Goal: Task Accomplishment & Management: Manage account settings

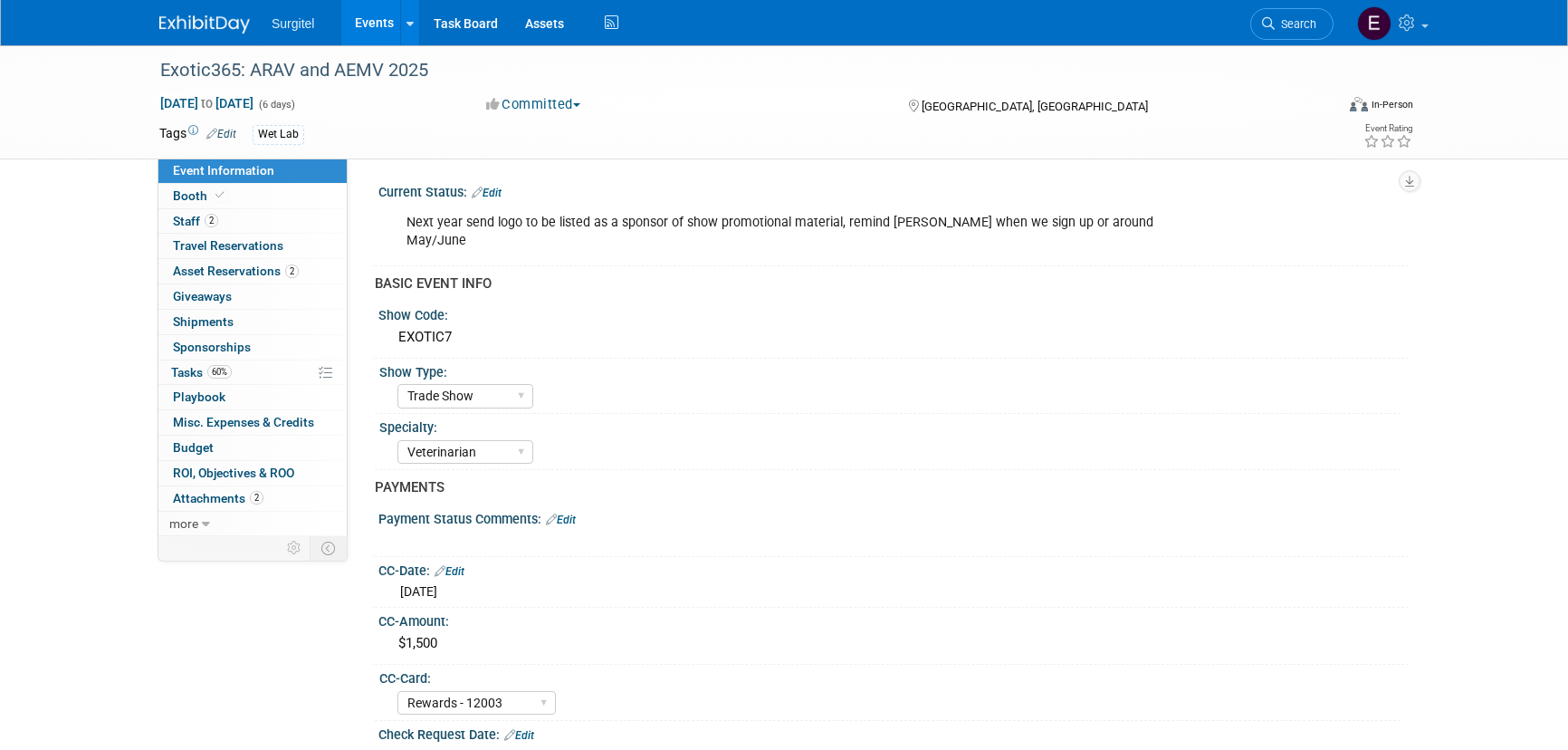
select select "Trade Show"
select select "Veterinarian"
select select "Rewards - 12003"
select select "No"
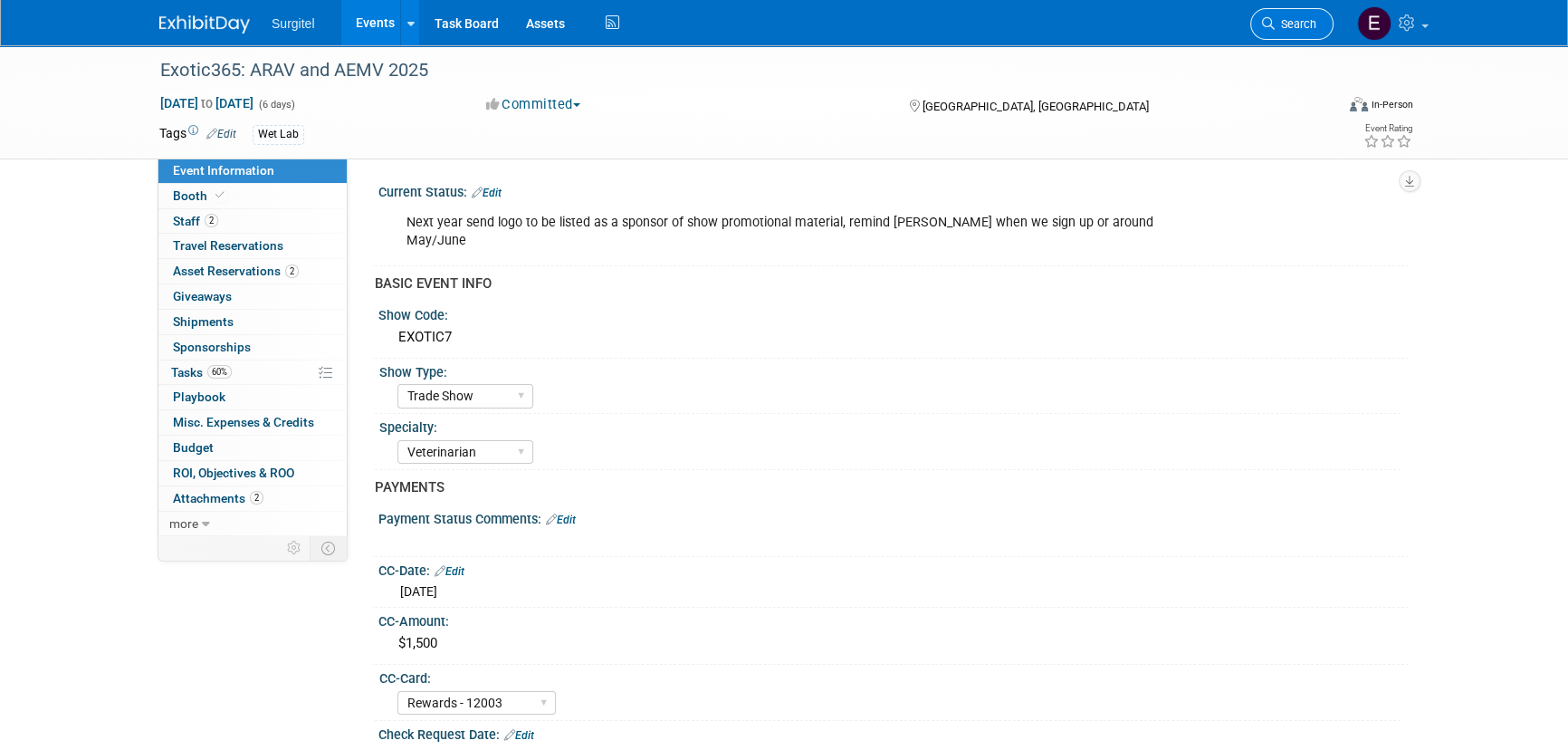
drag, startPoint x: 0, startPoint y: 0, endPoint x: 1286, endPoint y: 23, distance: 1286.2
click at [1286, 23] on span "Search" at bounding box center [1295, 24] width 42 height 14
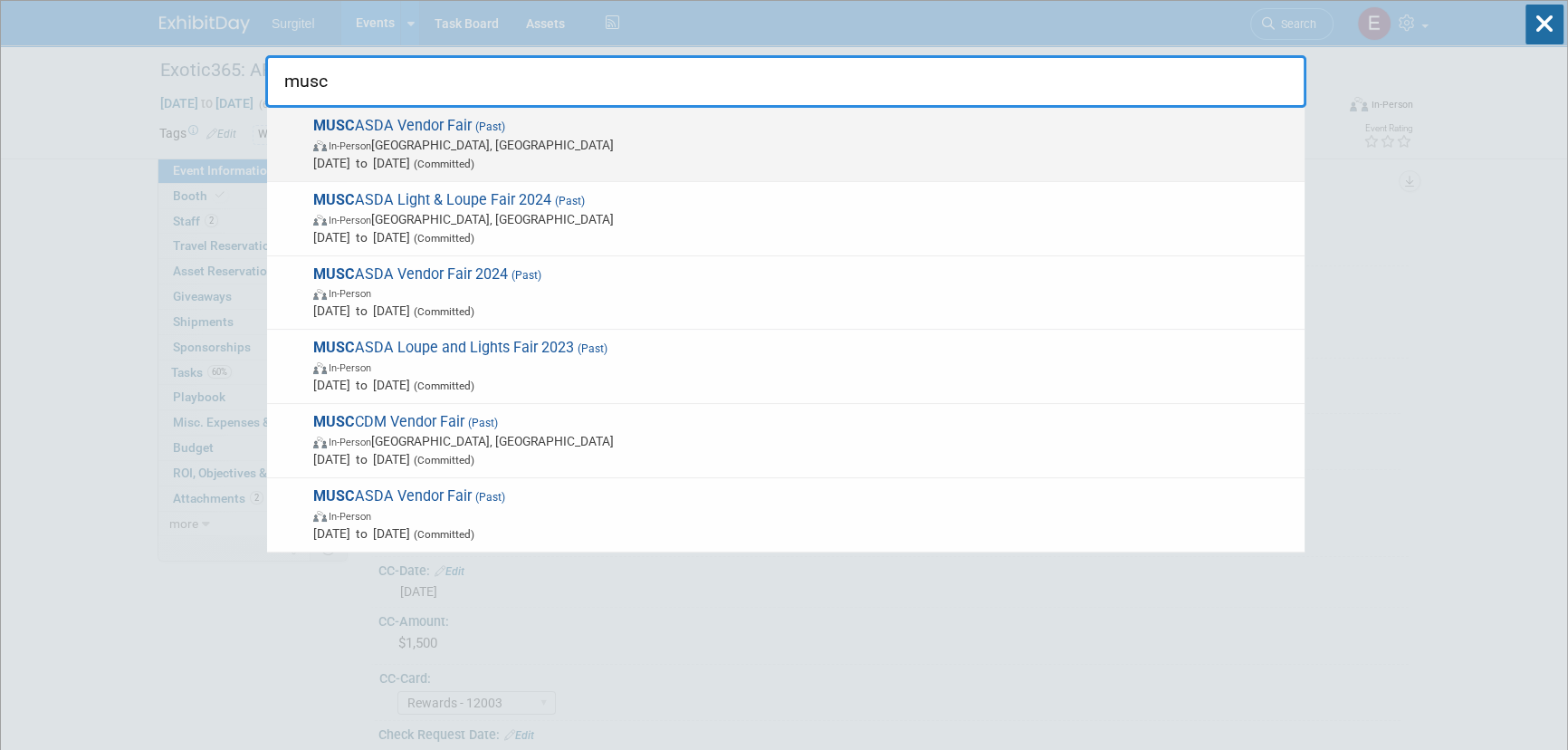
type input "musc"
click at [346, 154] on span "Feb 21, 2025 to Feb 21, 2025 (Committed)" at bounding box center [804, 163] width 983 height 19
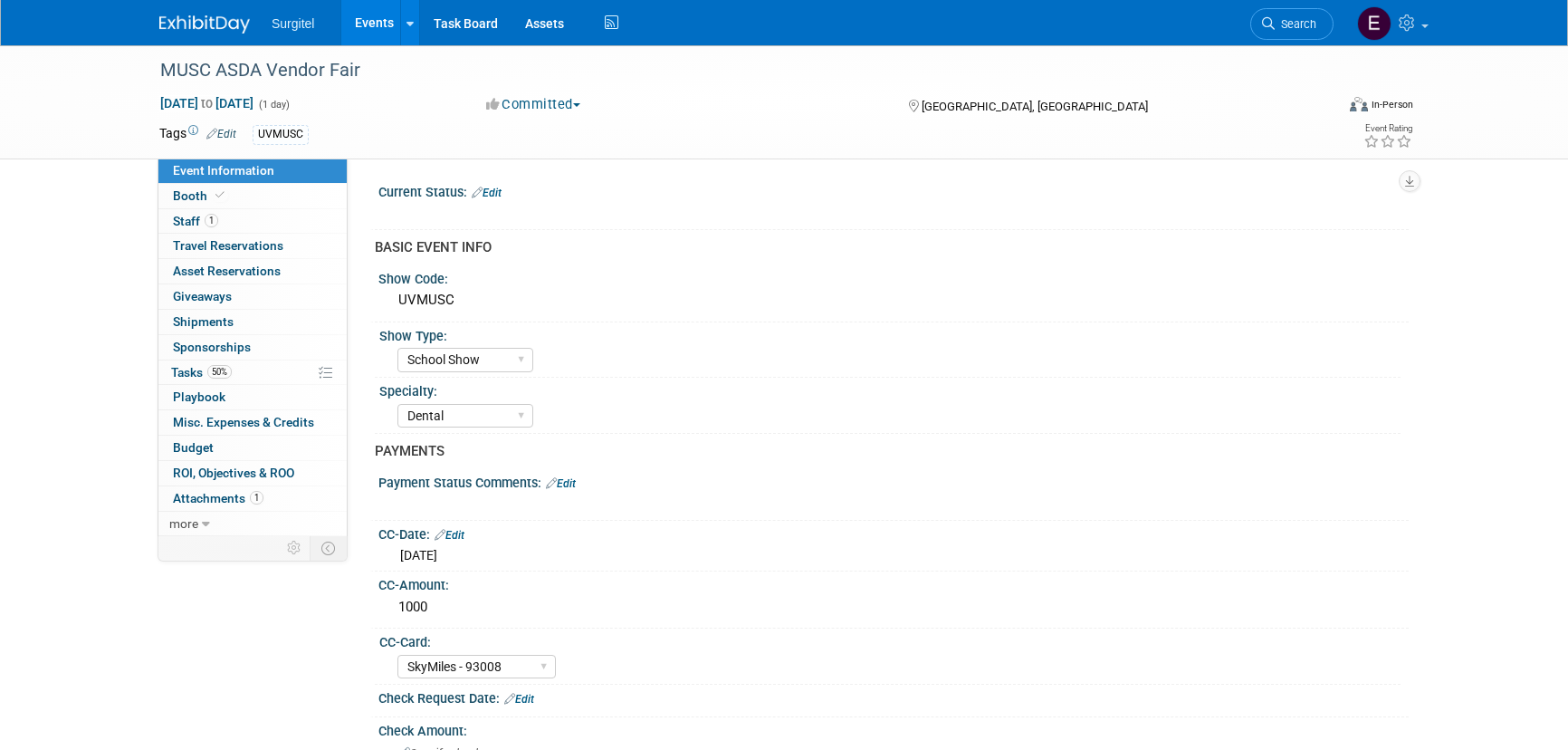
select select "School Show"
select select "Dental"
select select "SkyMiles - 93008"
select select "No"
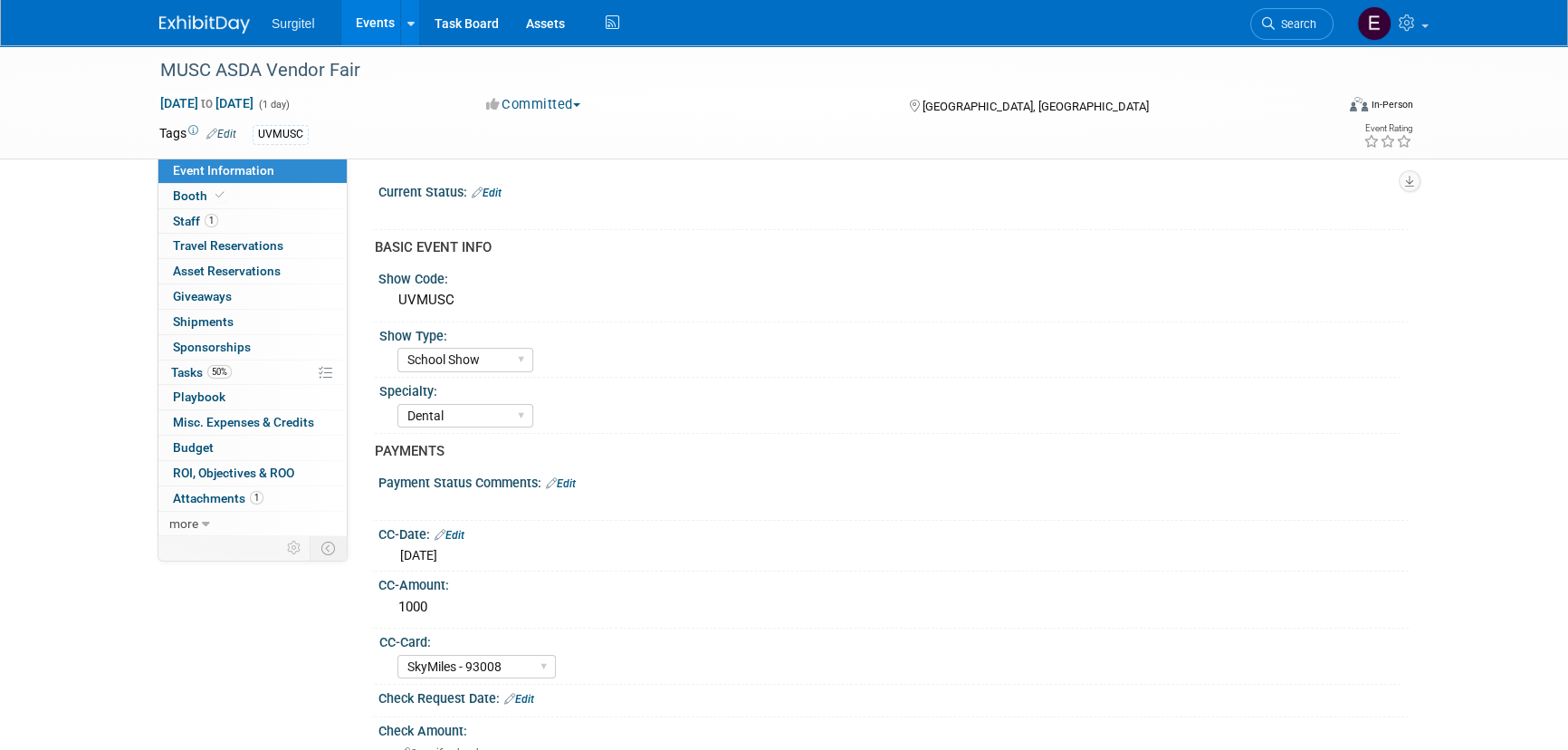
click at [373, 27] on link "Events" at bounding box center [374, 22] width 66 height 45
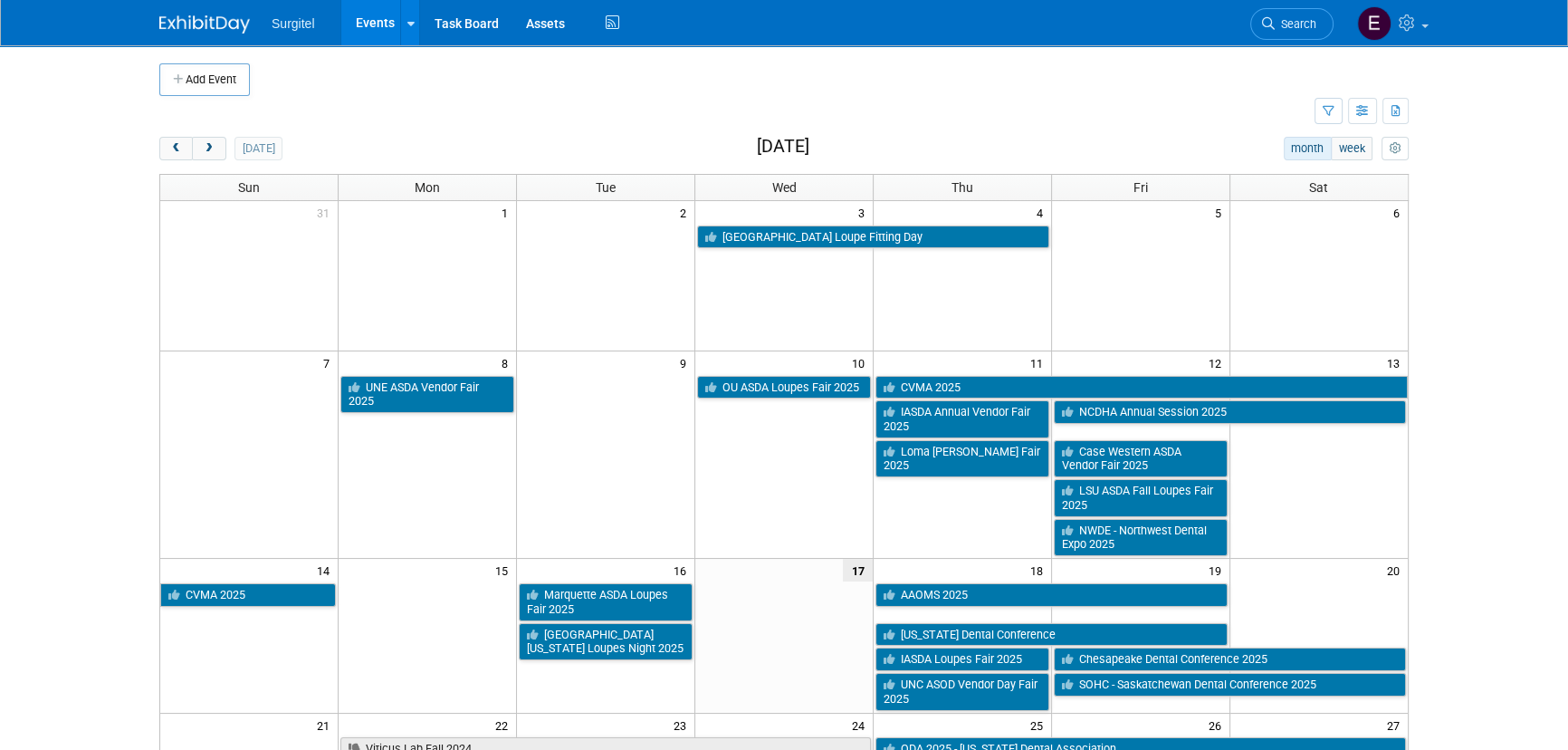
click at [371, 29] on link "Events" at bounding box center [374, 22] width 66 height 45
click at [213, 144] on span "next" at bounding box center [209, 149] width 14 height 12
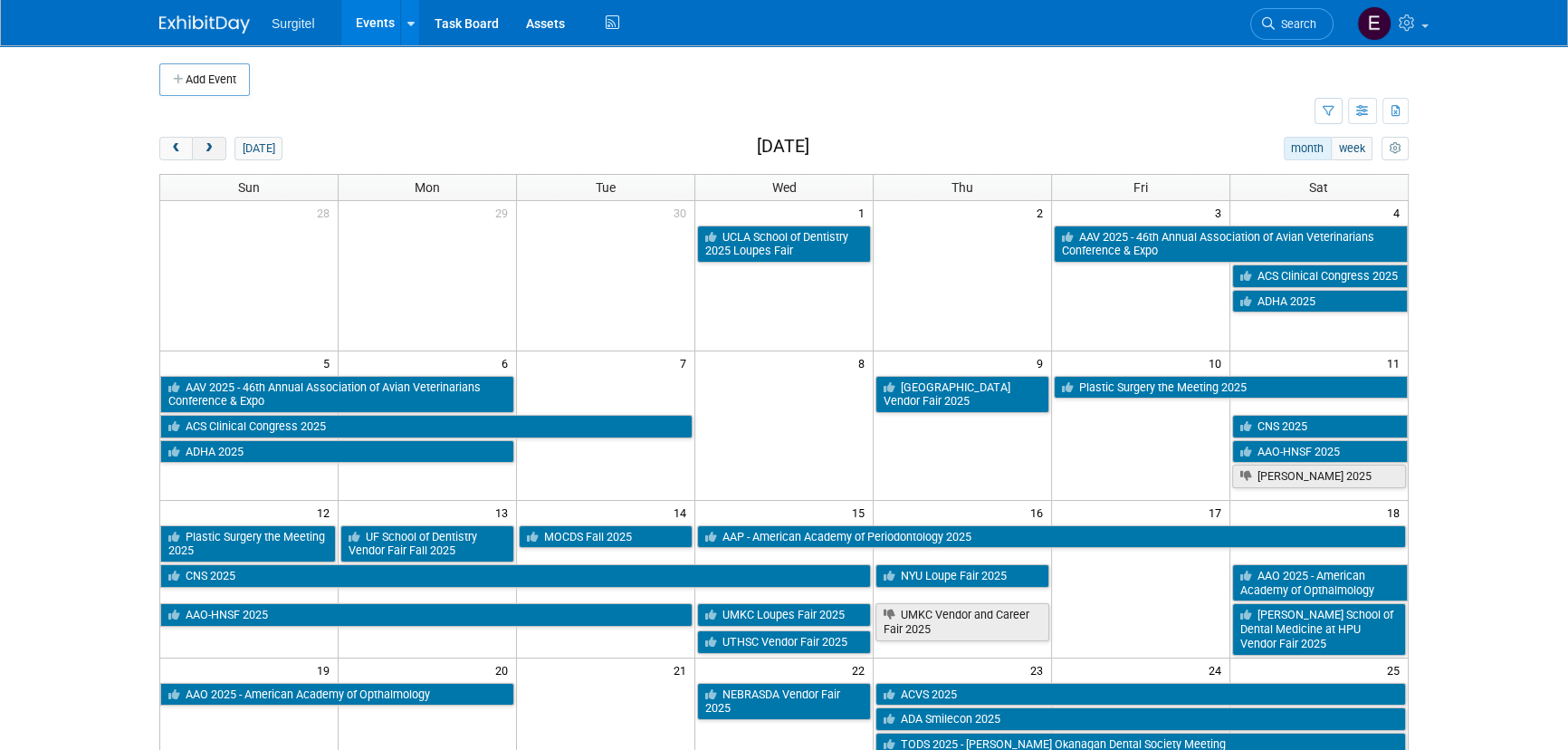
click at [210, 146] on span "next" at bounding box center [209, 149] width 14 height 12
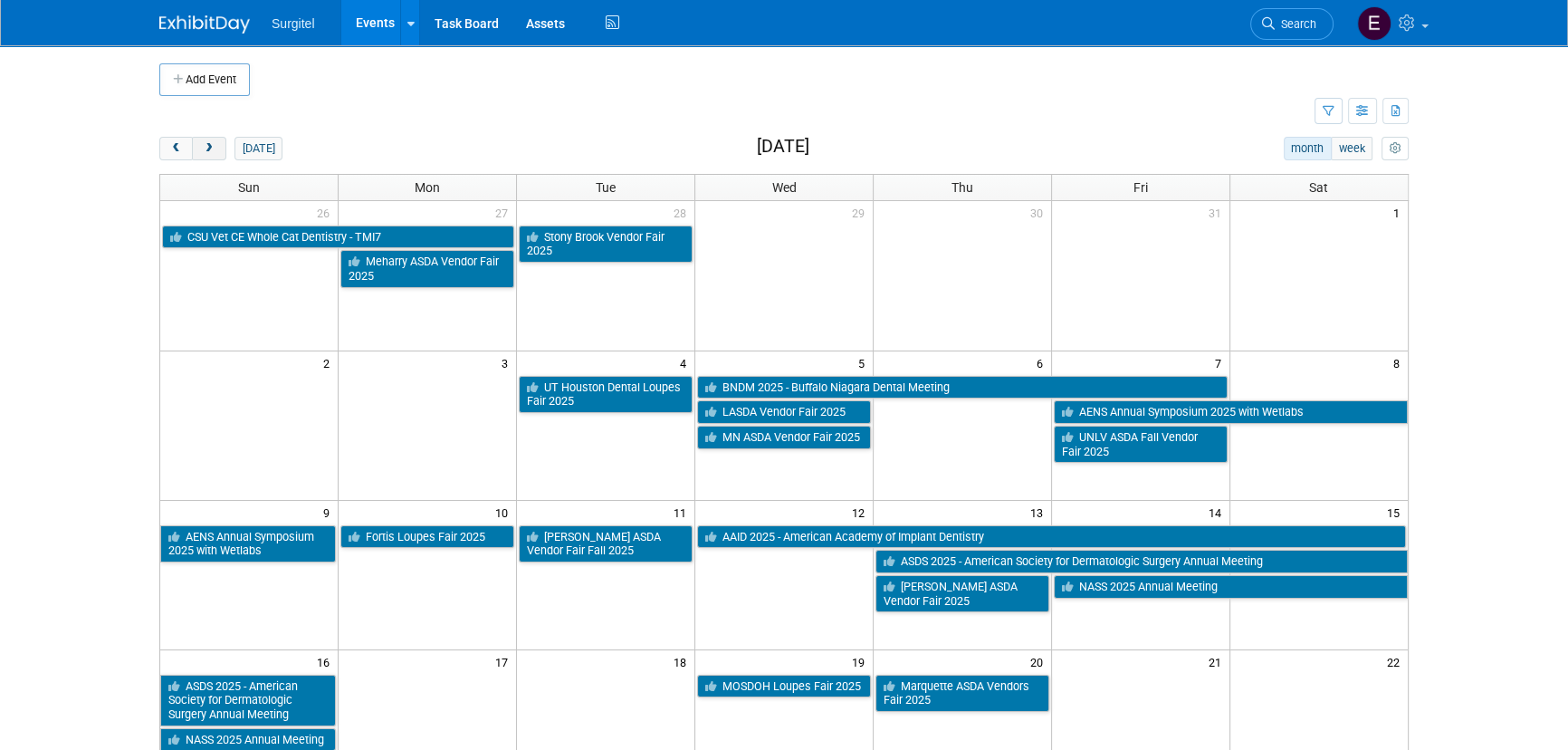
click at [213, 153] on span "next" at bounding box center [209, 149] width 14 height 12
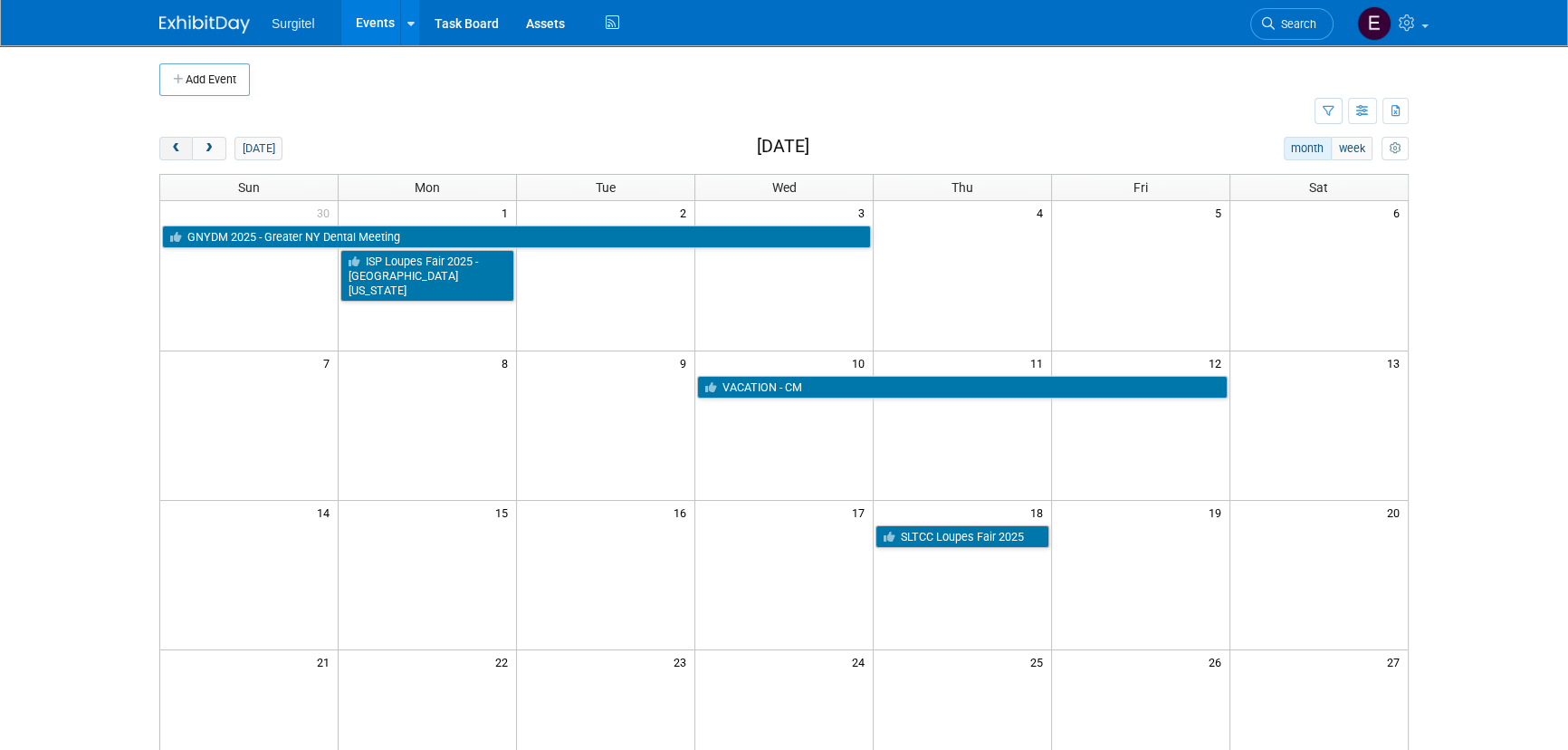
click at [167, 138] on button "prev" at bounding box center [176, 148] width 33 height 23
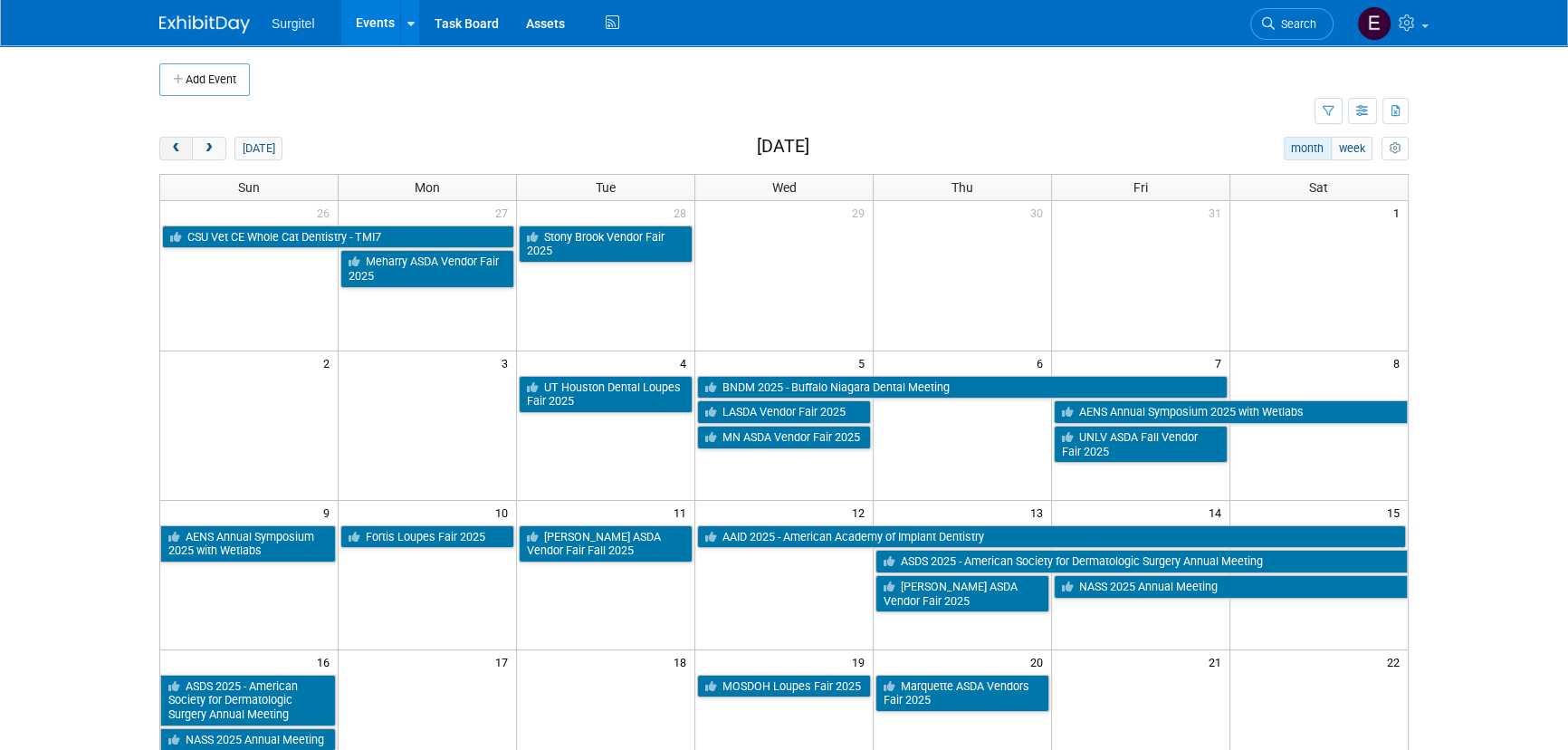
click at [167, 138] on button "prev" at bounding box center [176, 148] width 33 height 23
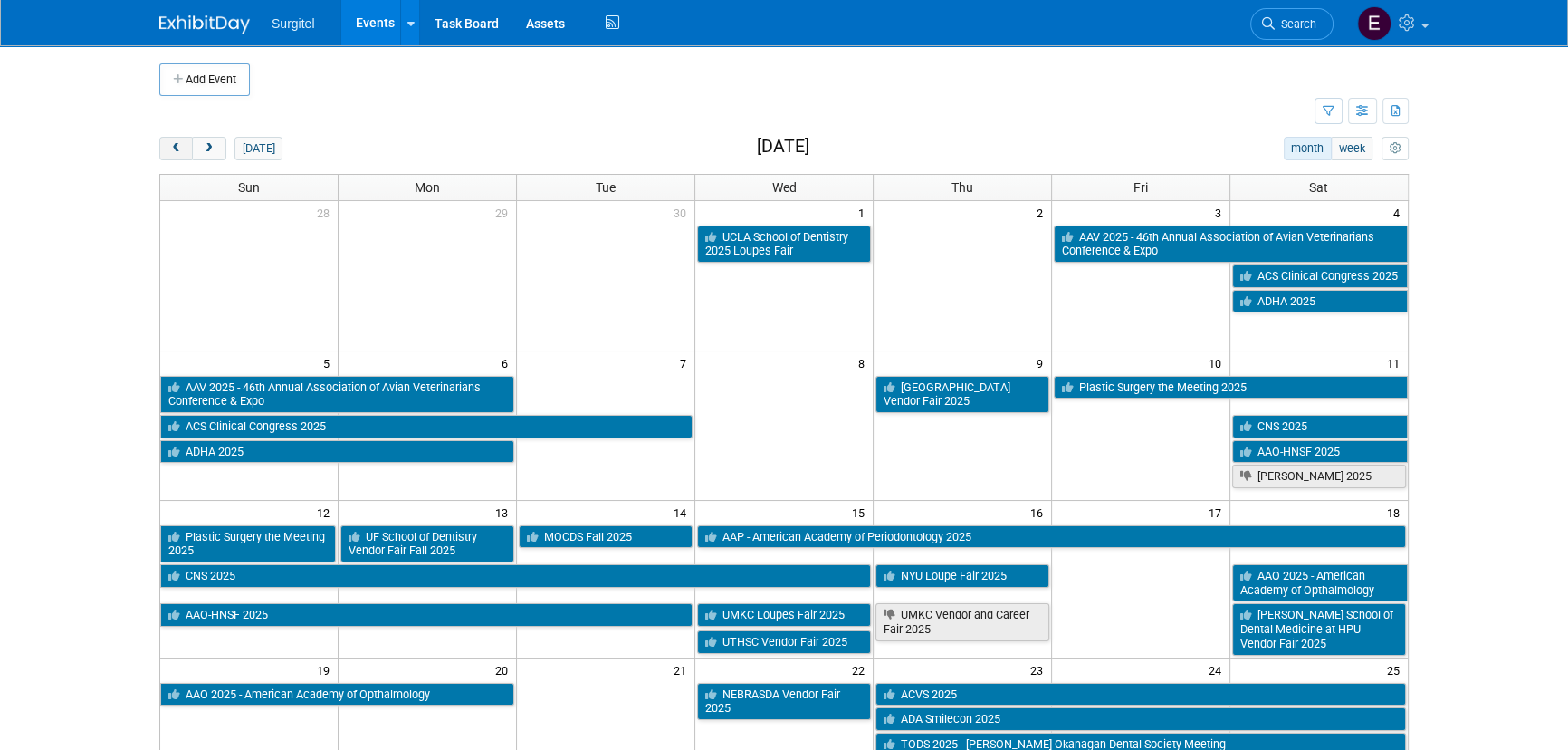
click at [167, 138] on button "prev" at bounding box center [176, 148] width 33 height 23
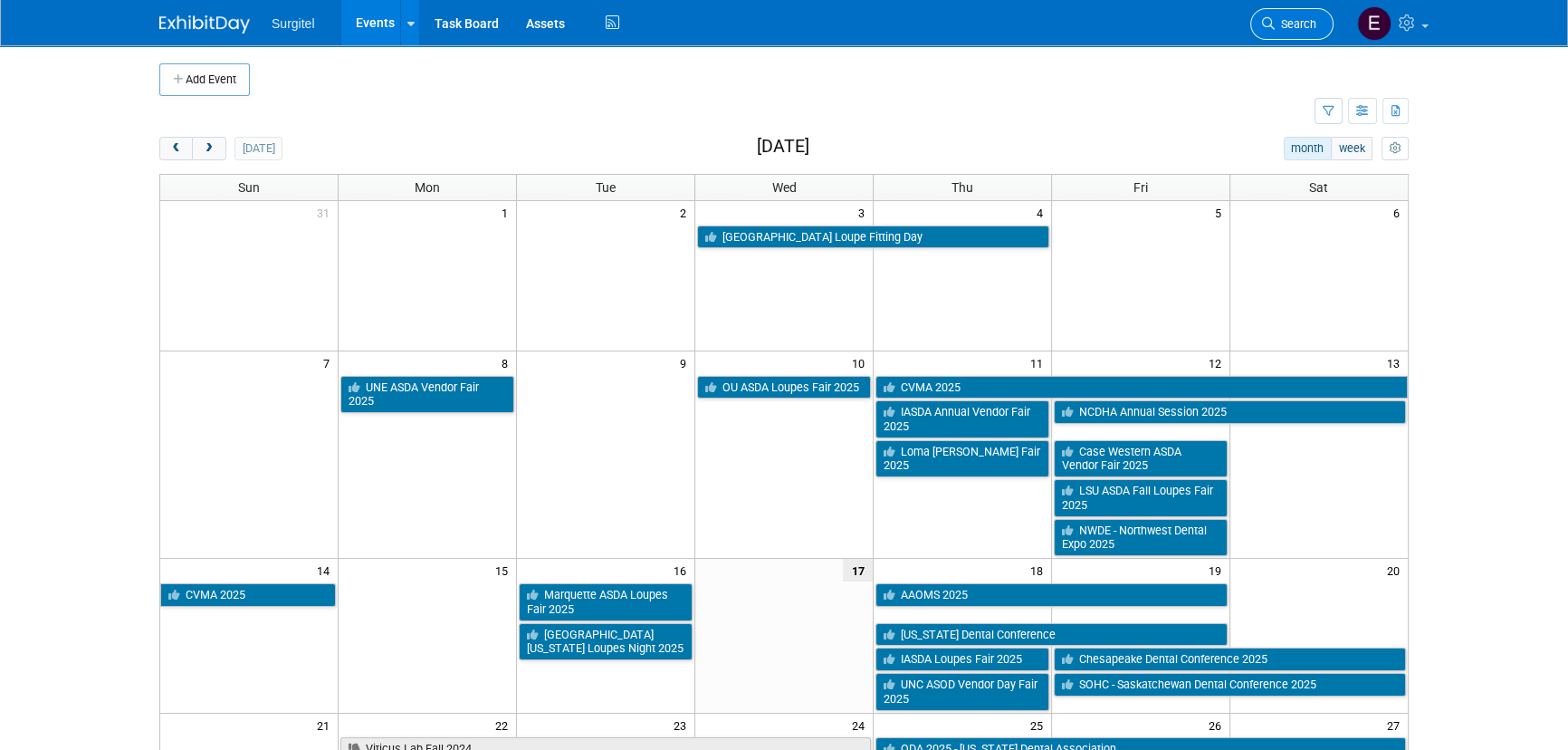
drag, startPoint x: 1304, startPoint y: 1, endPoint x: 1302, endPoint y: 11, distance: 10.2
click at [1304, 6] on li "Search" at bounding box center [1292, 22] width 84 height 45
click at [1301, 17] on link "Search" at bounding box center [1292, 24] width 84 height 32
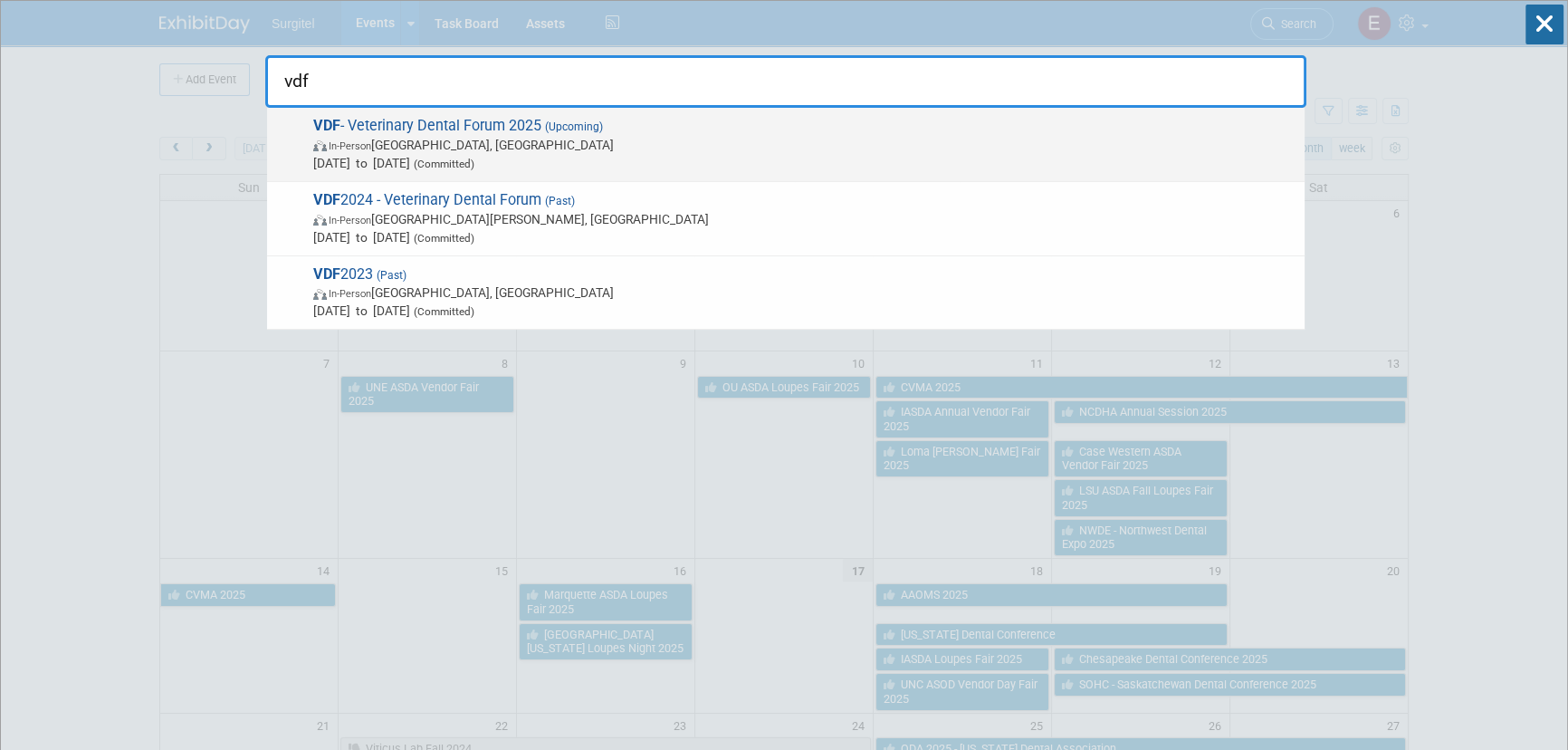
type input "vdf"
click at [1044, 170] on span "Sep 24, 2025 to Sep 27, 2025 (Committed)" at bounding box center [804, 163] width 983 height 19
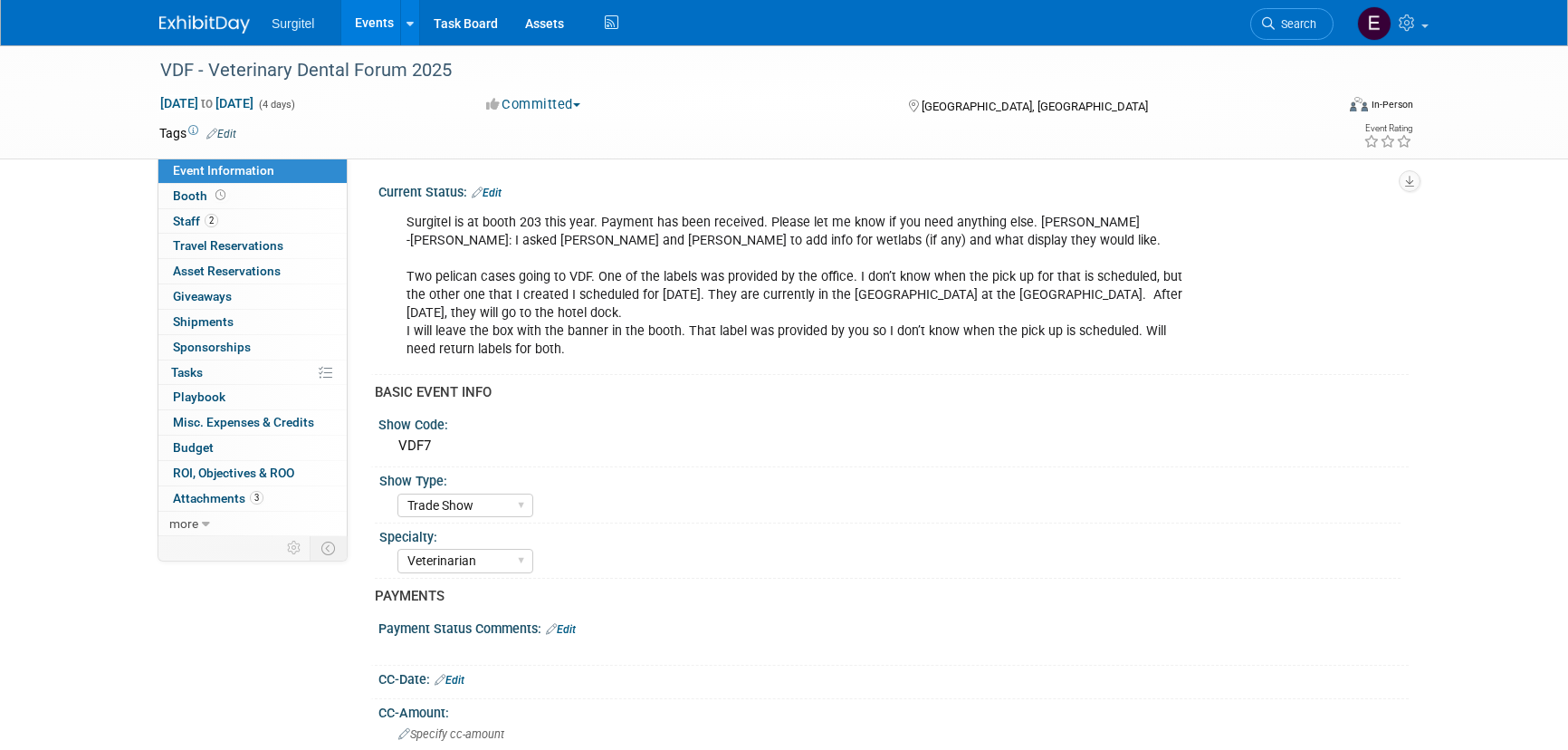
select select "Trade Show"
select select "Veterinarian"
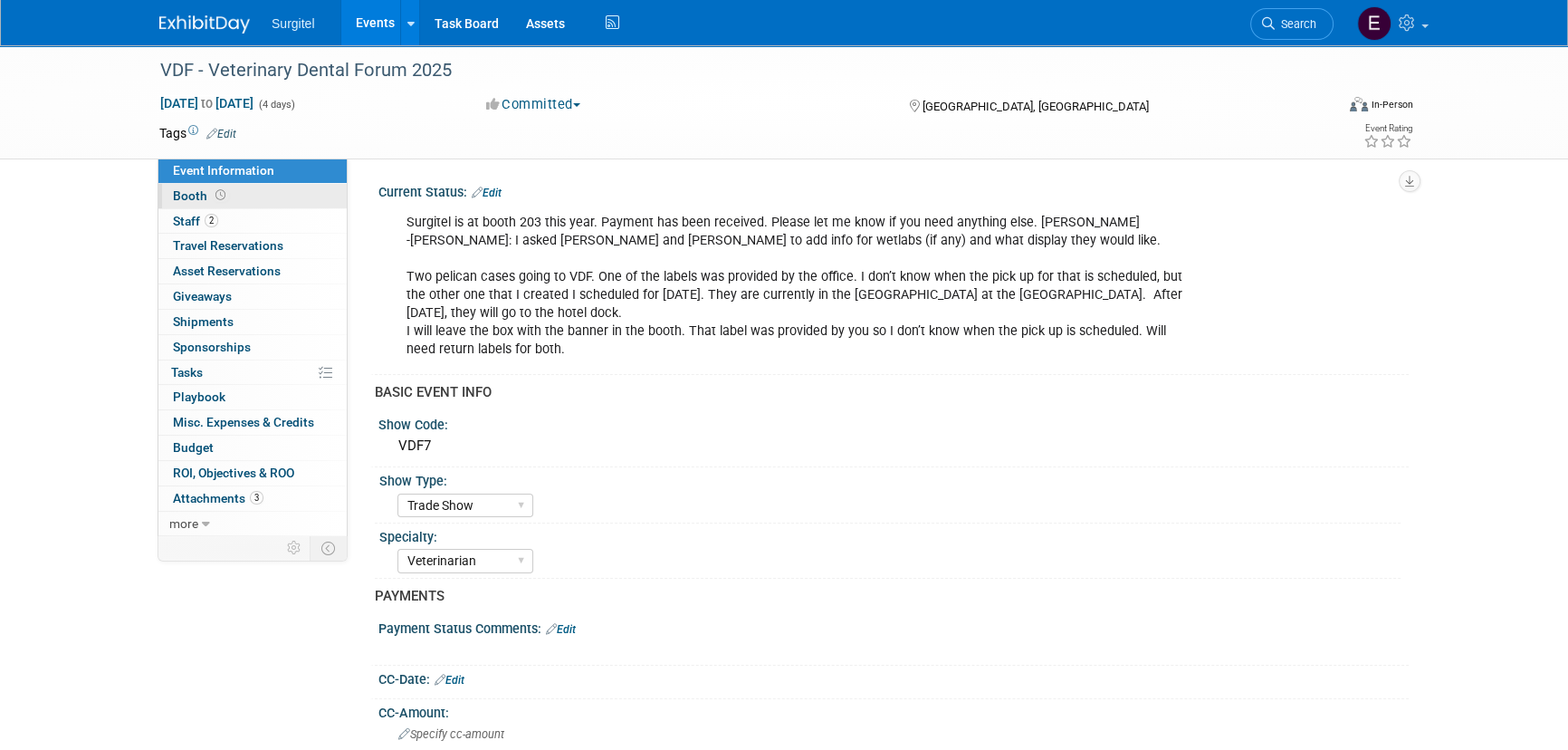
click at [247, 204] on link "Booth" at bounding box center [252, 196] width 188 height 24
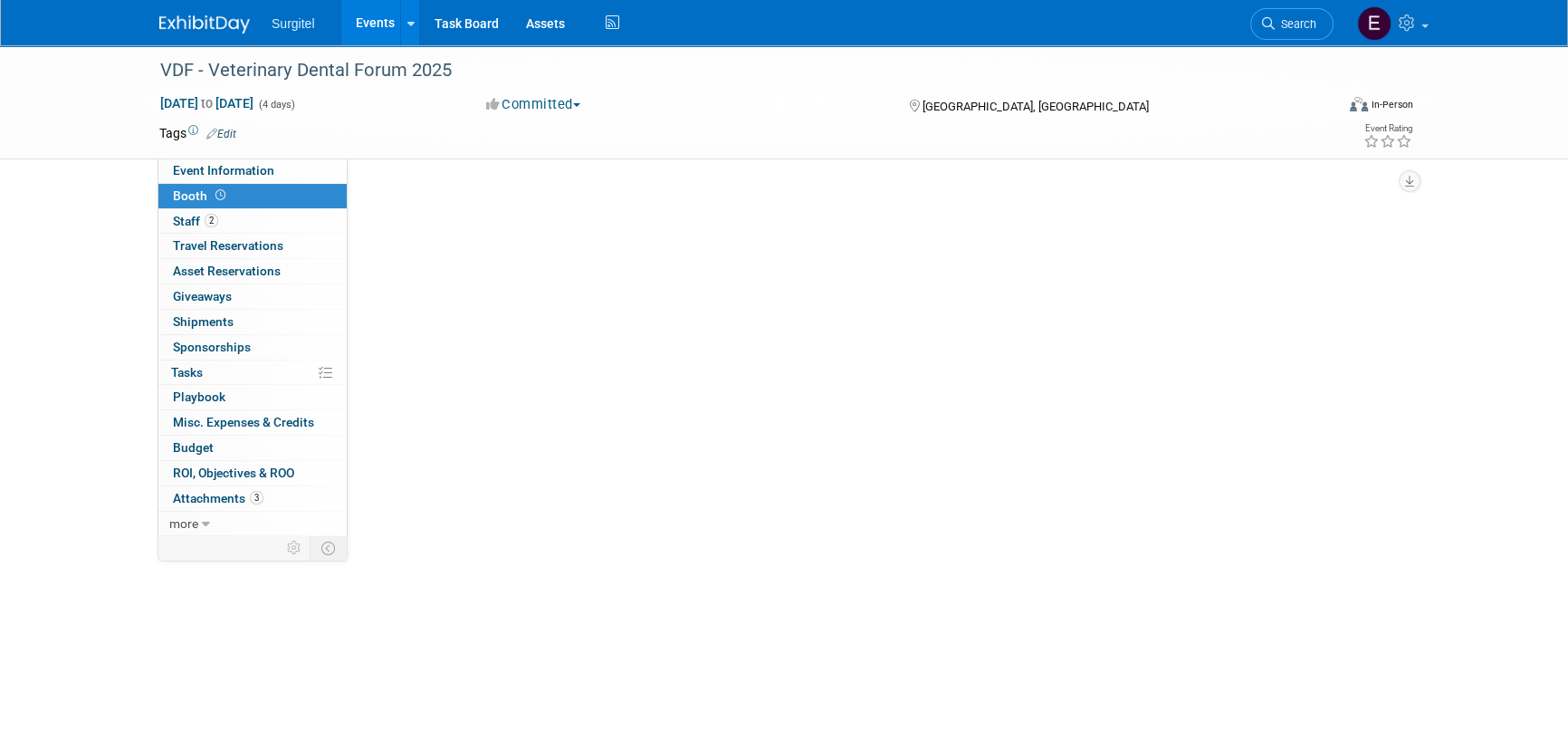
select select "8' Fabric Popup"
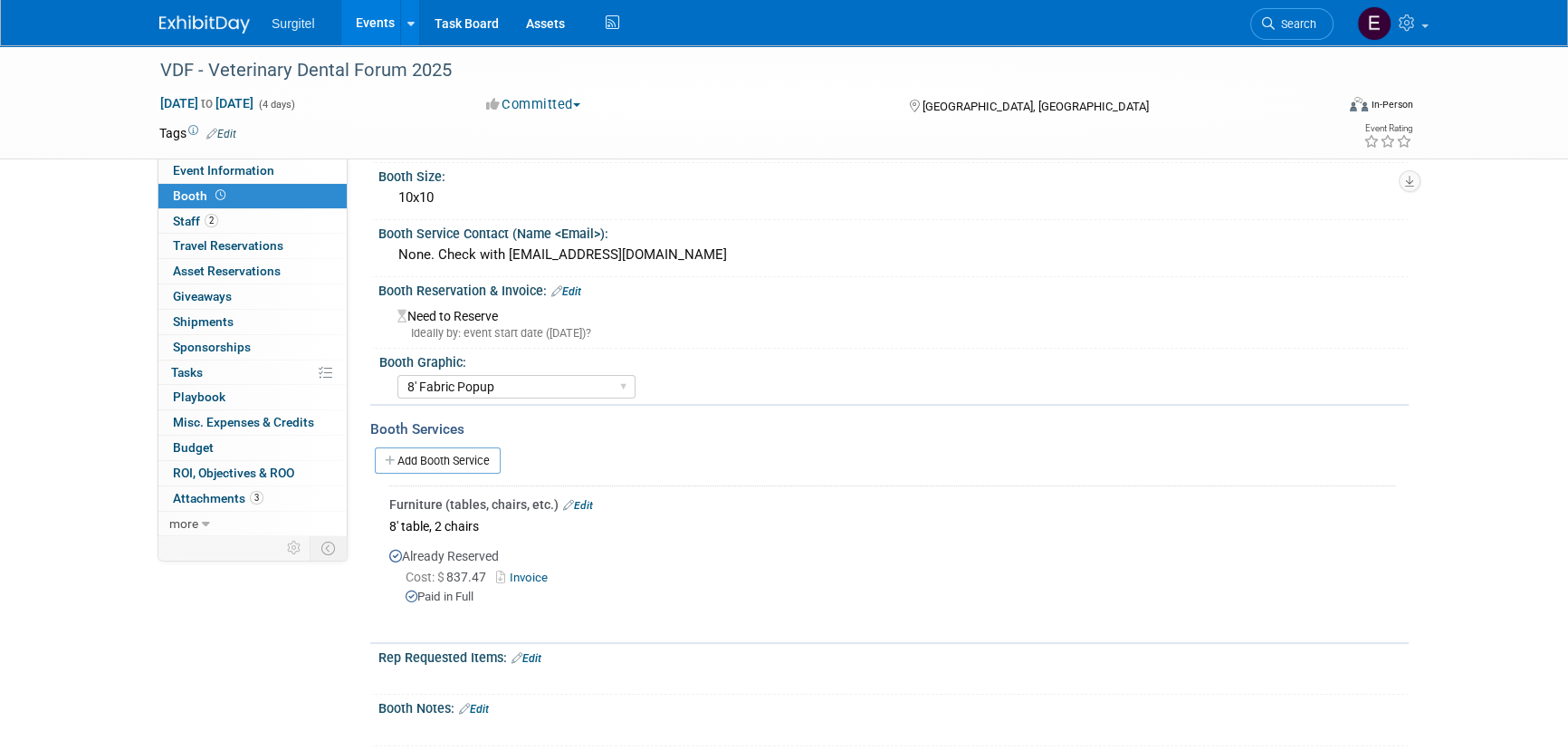
scroll to position [260, 0]
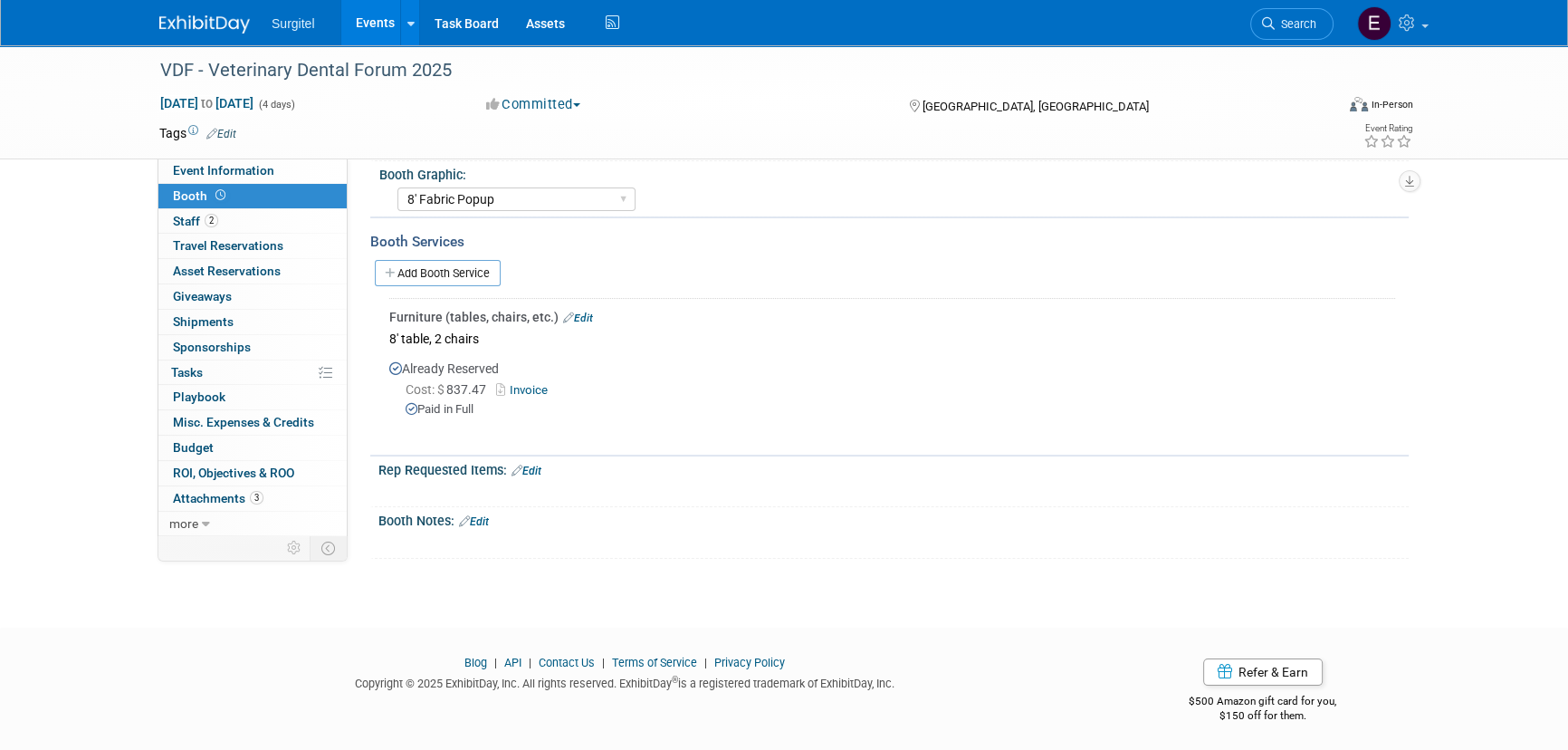
click at [579, 312] on link "Edit" at bounding box center [578, 318] width 30 height 13
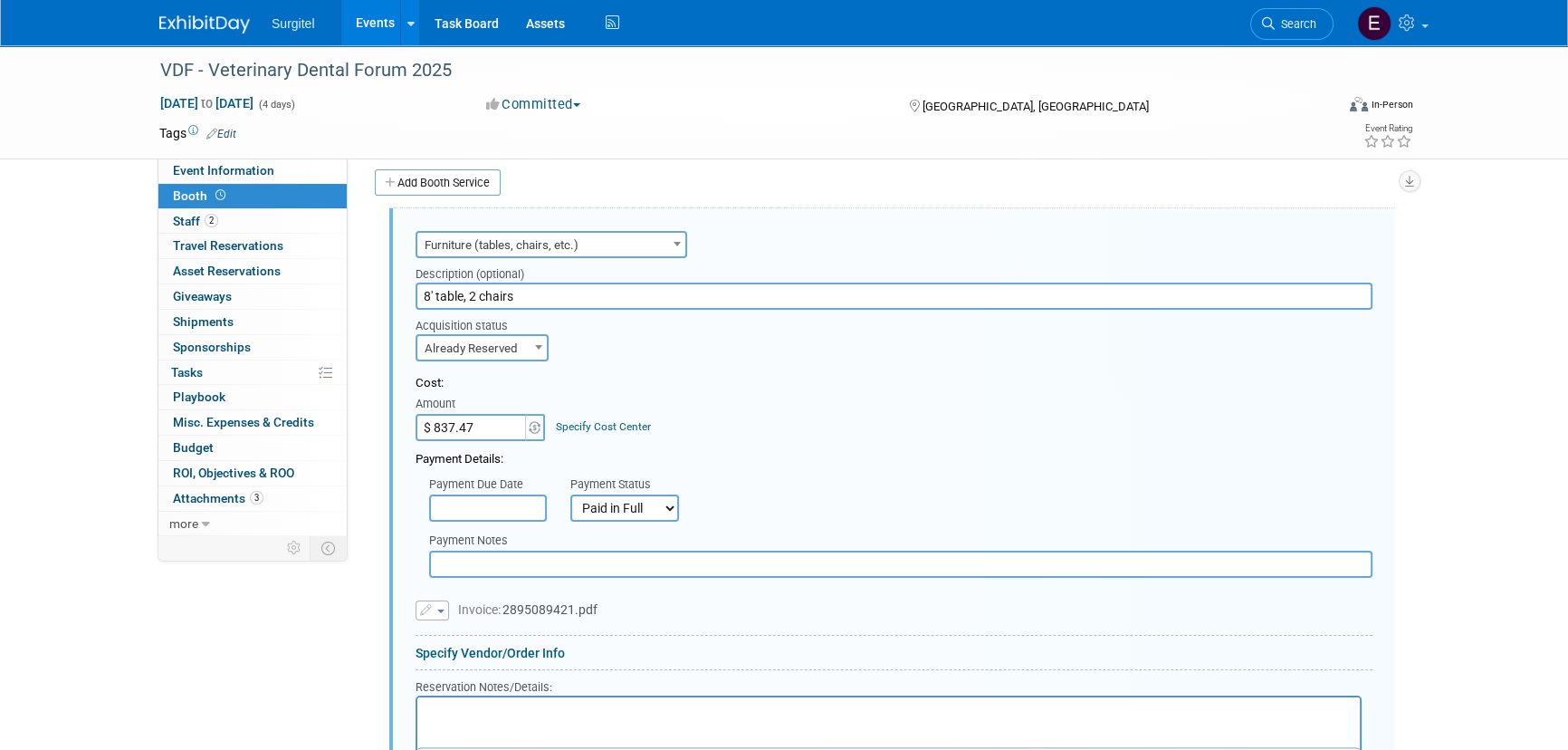
scroll to position [679, 0]
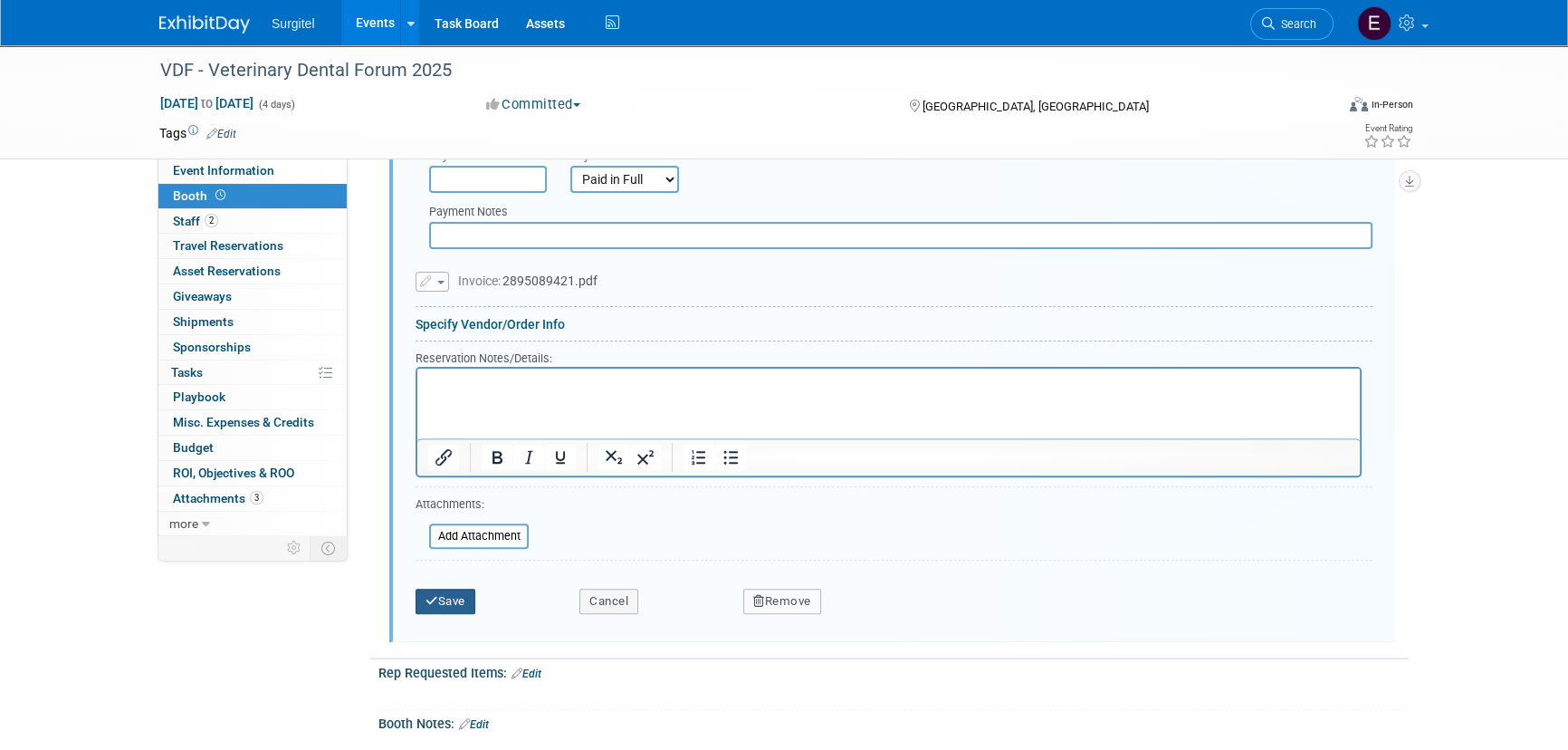
click at [452, 598] on button "Save" at bounding box center [445, 601] width 59 height 25
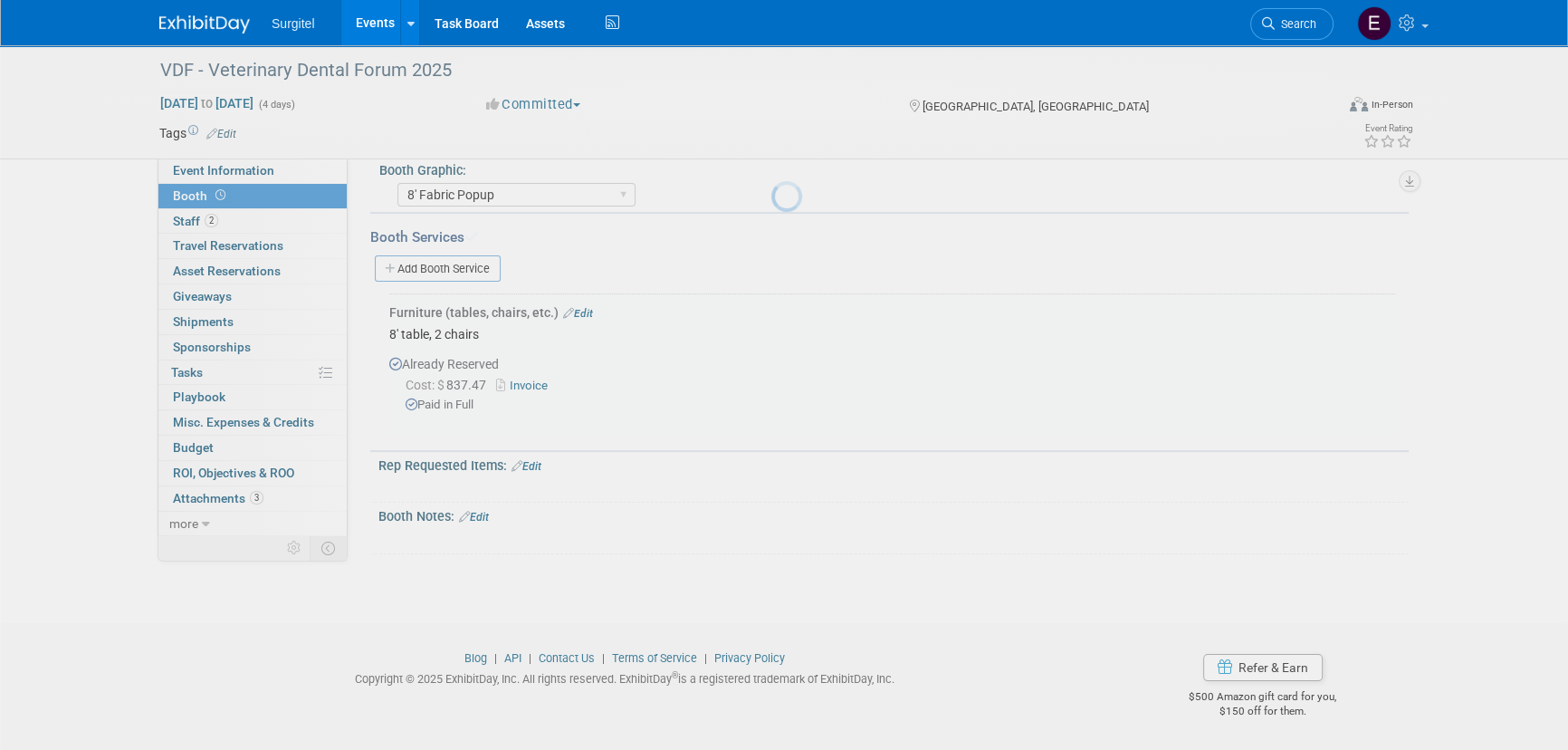
scroll to position [260, 0]
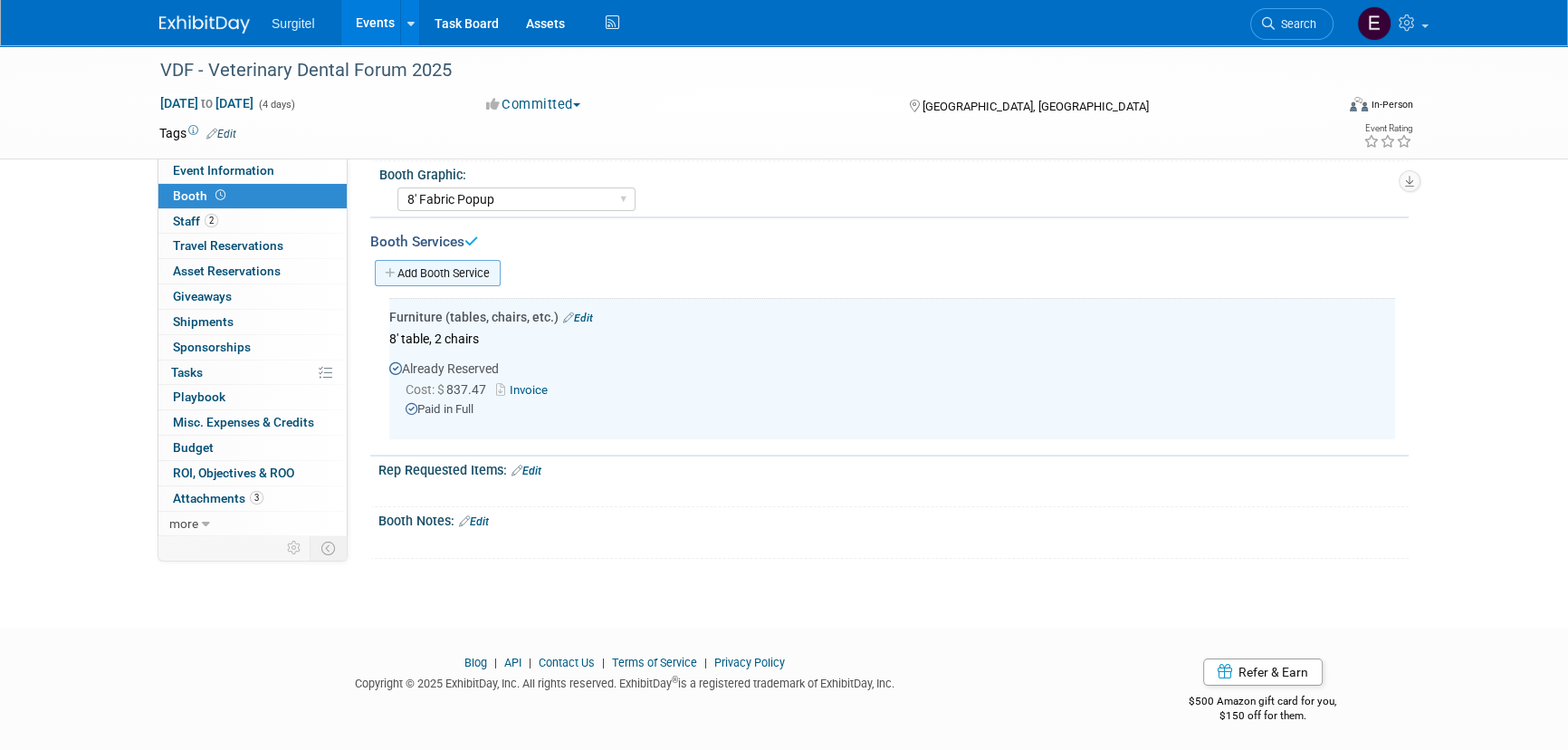
click at [456, 274] on link "Add Booth Service" at bounding box center [438, 273] width 126 height 26
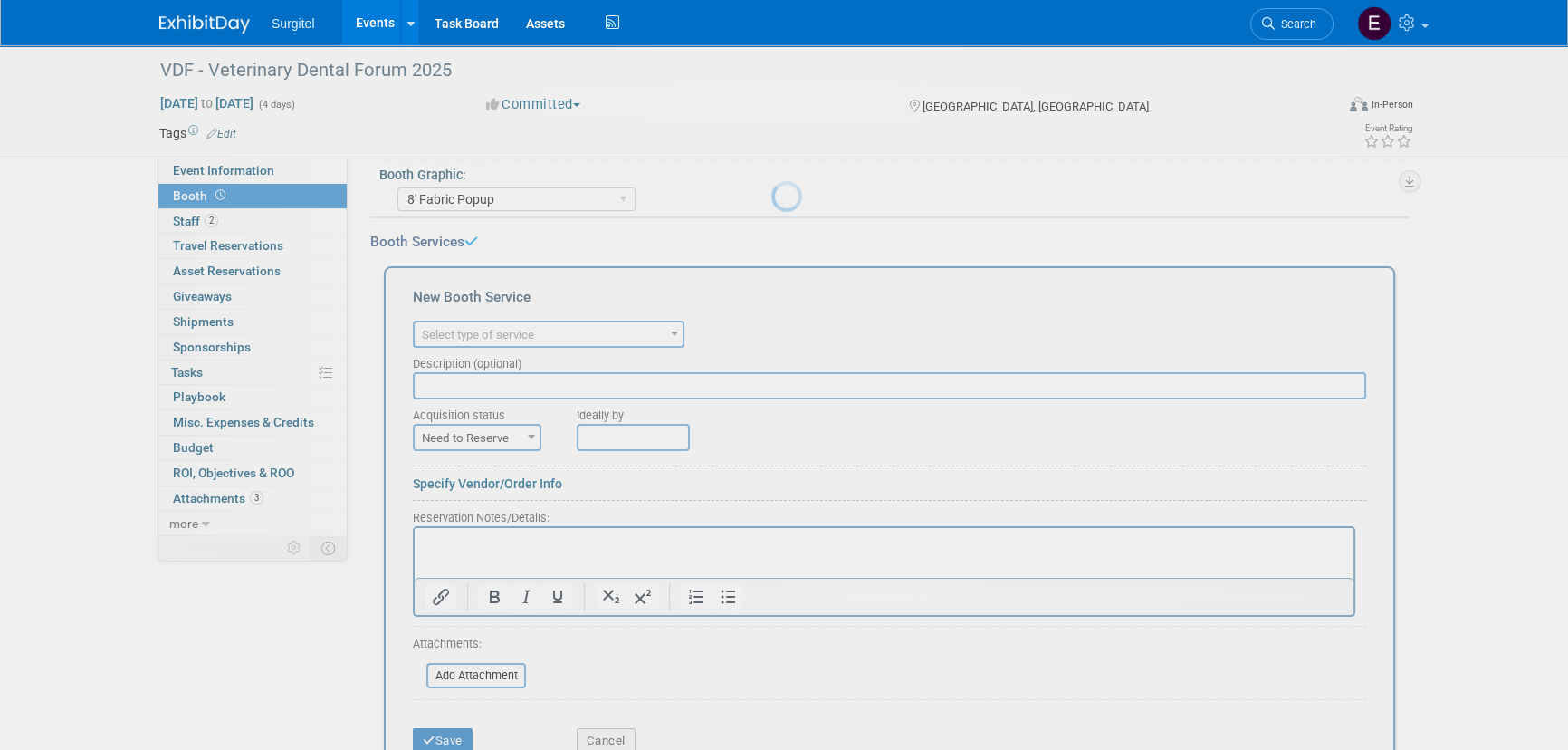
scroll to position [0, 0]
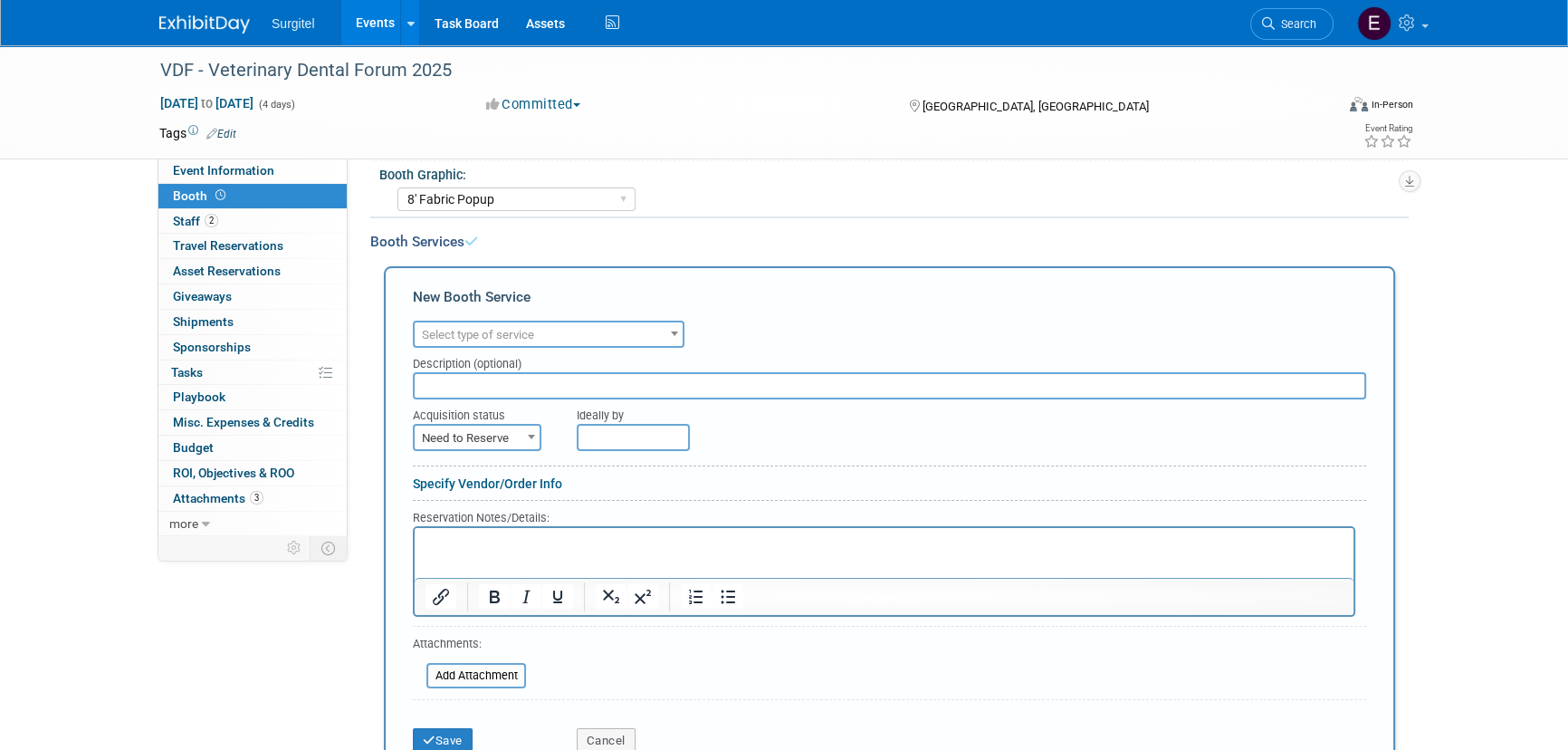
click at [541, 331] on span "Select type of service" at bounding box center [548, 334] width 268 height 25
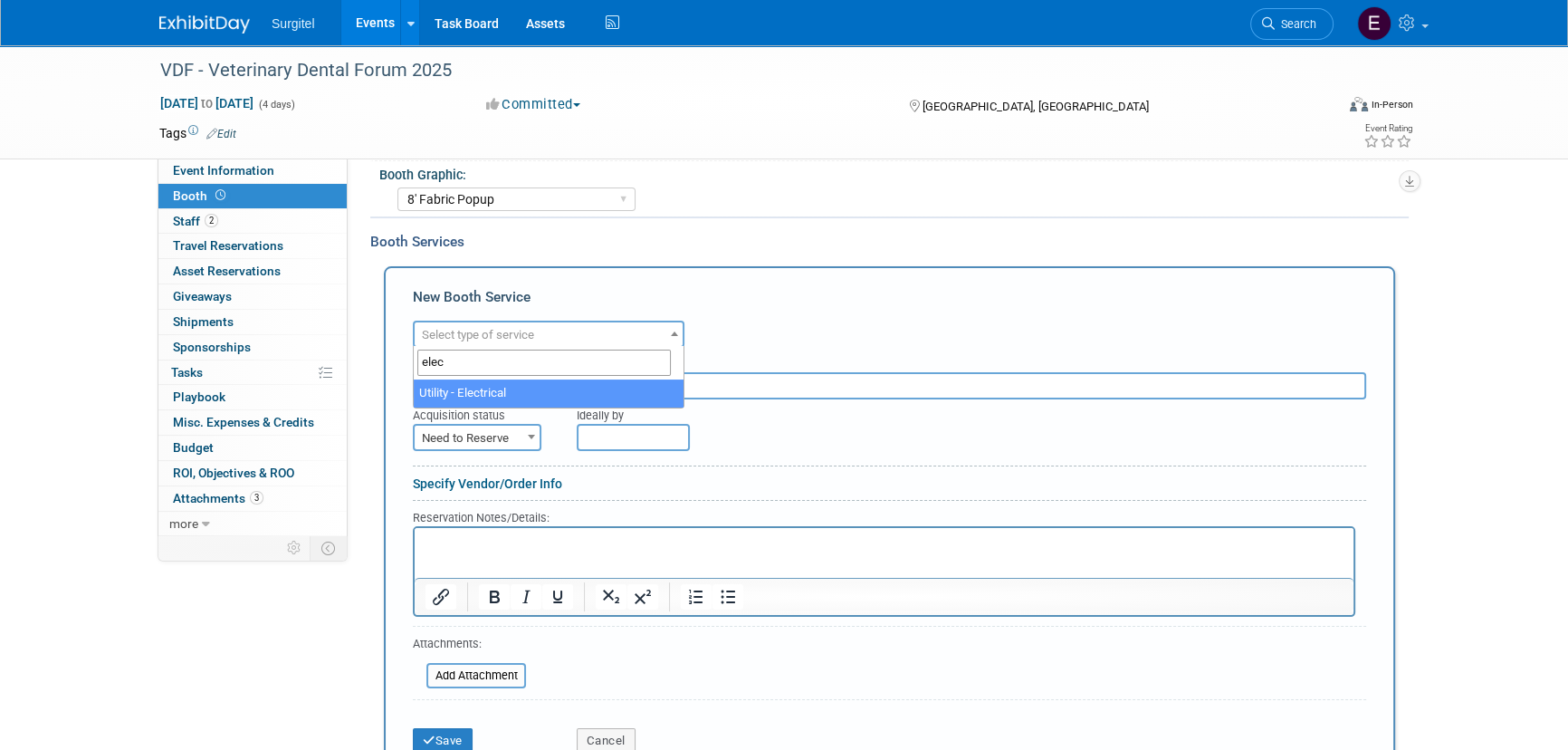
type input "elec"
select select "8"
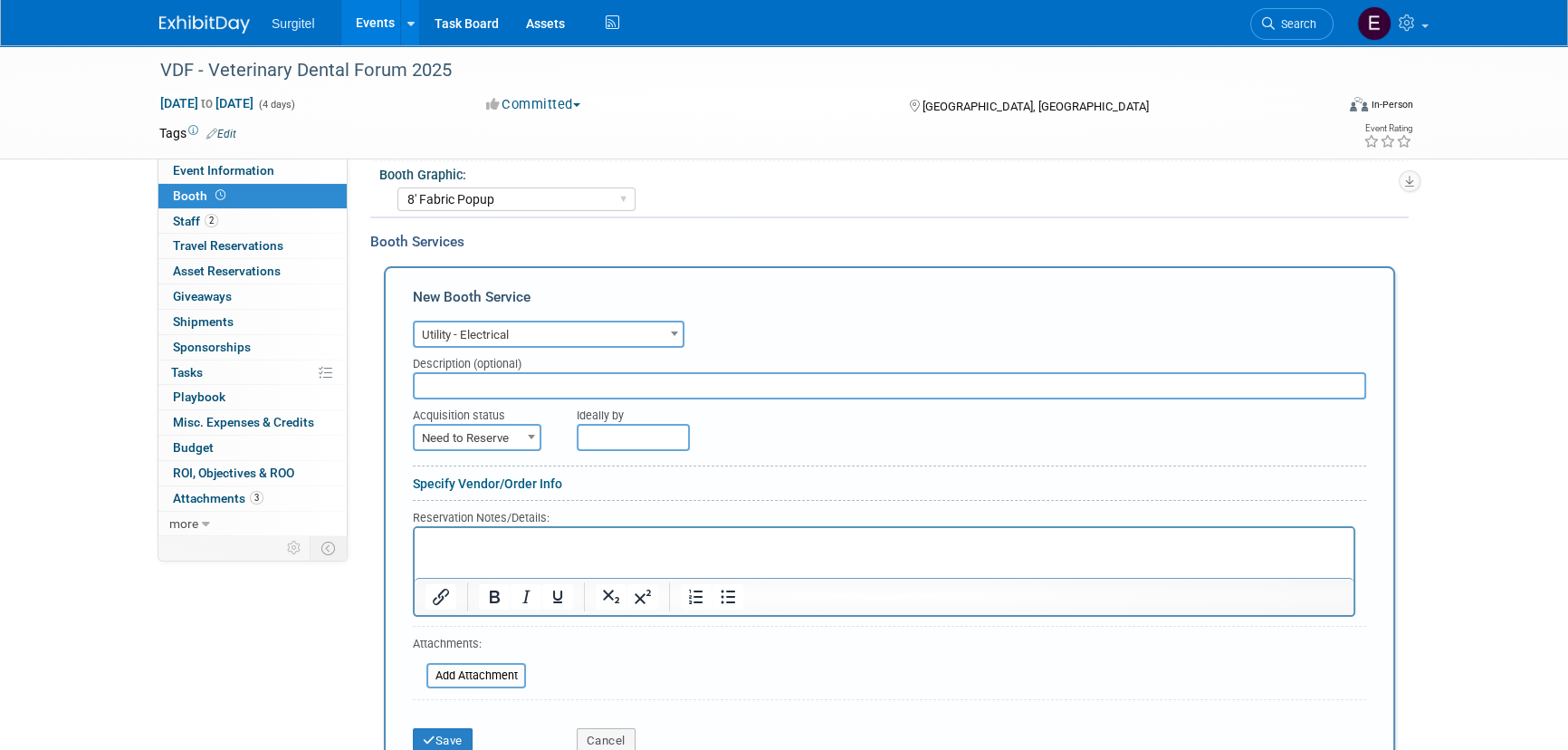
click at [500, 433] on span "Need to Reserve" at bounding box center [477, 438] width 125 height 25
select select "2"
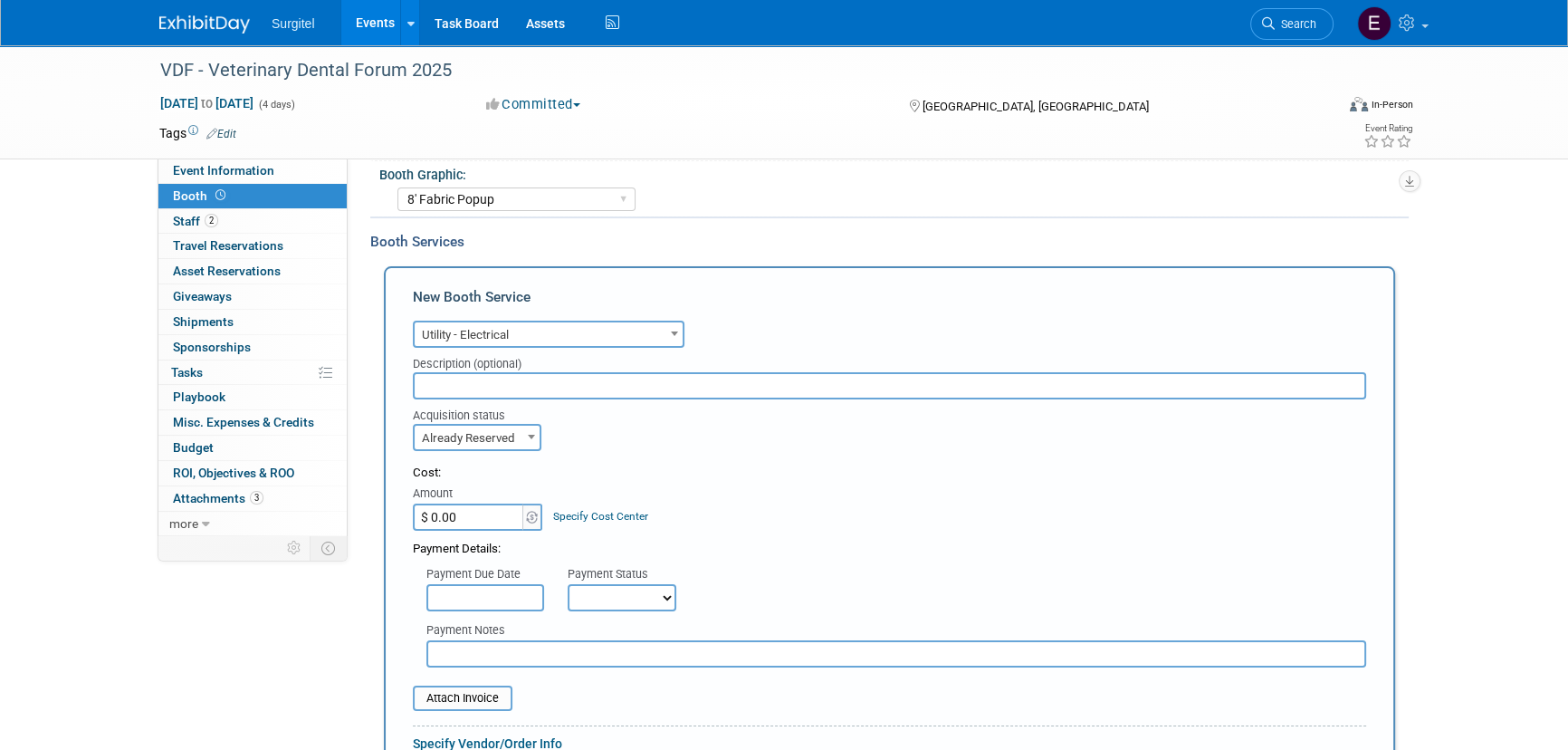
click at [611, 592] on select "Not Paid Yet Partially Paid Paid in Full" at bounding box center [622, 597] width 109 height 27
select select "1"
click at [568, 584] on select "Not Paid Yet Partially Paid Paid in Full" at bounding box center [622, 597] width 109 height 27
click at [467, 522] on input "$ 0.00" at bounding box center [469, 516] width 113 height 27
type input "$ 690.75"
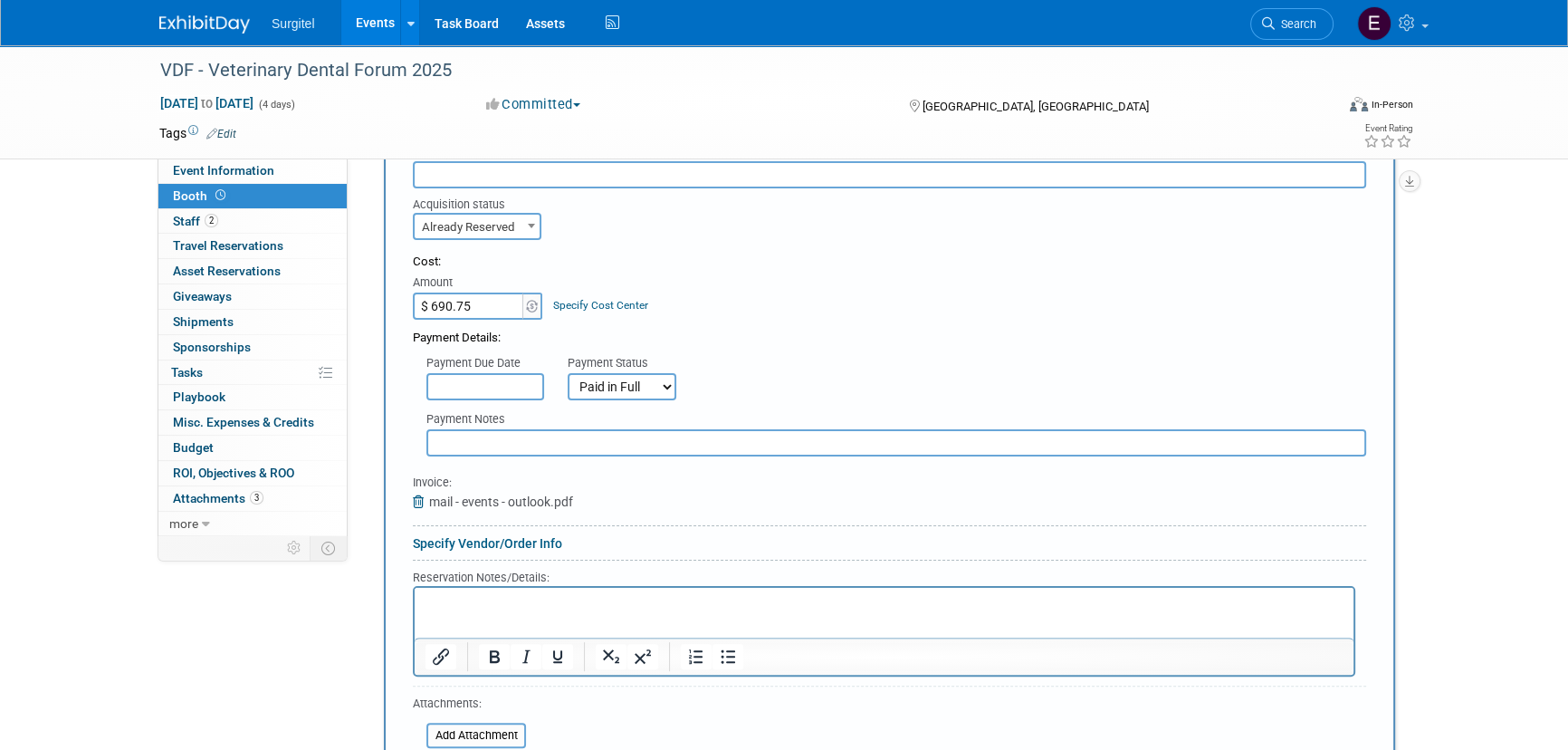
scroll to position [754, 0]
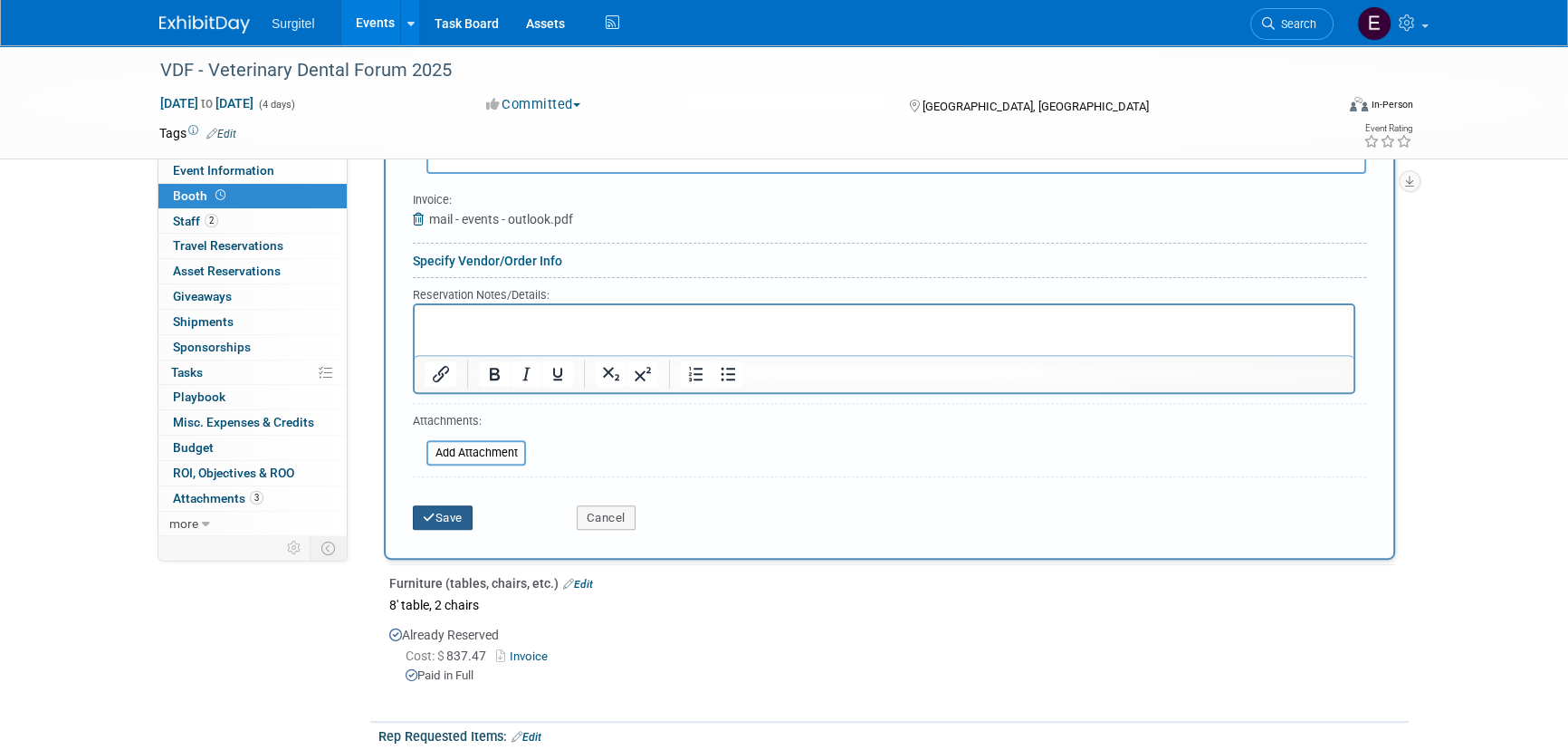
click at [443, 525] on button "Save" at bounding box center [443, 517] width 59 height 25
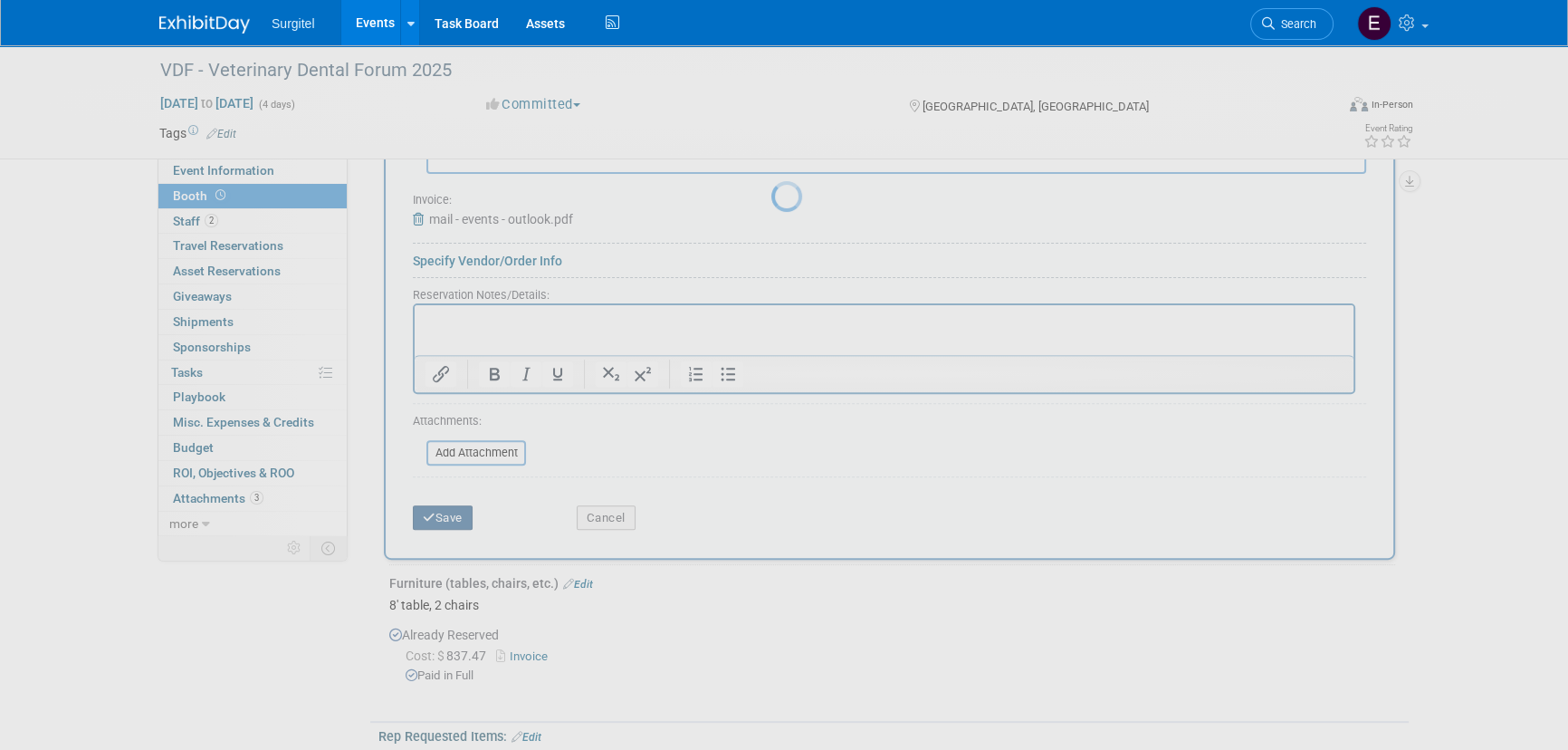
scroll to position [376, 0]
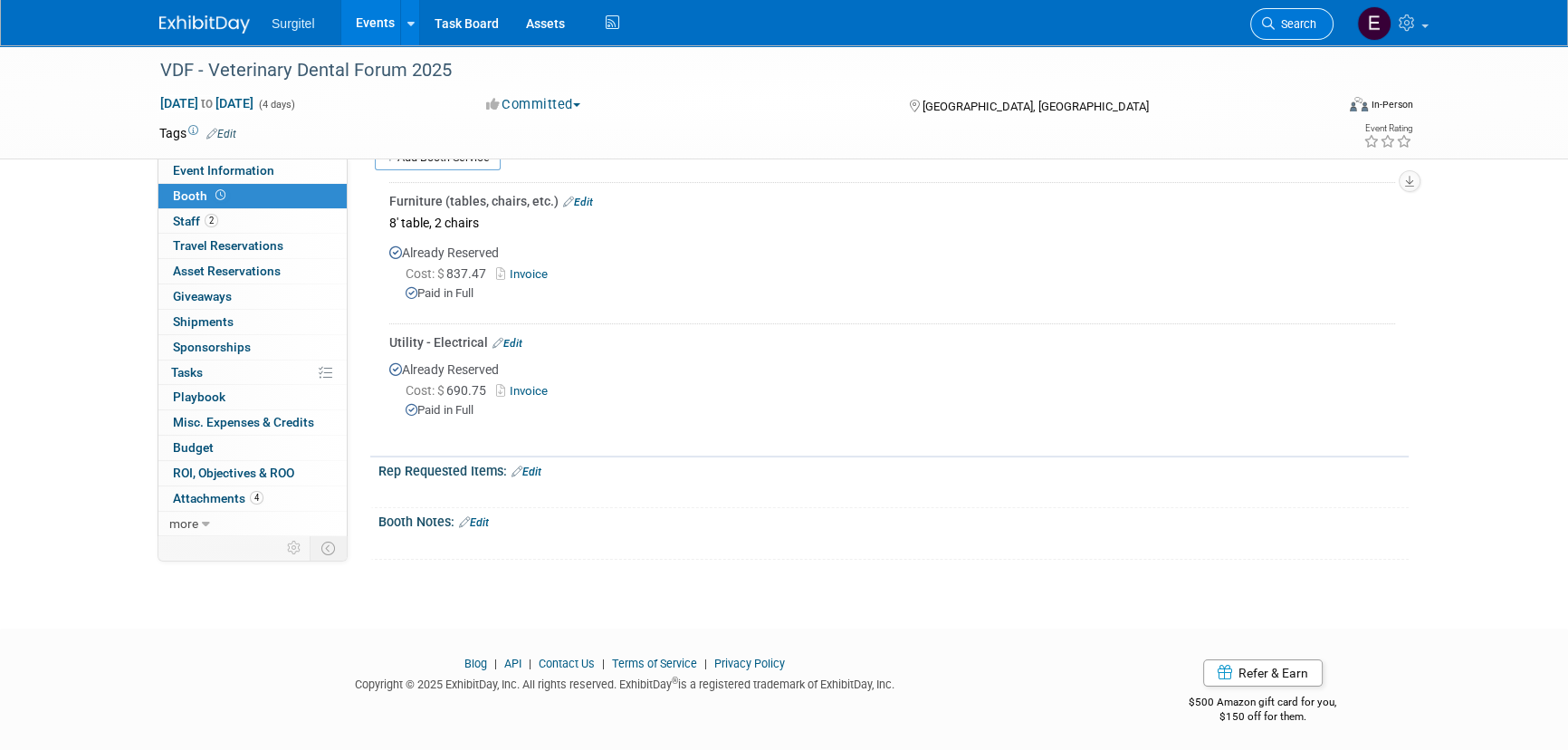
click at [1294, 30] on link "Search" at bounding box center [1292, 24] width 84 height 32
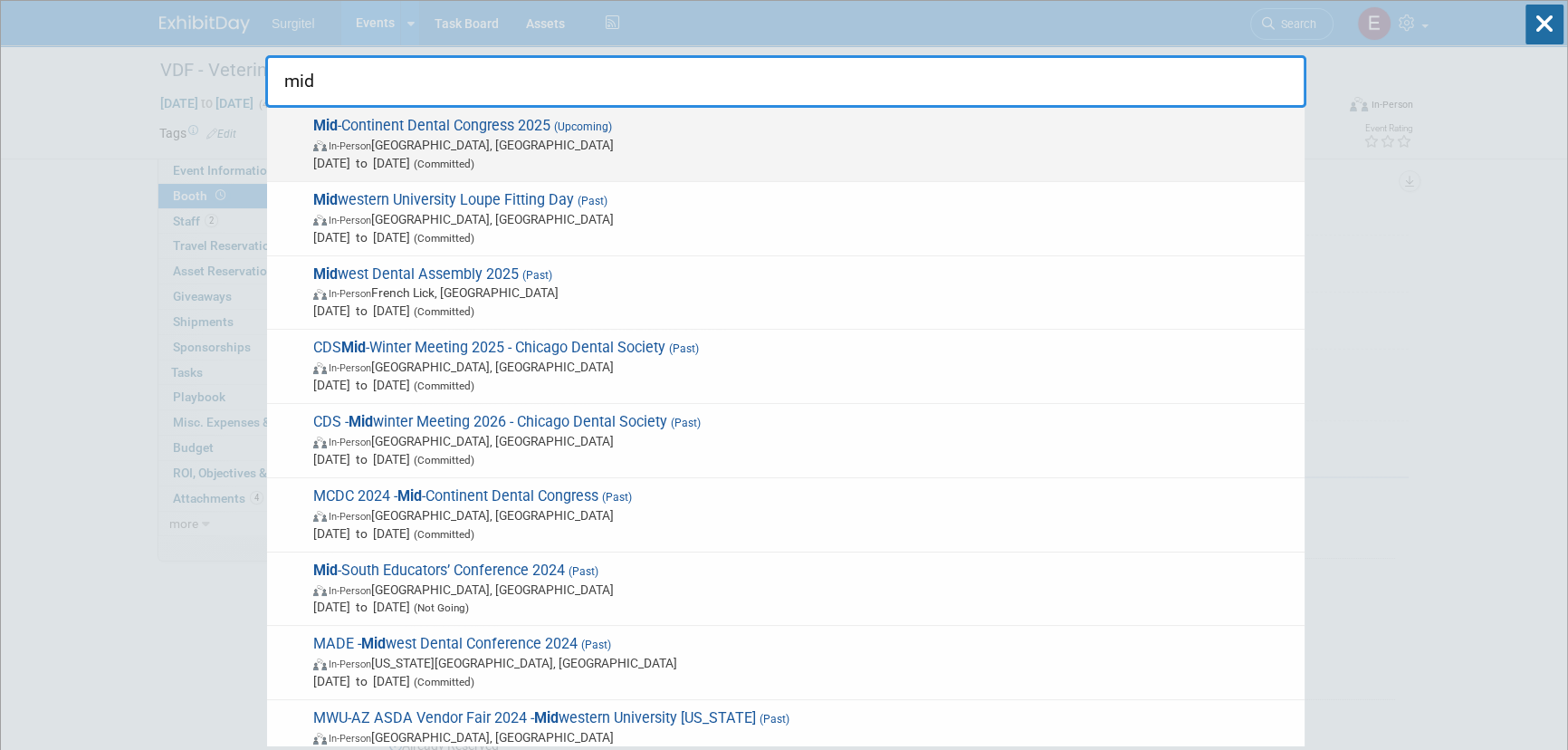
type input "mid"
click at [469, 126] on span "Mid -Continent Dental Congress 2025 (Upcoming) In-Person St. Louis, MO Sep 25, …" at bounding box center [802, 145] width 987 height 56
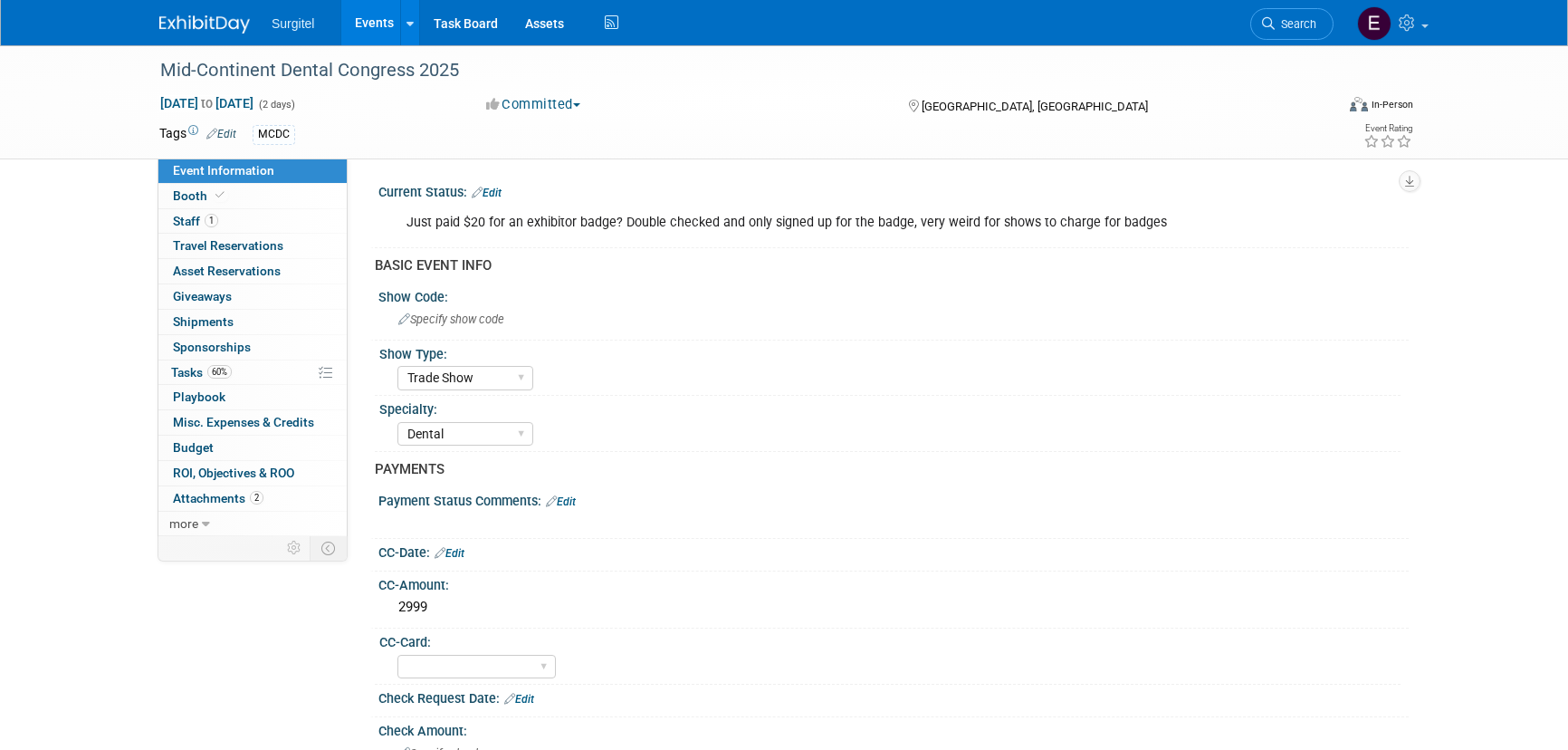
select select "Trade Show"
select select "Dental"
select select "No"
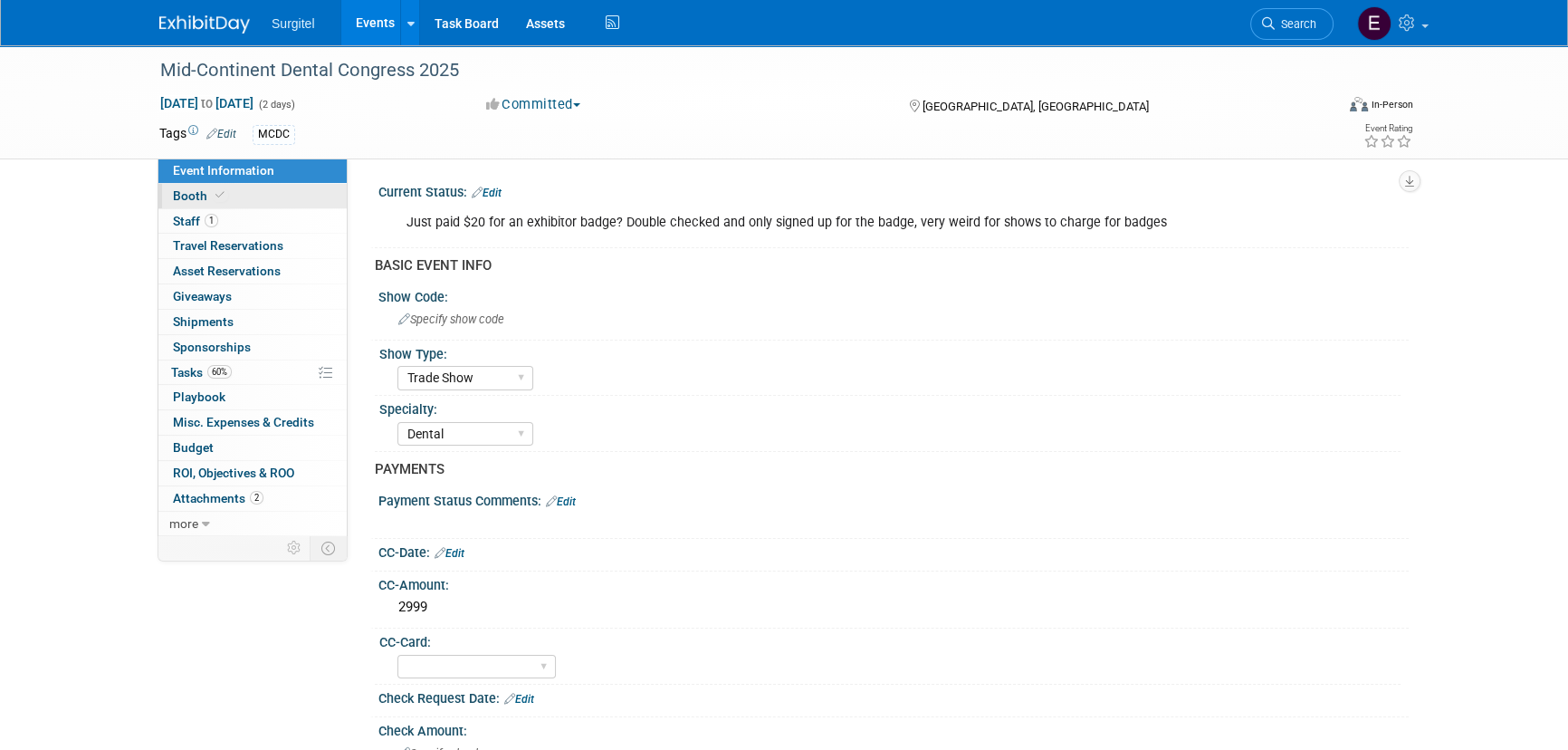
click at [238, 198] on link "Booth" at bounding box center [252, 196] width 188 height 24
select select "8' Fabric Popup"
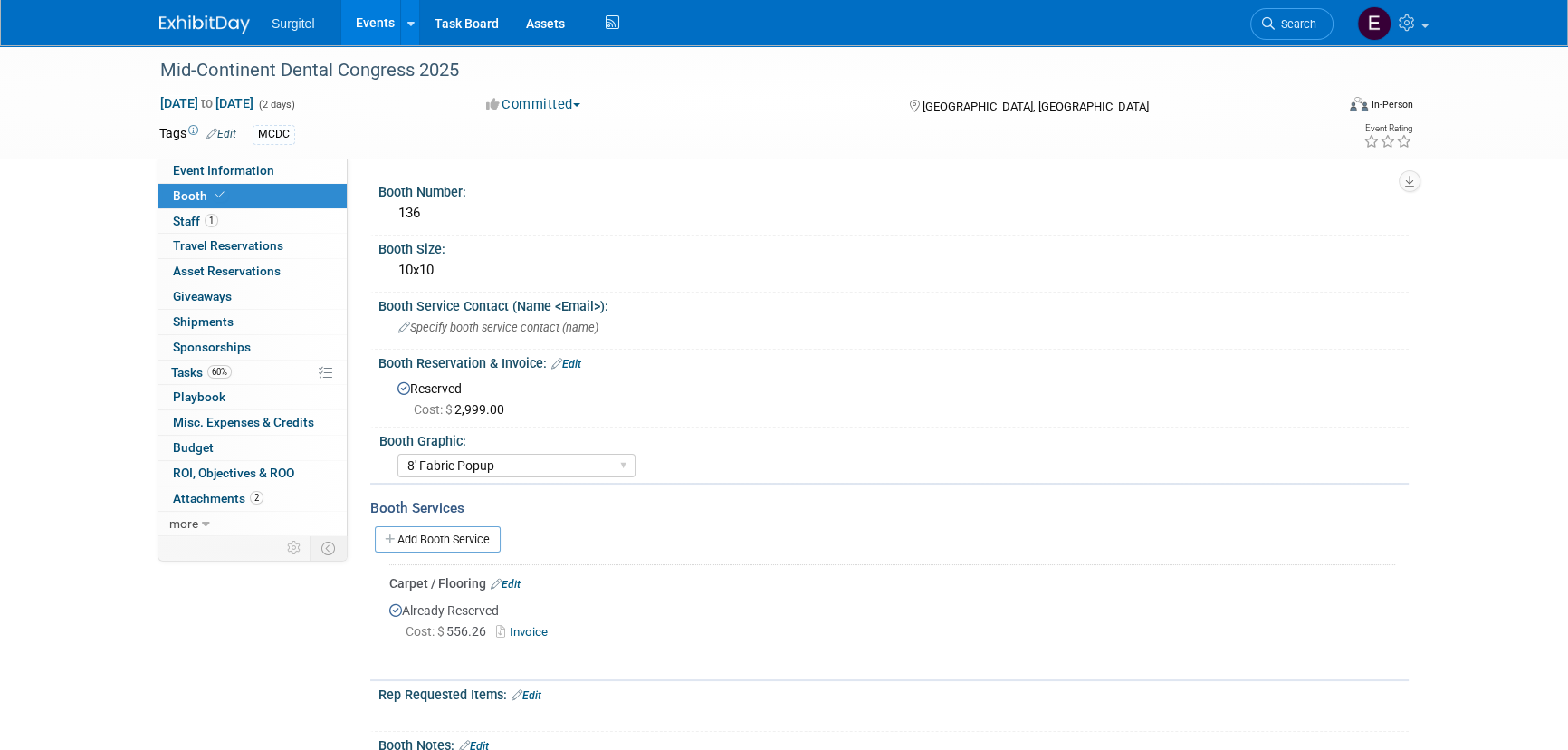
drag, startPoint x: 421, startPoint y: 528, endPoint x: 431, endPoint y: 532, distance: 10.8
click at [422, 528] on link "Add Booth Service" at bounding box center [438, 539] width 126 height 26
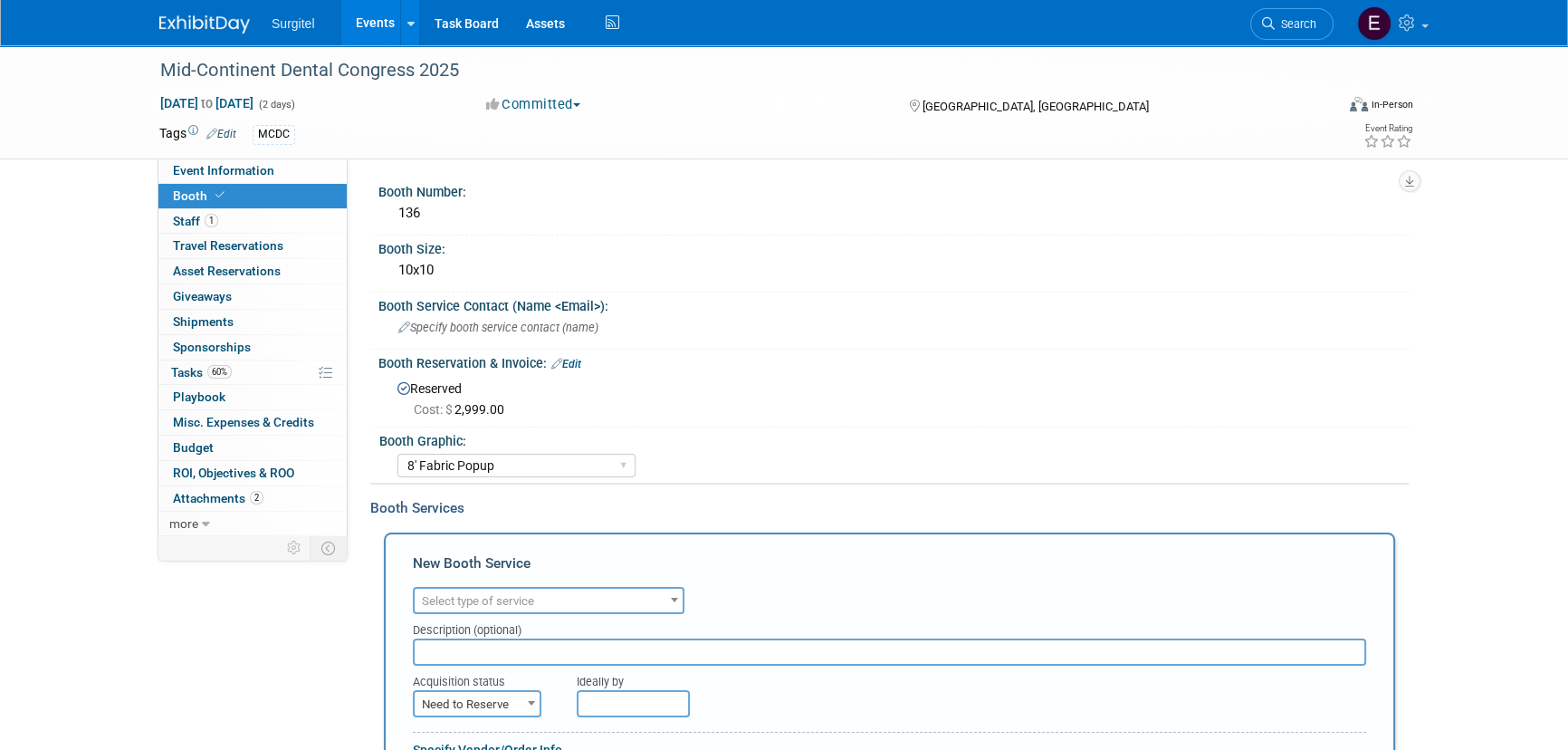
click at [489, 607] on span "Select type of service" at bounding box center [548, 601] width 268 height 25
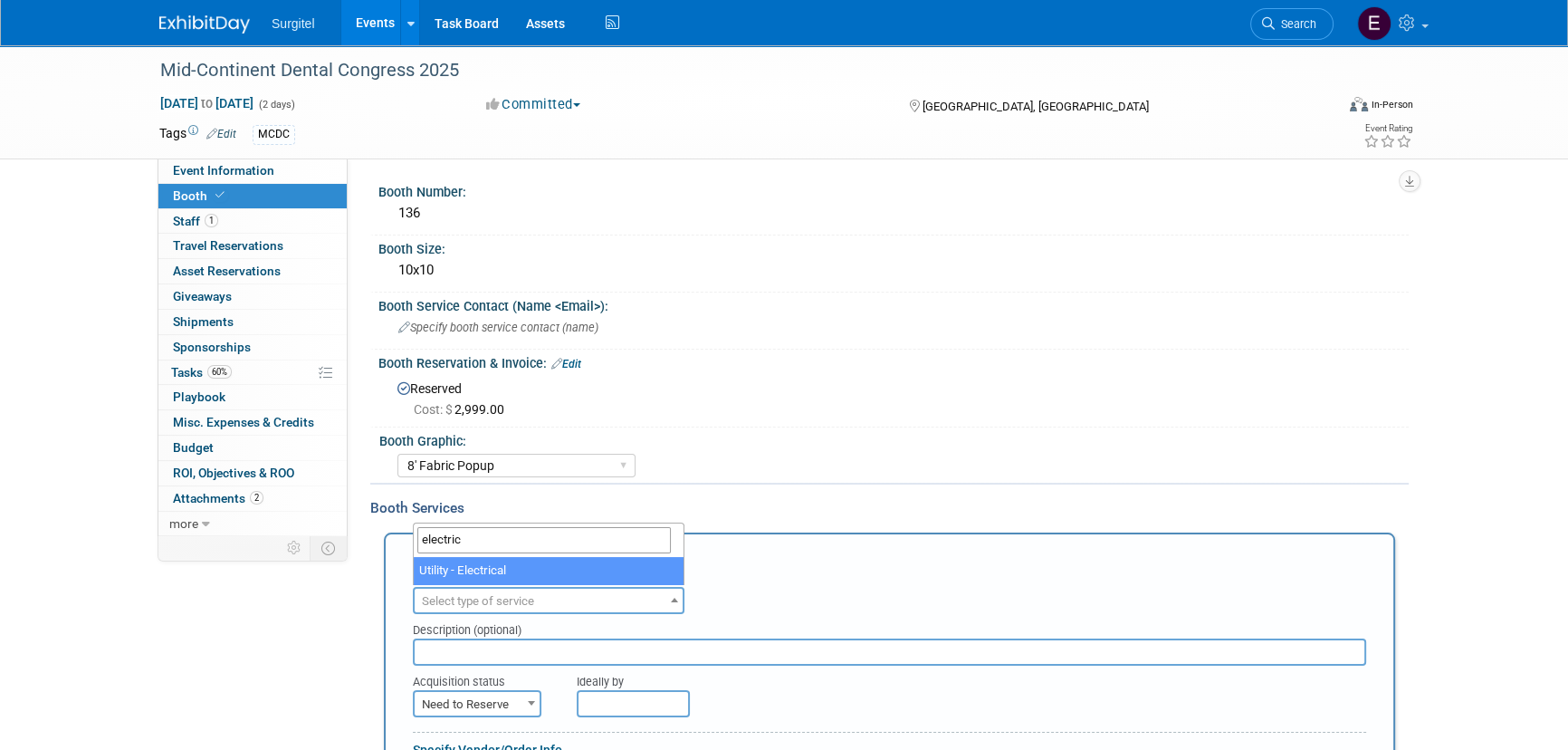
type input "electric"
select select "8"
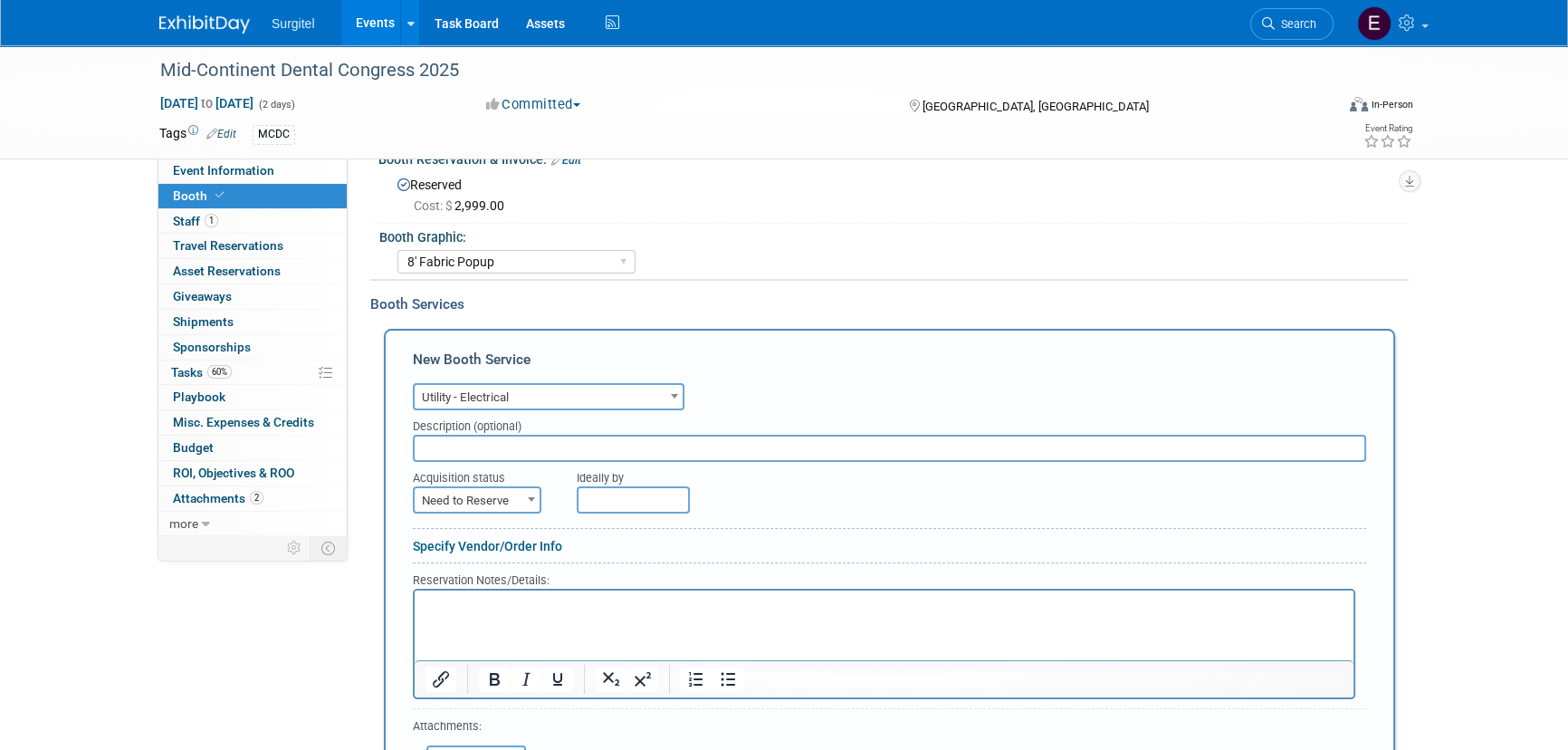
scroll to position [246, 0]
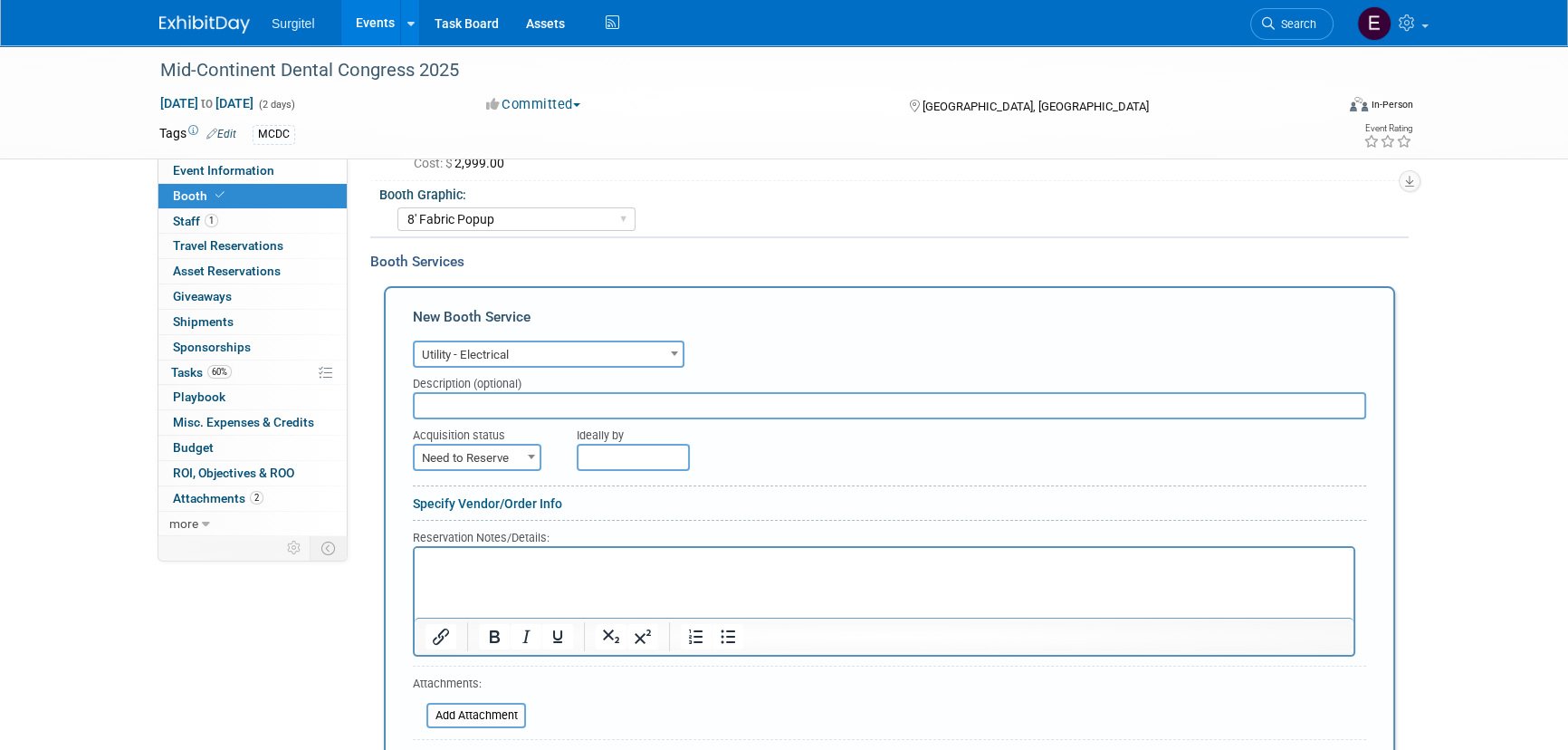
click at [502, 446] on span "Need to Reserve" at bounding box center [477, 458] width 125 height 25
select select "2"
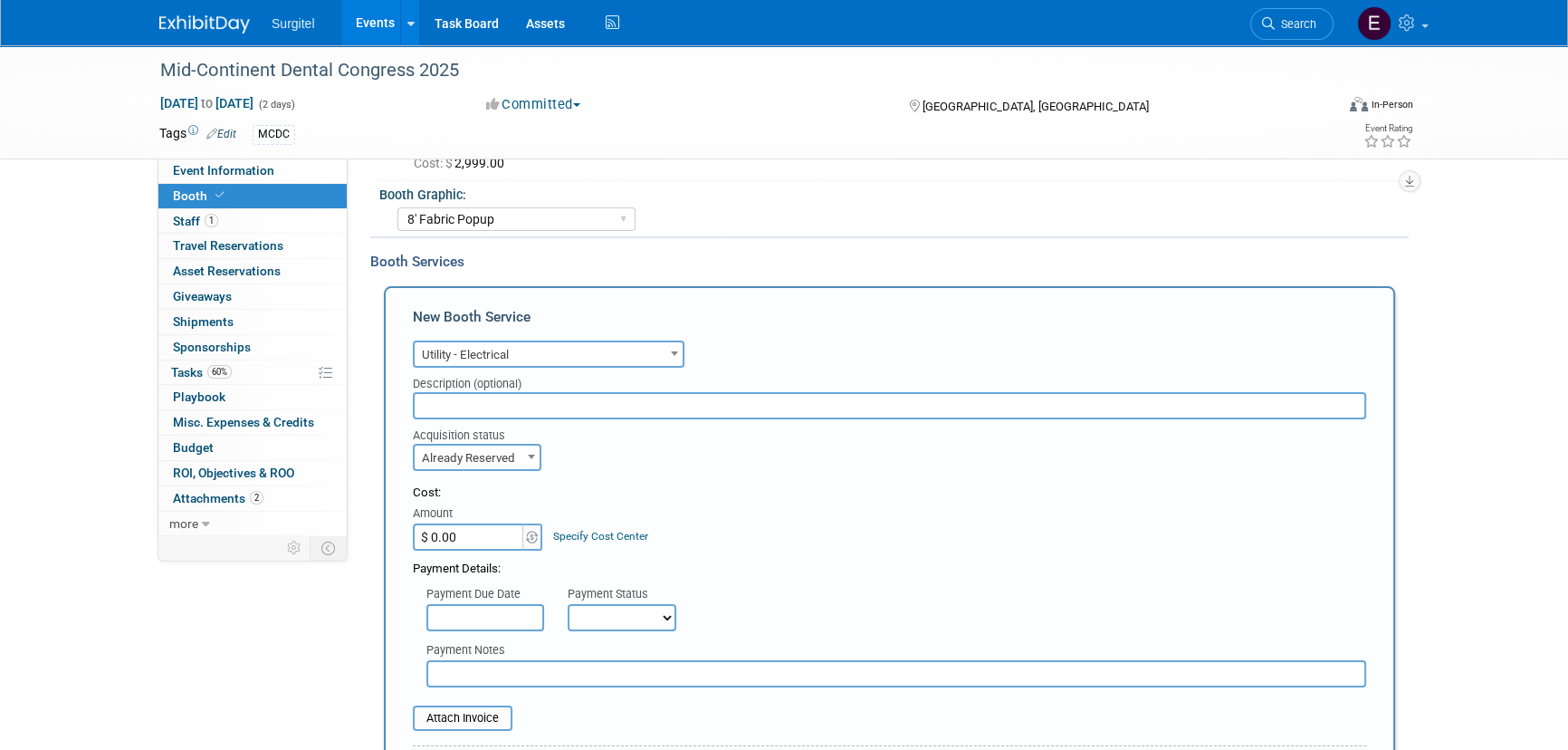
click at [489, 538] on input "$ 0.00" at bounding box center [469, 537] width 113 height 27
type input "$ 209.40"
click at [596, 608] on select "Not Paid Yet Partially Paid Paid in Full" at bounding box center [622, 617] width 109 height 27
select select "1"
click at [568, 604] on select "Not Paid Yet Partially Paid Paid in Full" at bounding box center [622, 617] width 109 height 27
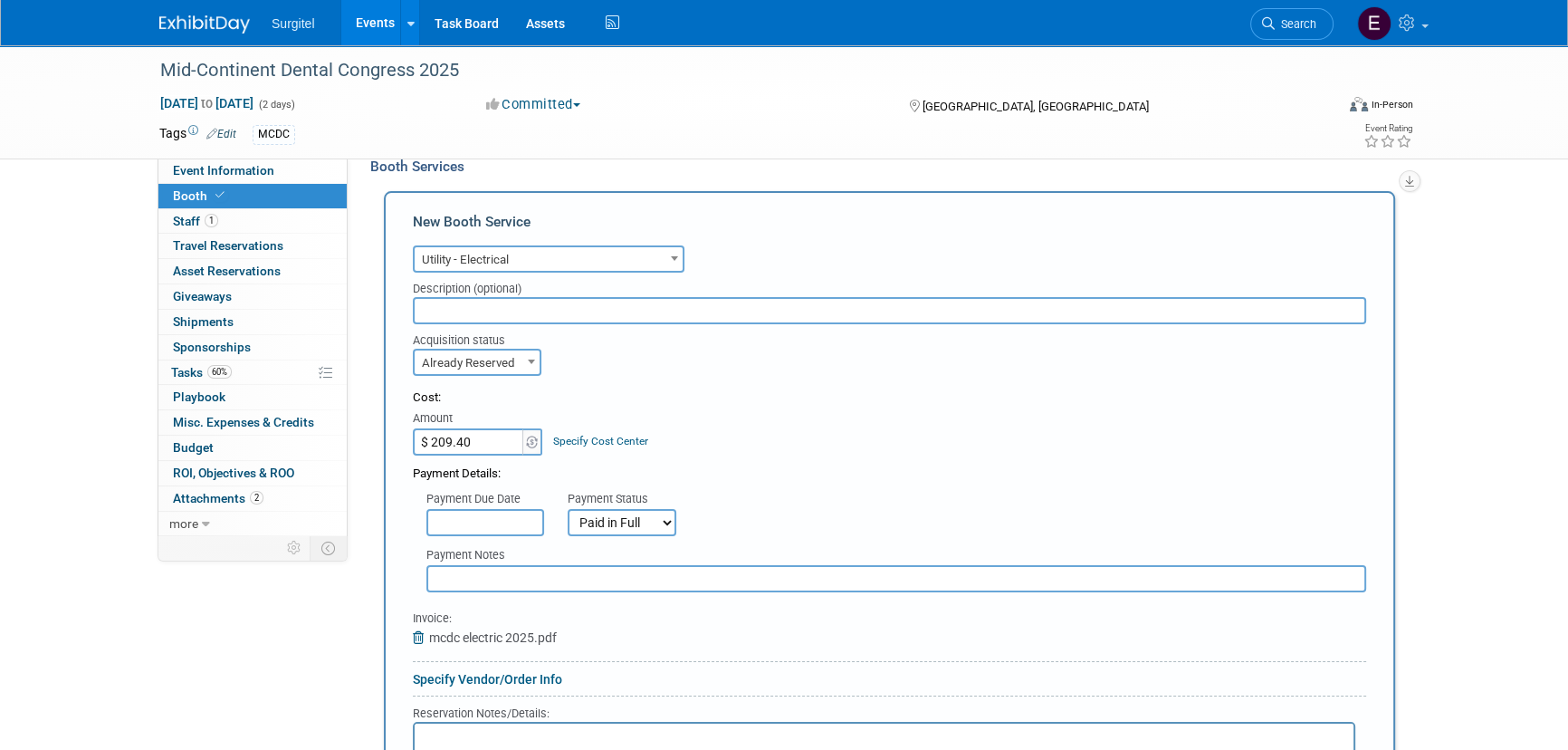
scroll to position [658, 0]
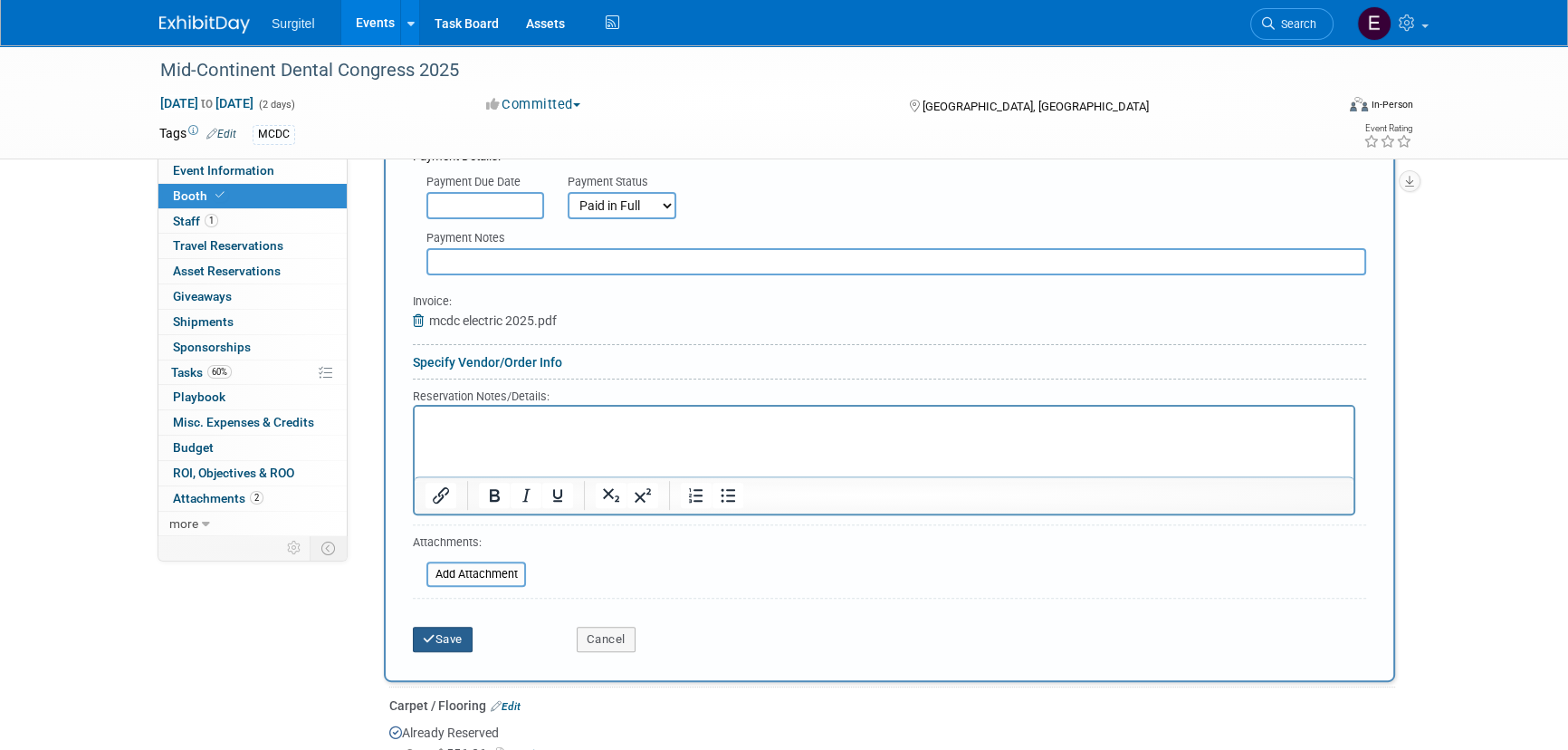
click at [459, 631] on button "Save" at bounding box center [443, 639] width 59 height 25
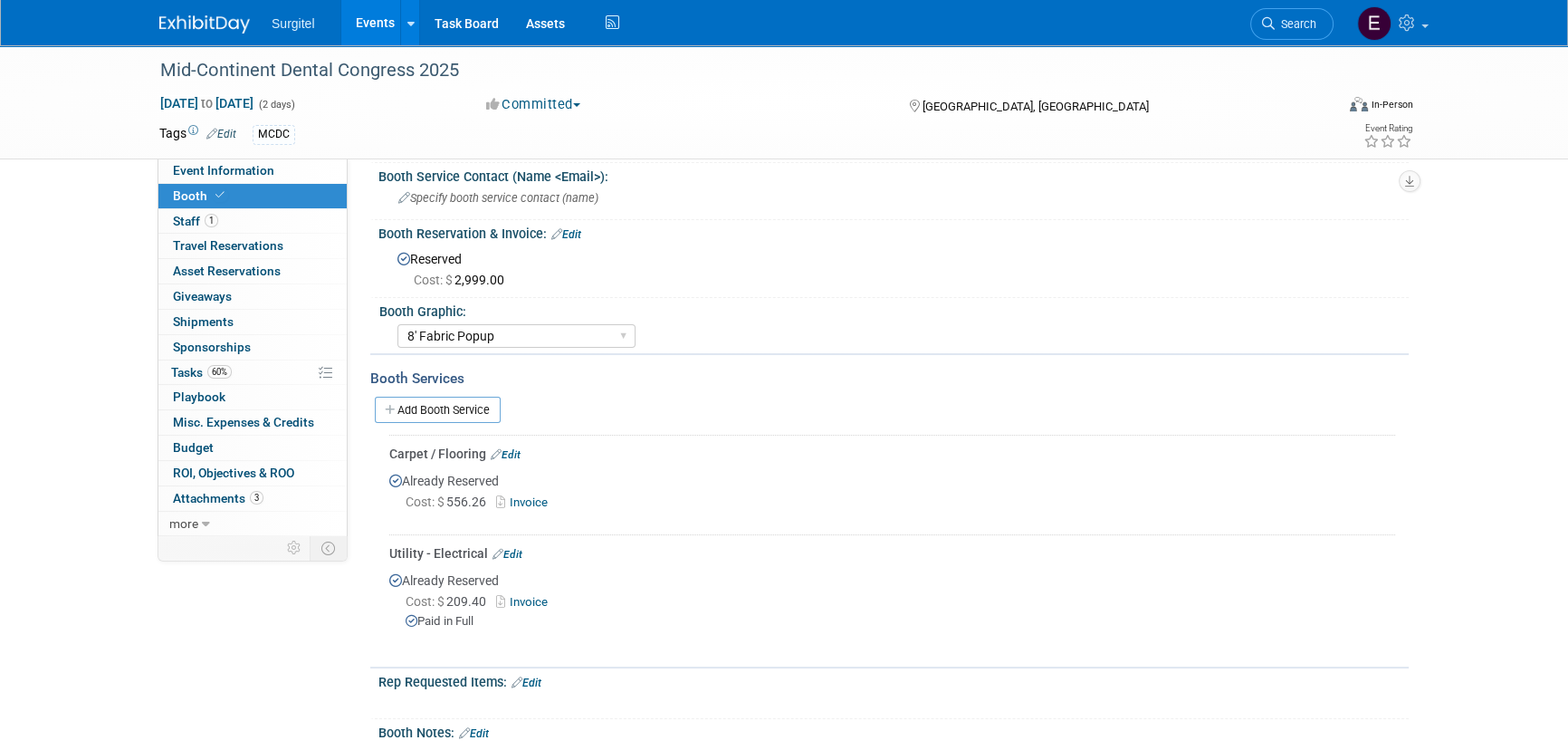
scroll to position [0, 0]
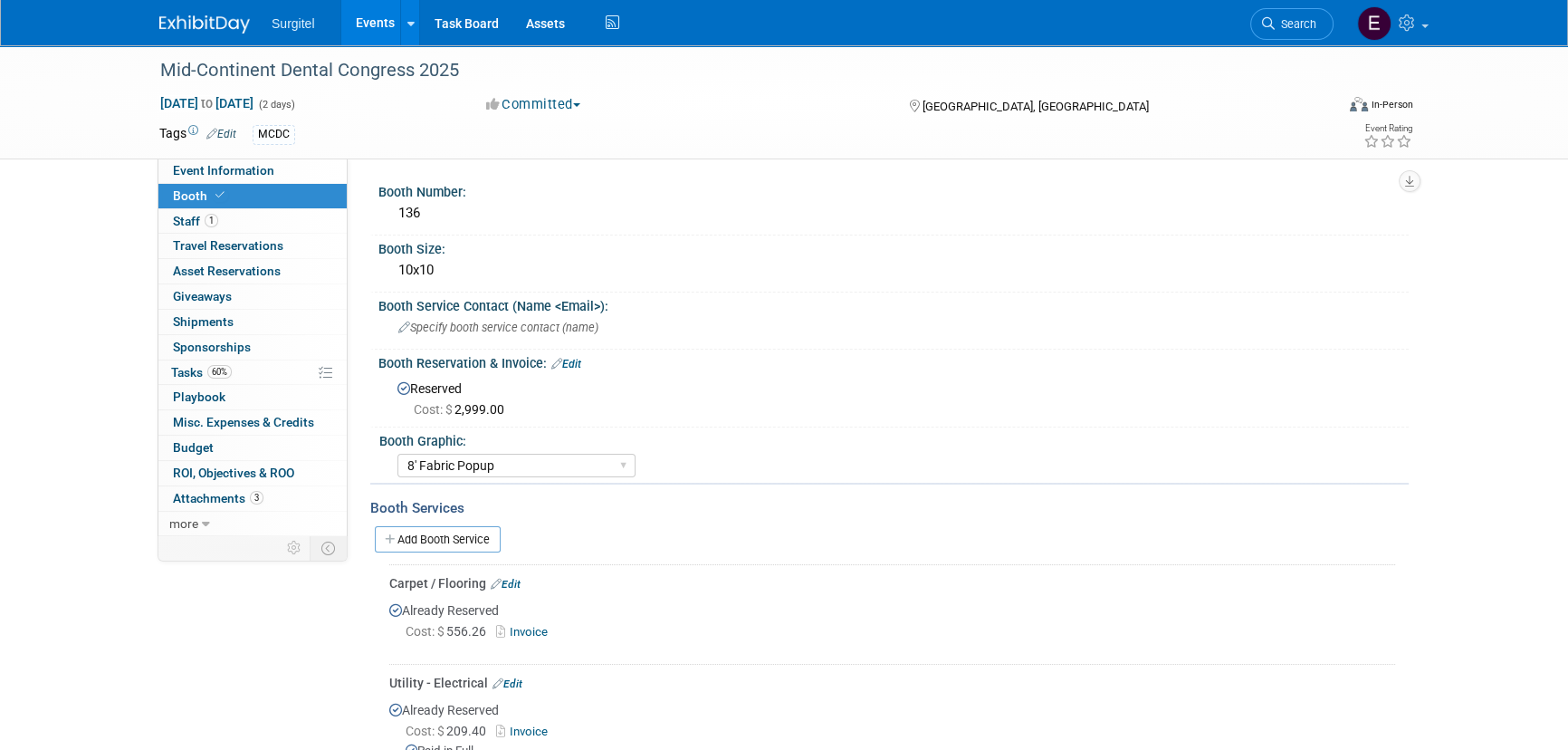
click at [385, 18] on link "Events" at bounding box center [374, 22] width 66 height 45
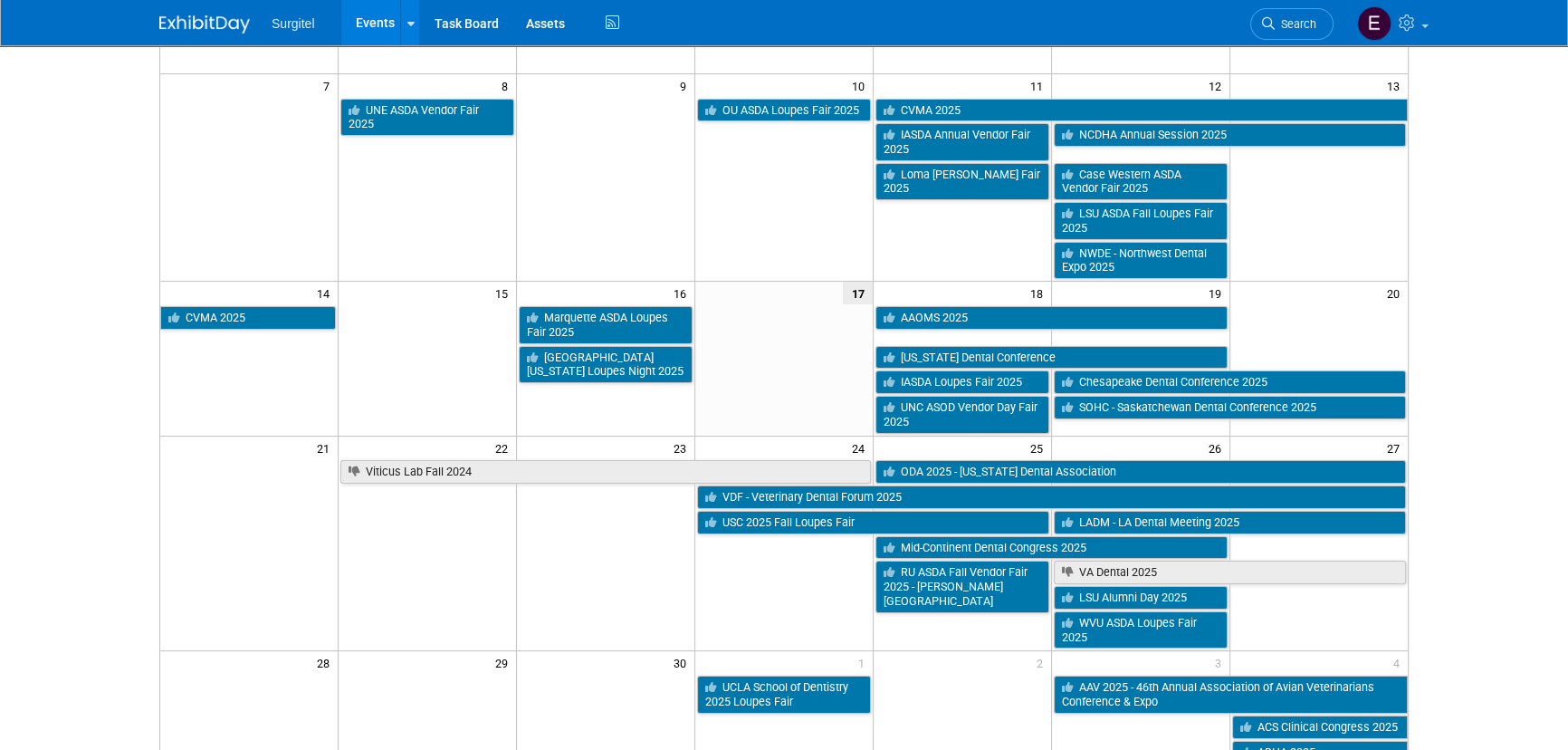
scroll to position [329, 0]
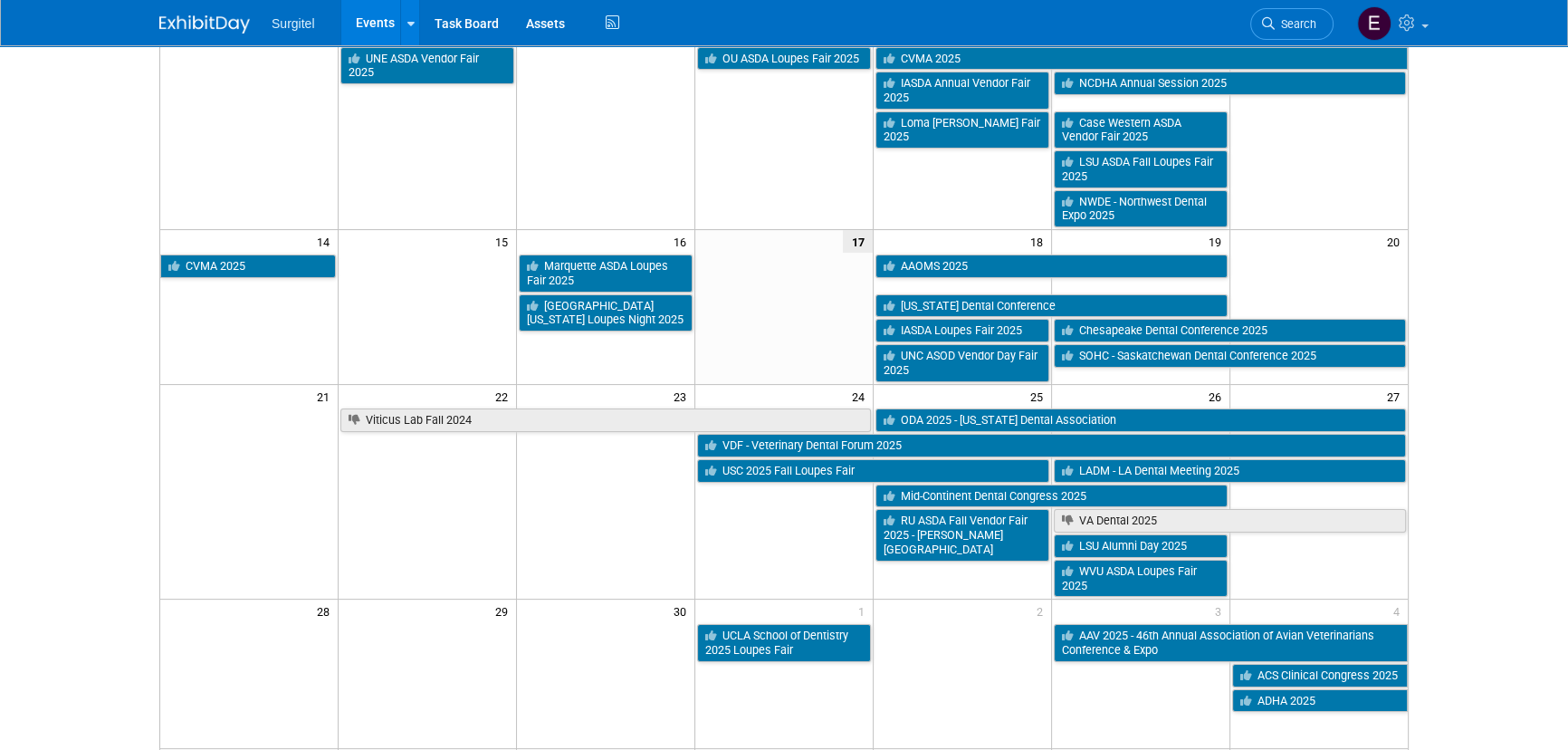
click at [1295, 14] on link "Search" at bounding box center [1292, 24] width 84 height 32
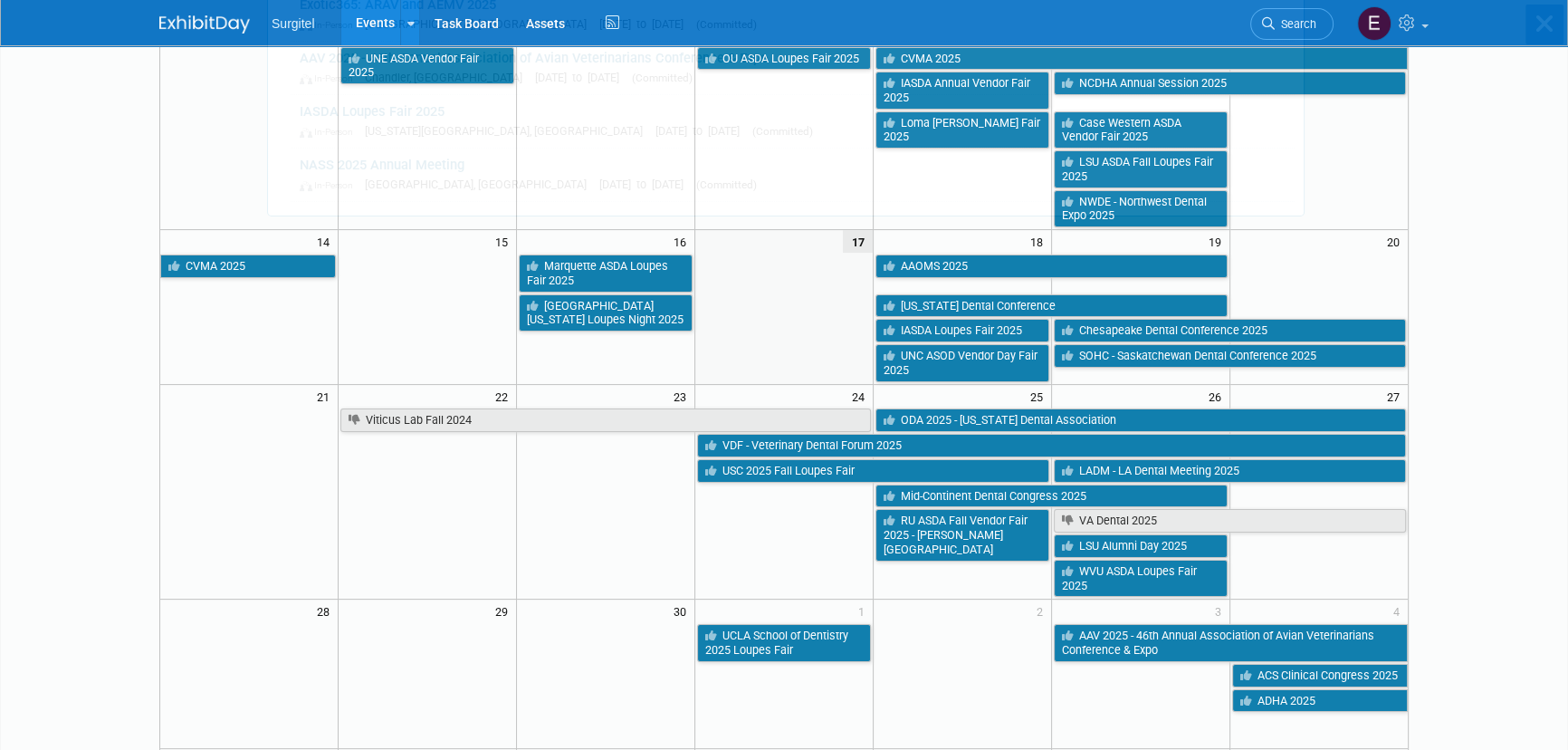
scroll to position [0, 0]
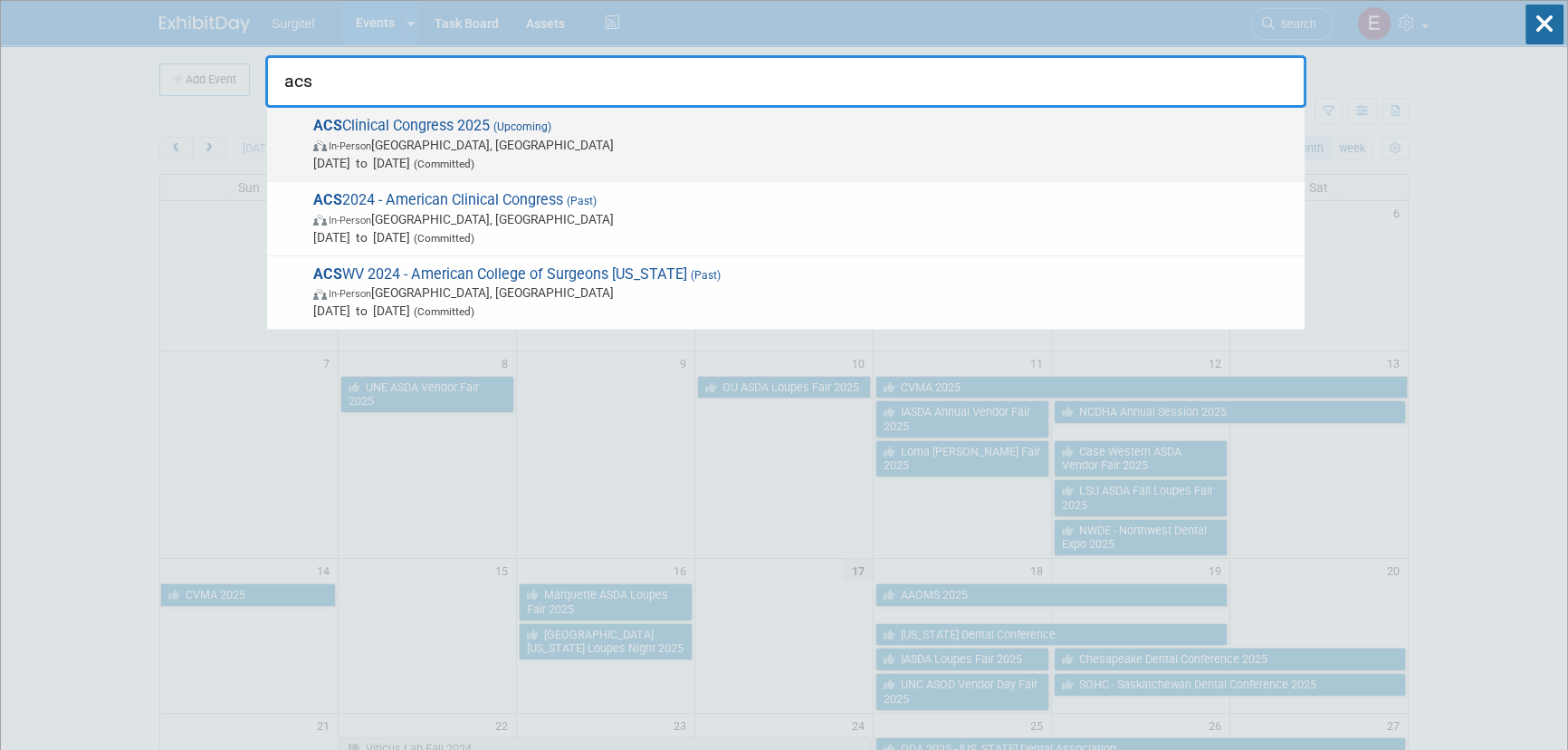
type input "acs"
click at [409, 167] on span "Oct 4, 2025 to Oct 7, 2025 (Committed)" at bounding box center [804, 163] width 983 height 19
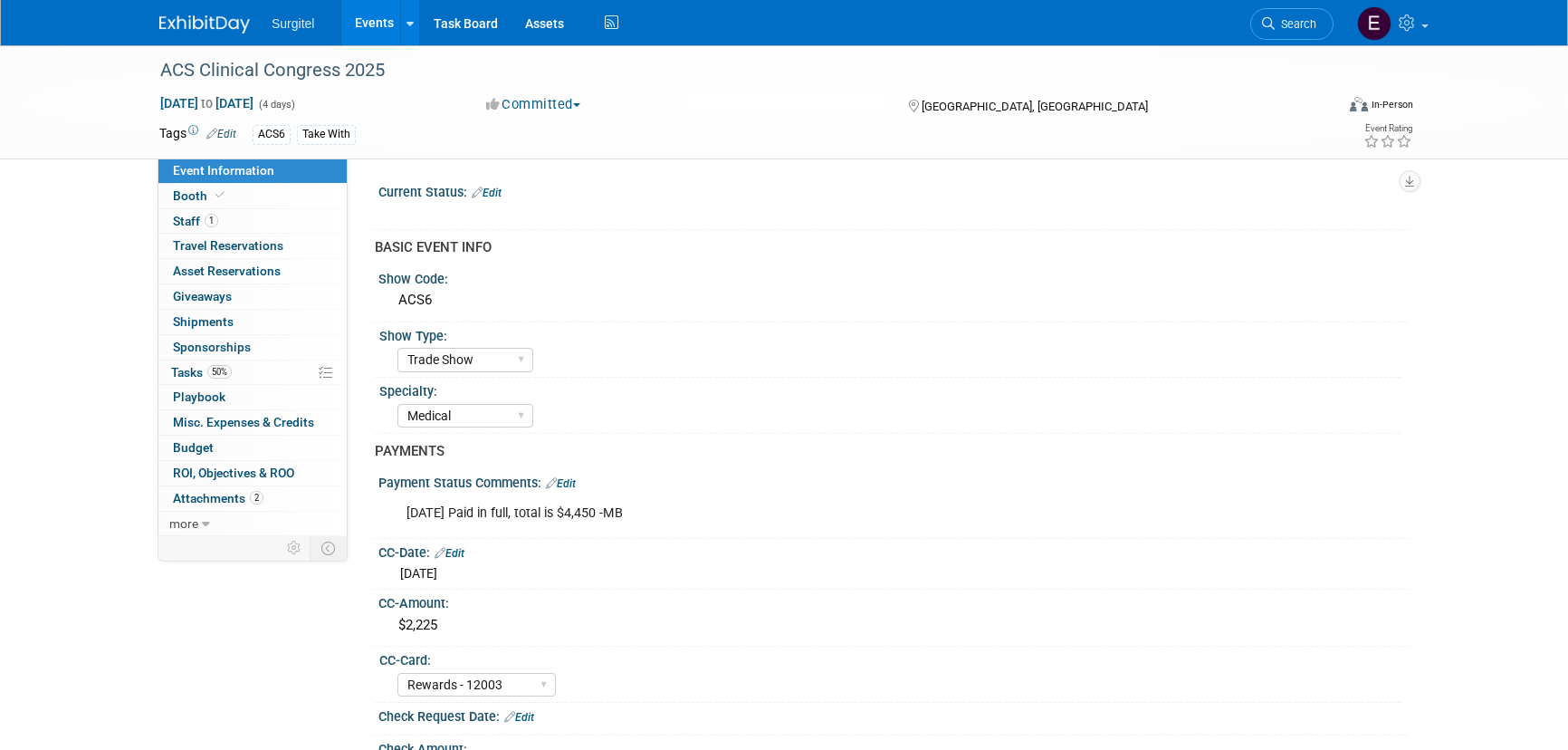
select select "Trade Show"
select select "Medical"
select select "Rewards - 12003"
select select "No"
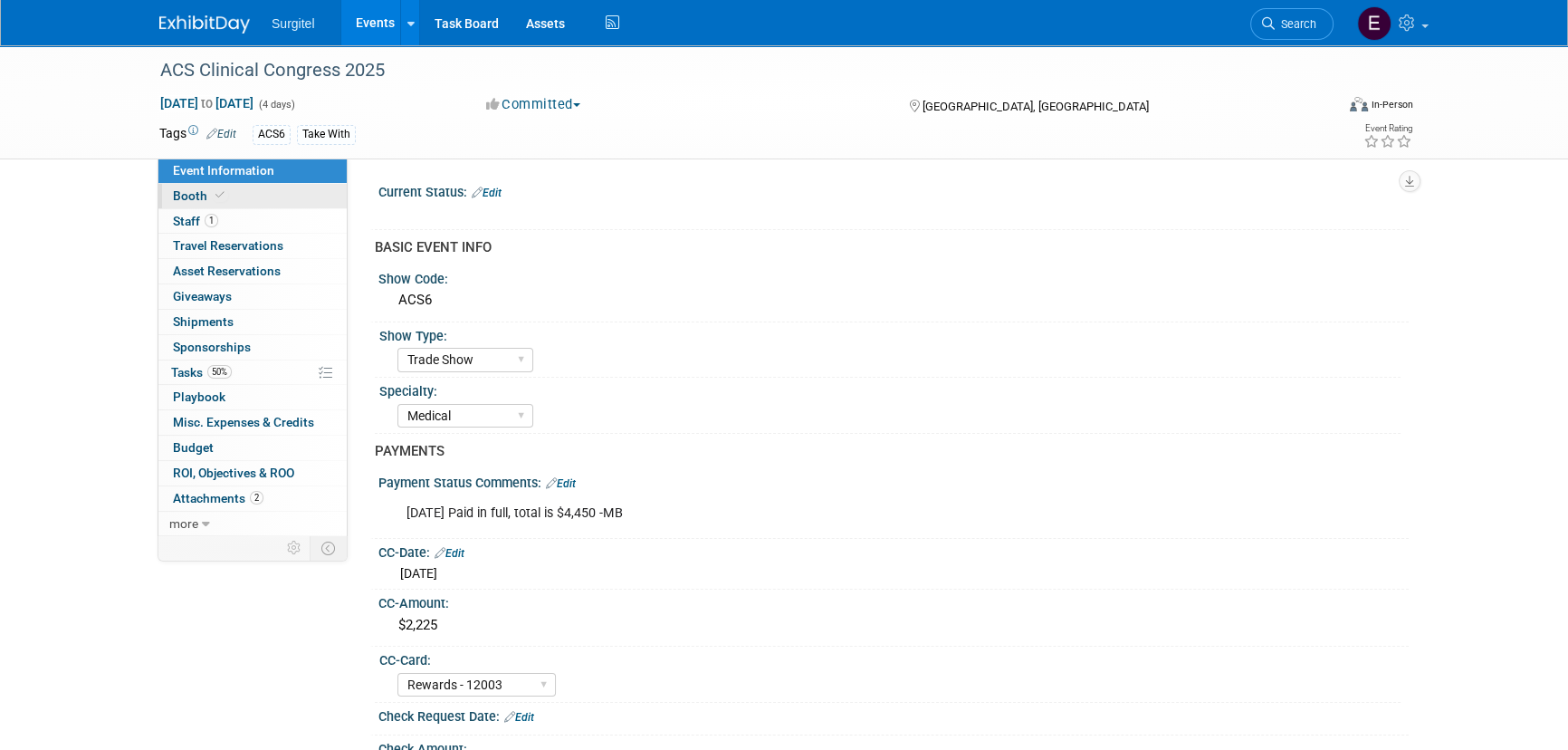
click at [265, 184] on link "Booth" at bounding box center [252, 196] width 188 height 24
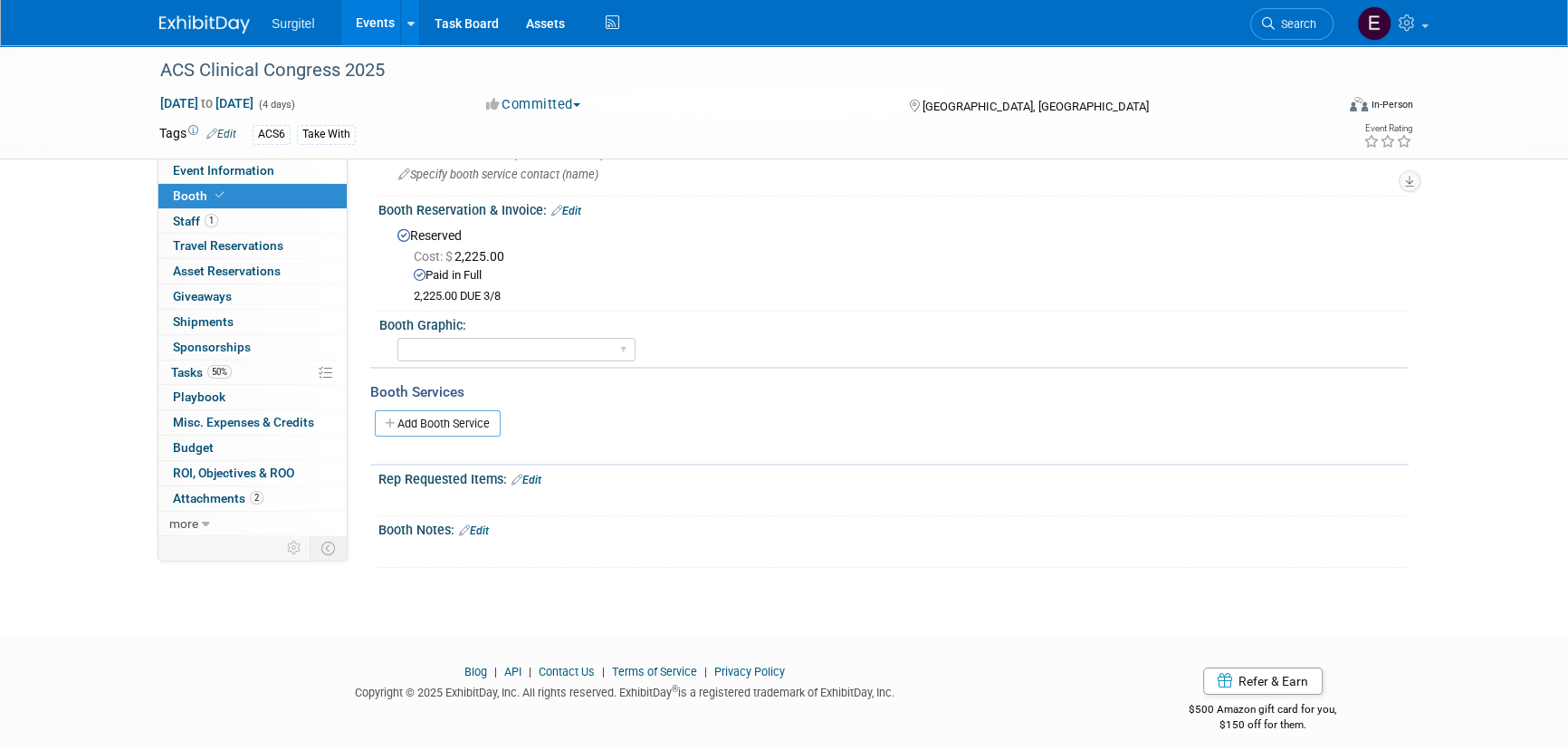
scroll to position [163, 0]
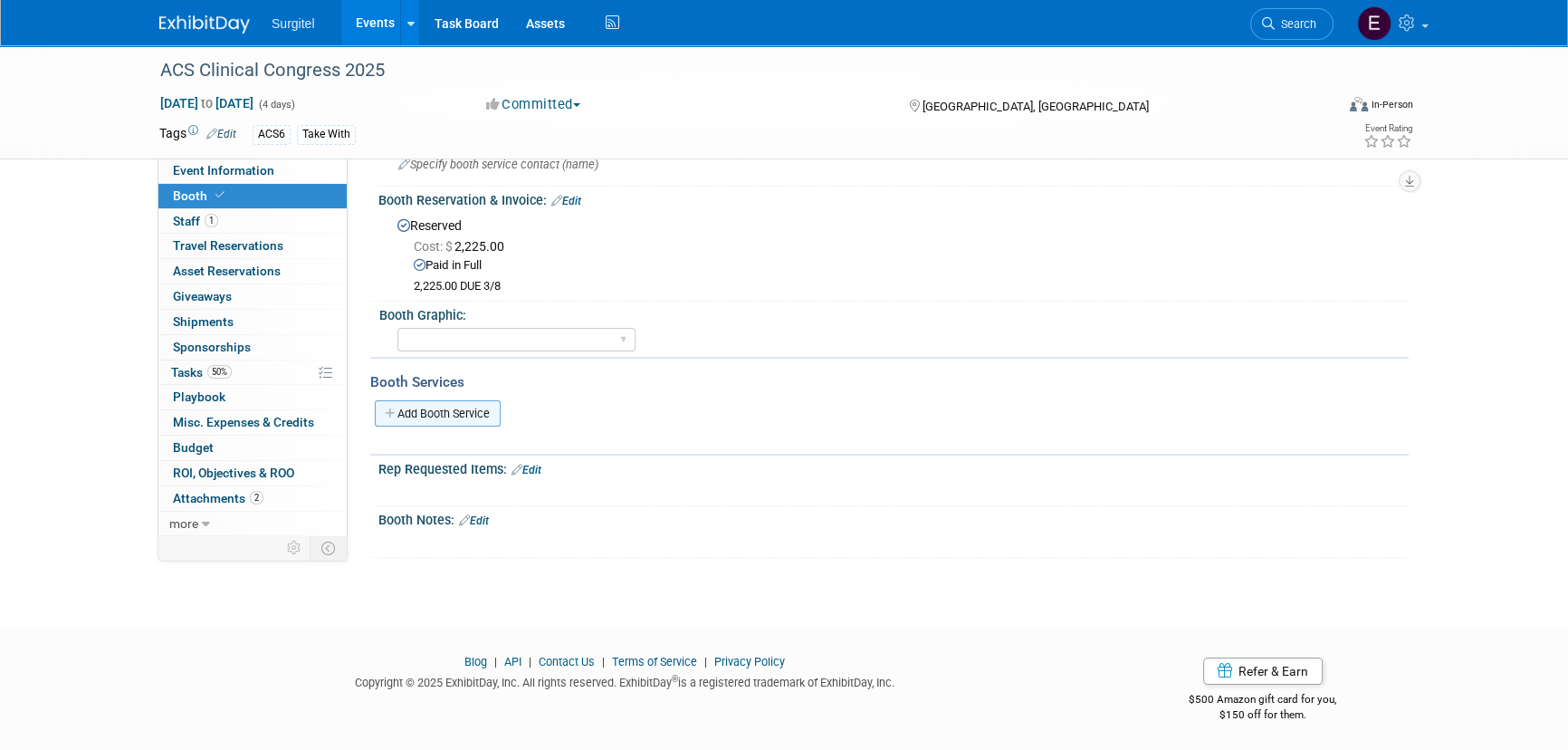
click at [479, 400] on link "Add Booth Service" at bounding box center [438, 413] width 126 height 26
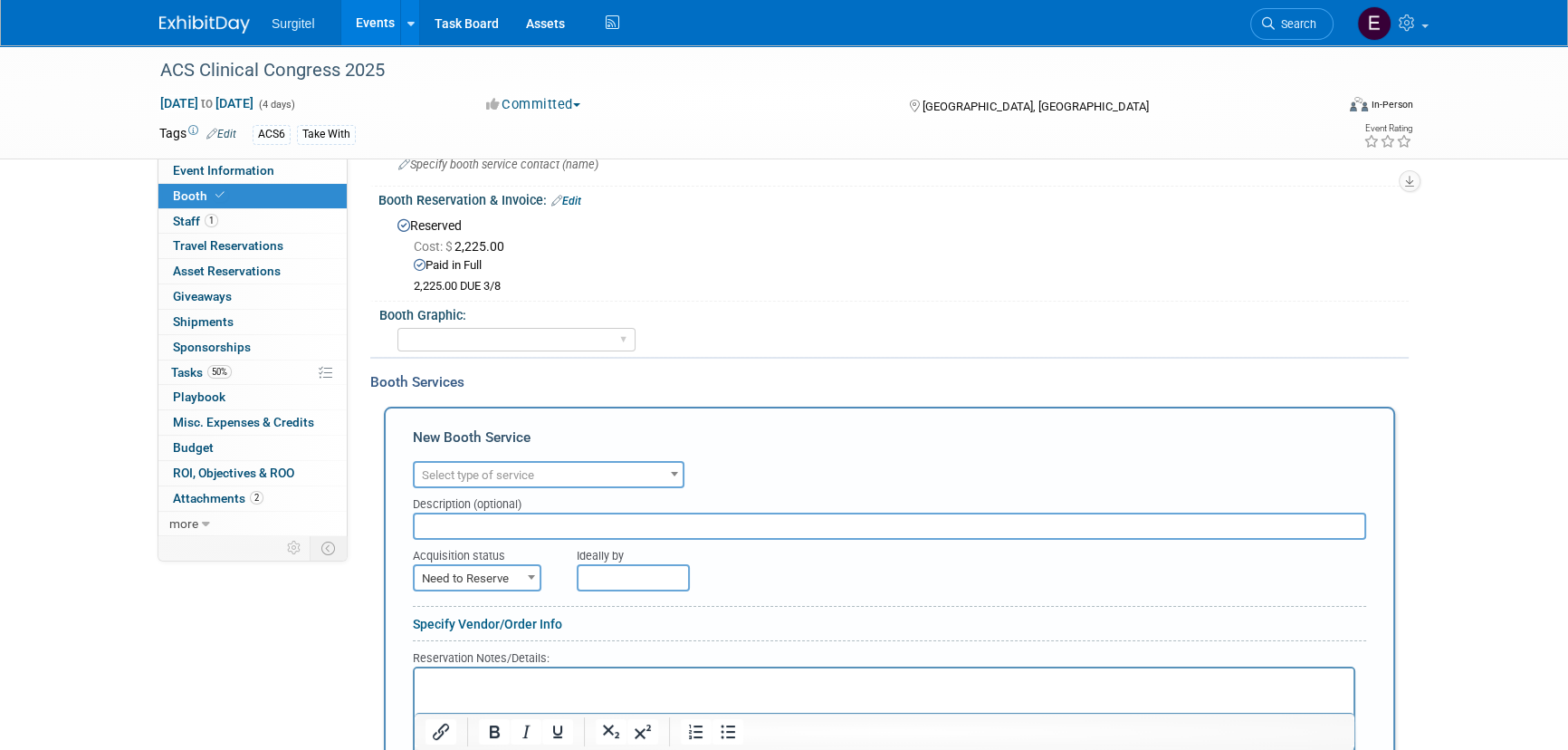
scroll to position [0, 0]
click at [521, 457] on div "Audio / Video Carpet / Flooring Catering / Food / Beverage Floral / Decorative …" at bounding box center [889, 472] width 953 height 32
click at [529, 463] on span "Select type of service" at bounding box center [548, 475] width 268 height 25
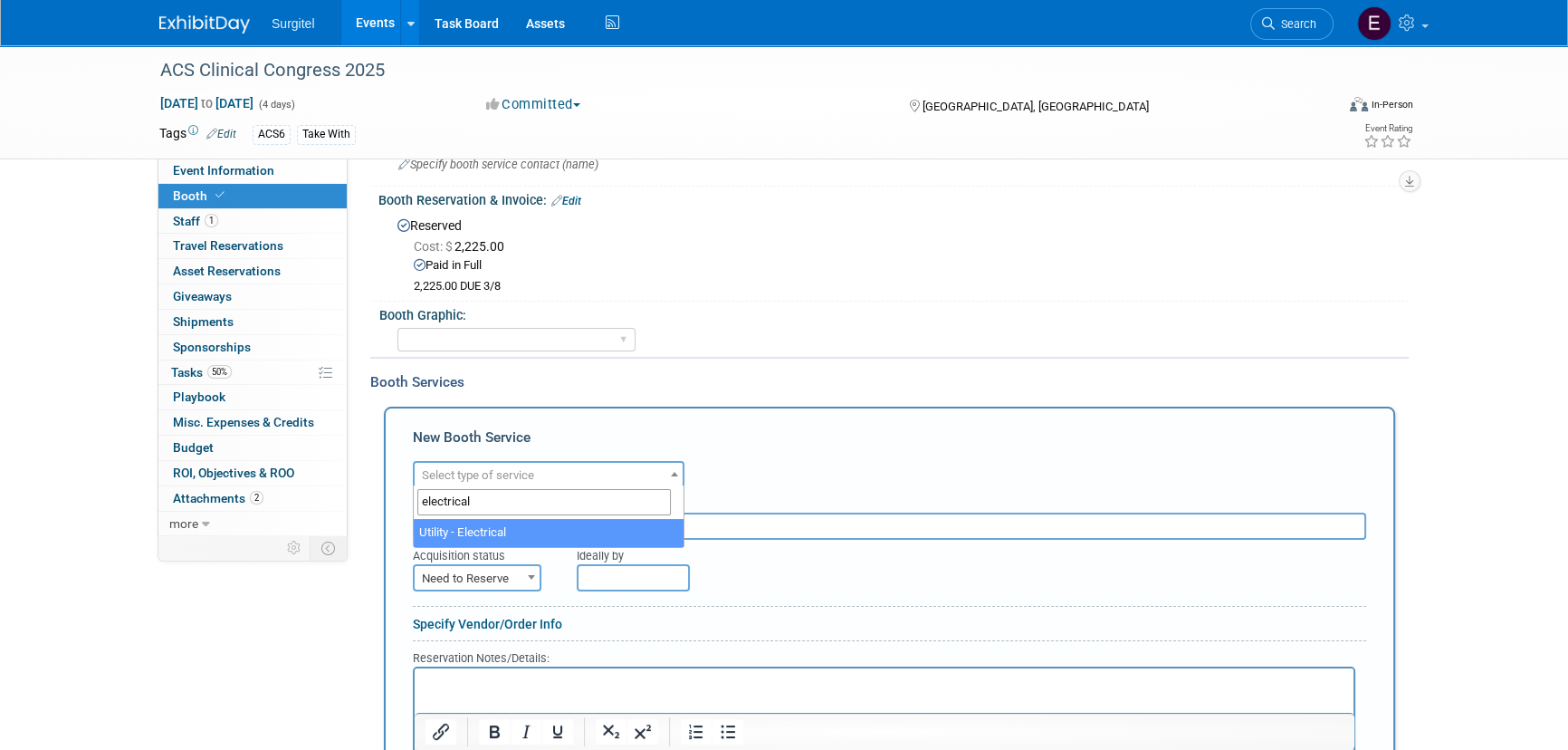
type input "electrical"
select select "8"
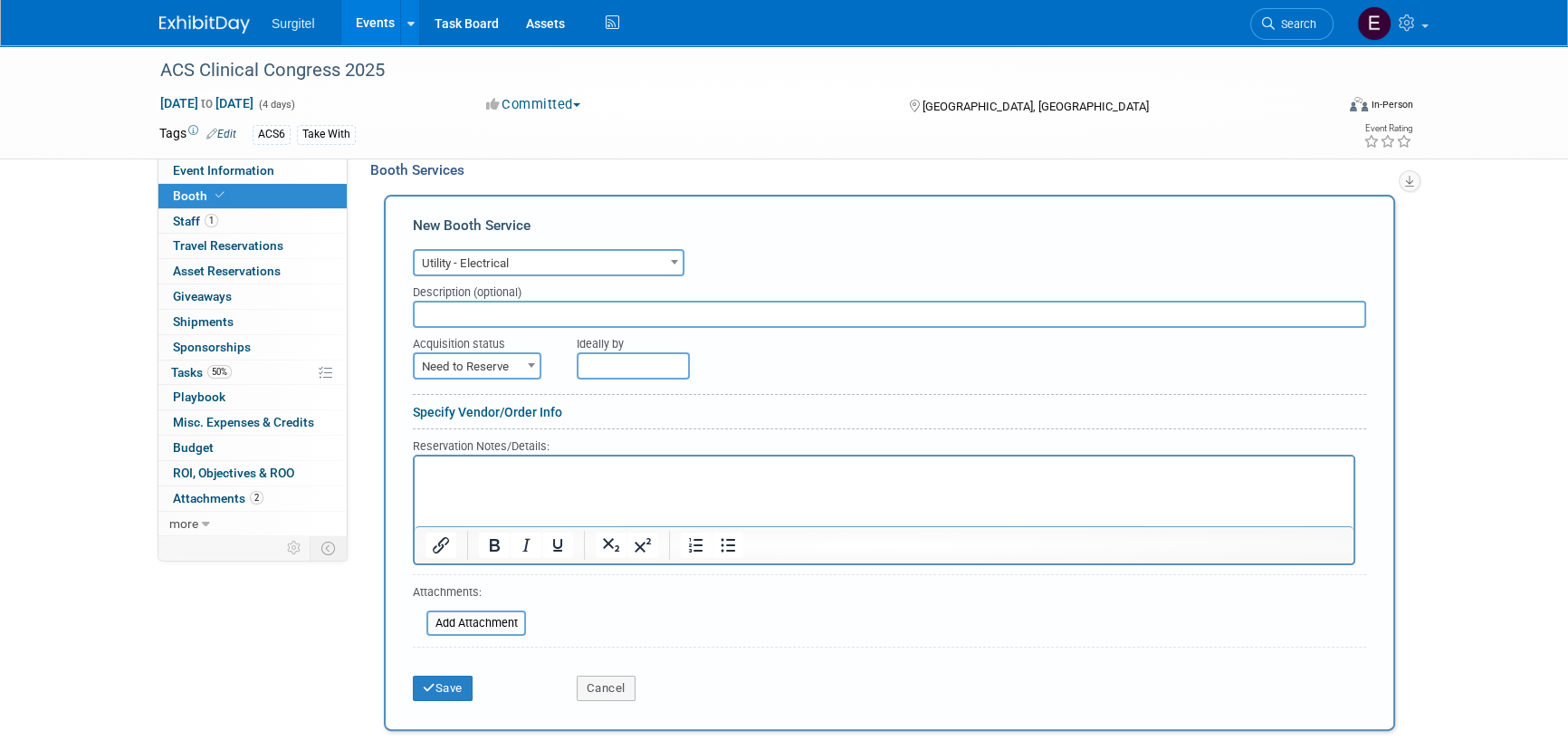
scroll to position [410, 0]
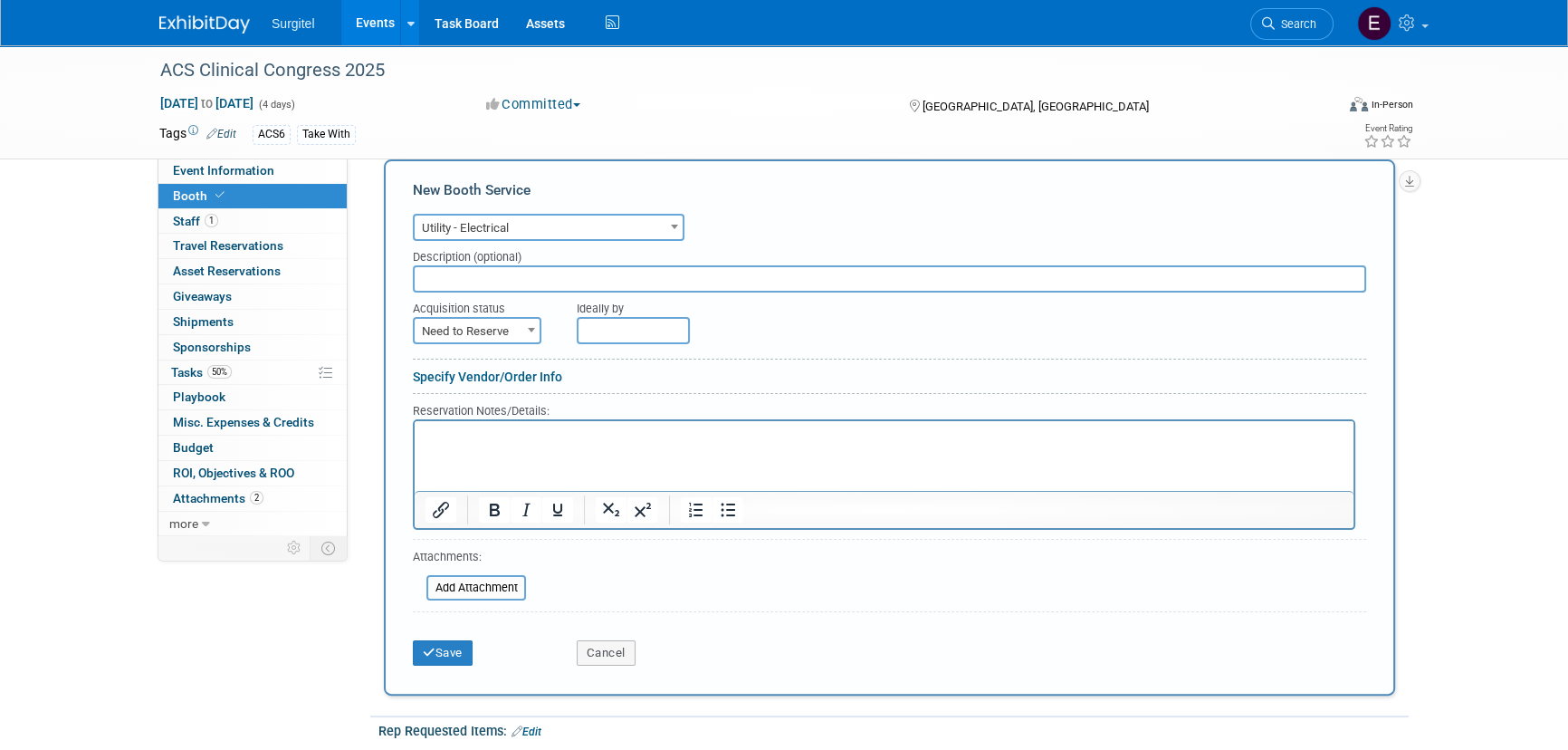
click at [443, 433] on p "Rich Text Area. Press ALT-0 for help." at bounding box center [884, 435] width 918 height 18
click at [464, 325] on span "Need to Reserve" at bounding box center [477, 330] width 125 height 25
select select "2"
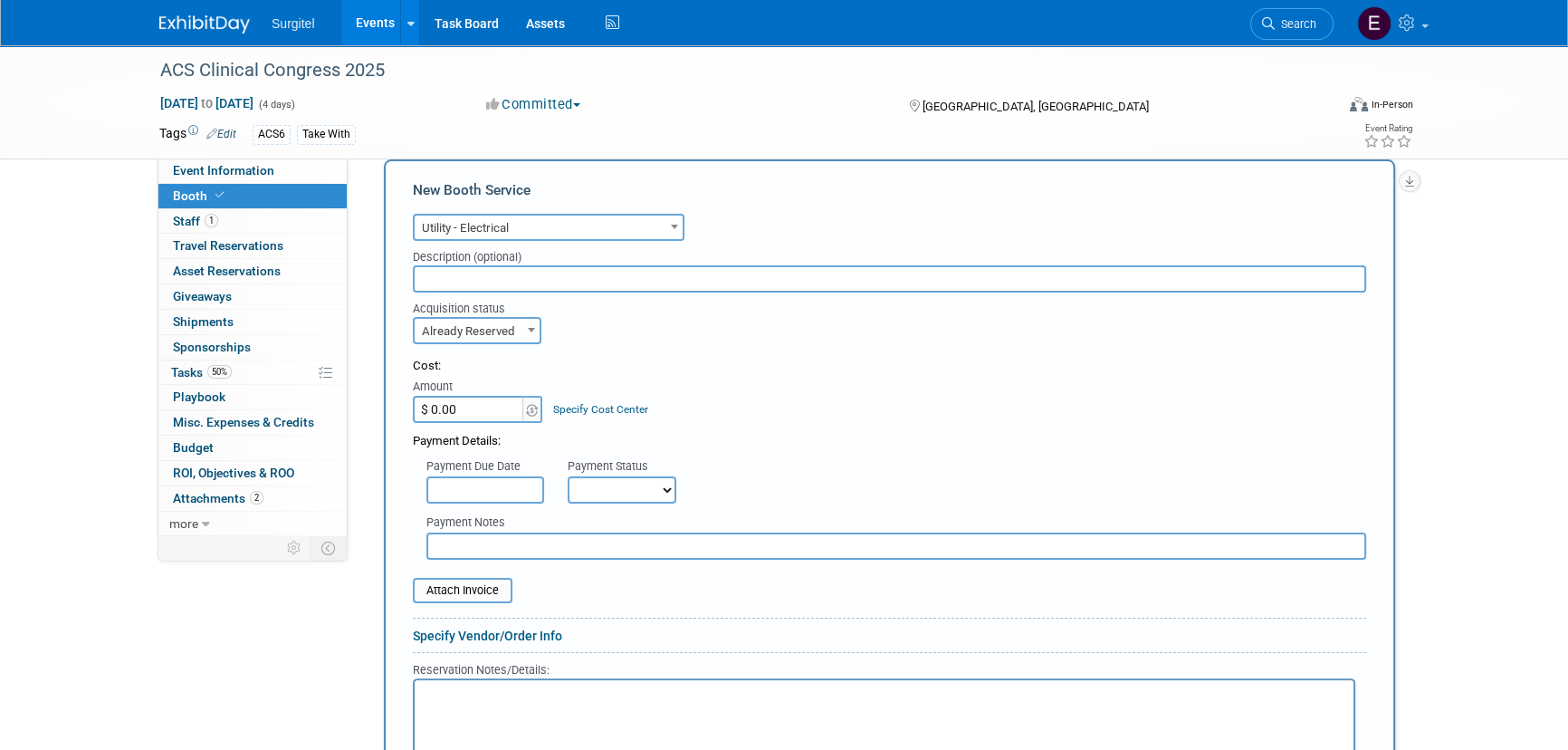
click at [611, 477] on select "Not Paid Yet Partially Paid Paid in Full" at bounding box center [622, 489] width 109 height 27
select select "1"
click at [568, 476] on select "Not Paid Yet Partially Paid Paid in Full" at bounding box center [622, 489] width 109 height 27
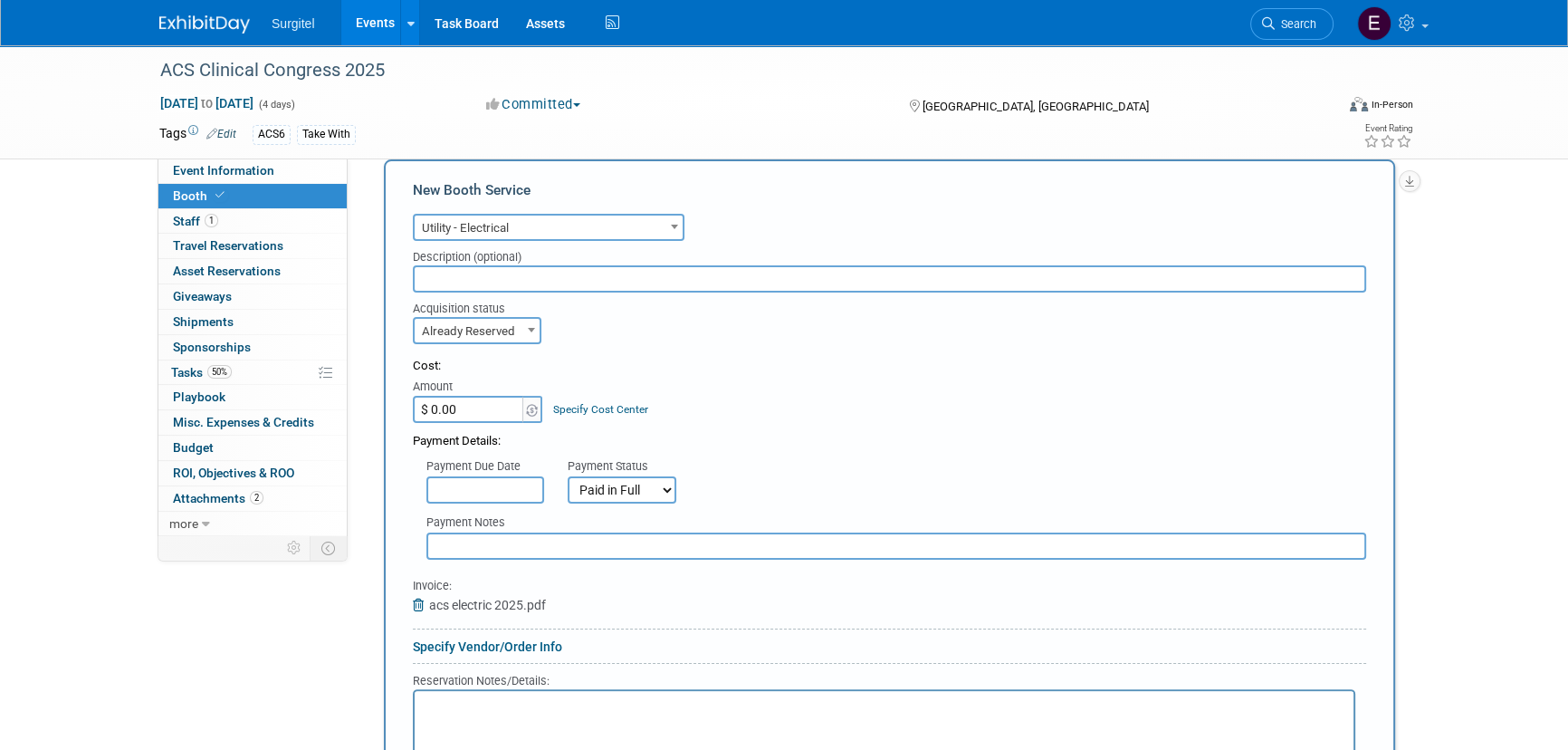
click at [494, 267] on input "text" at bounding box center [889, 278] width 953 height 27
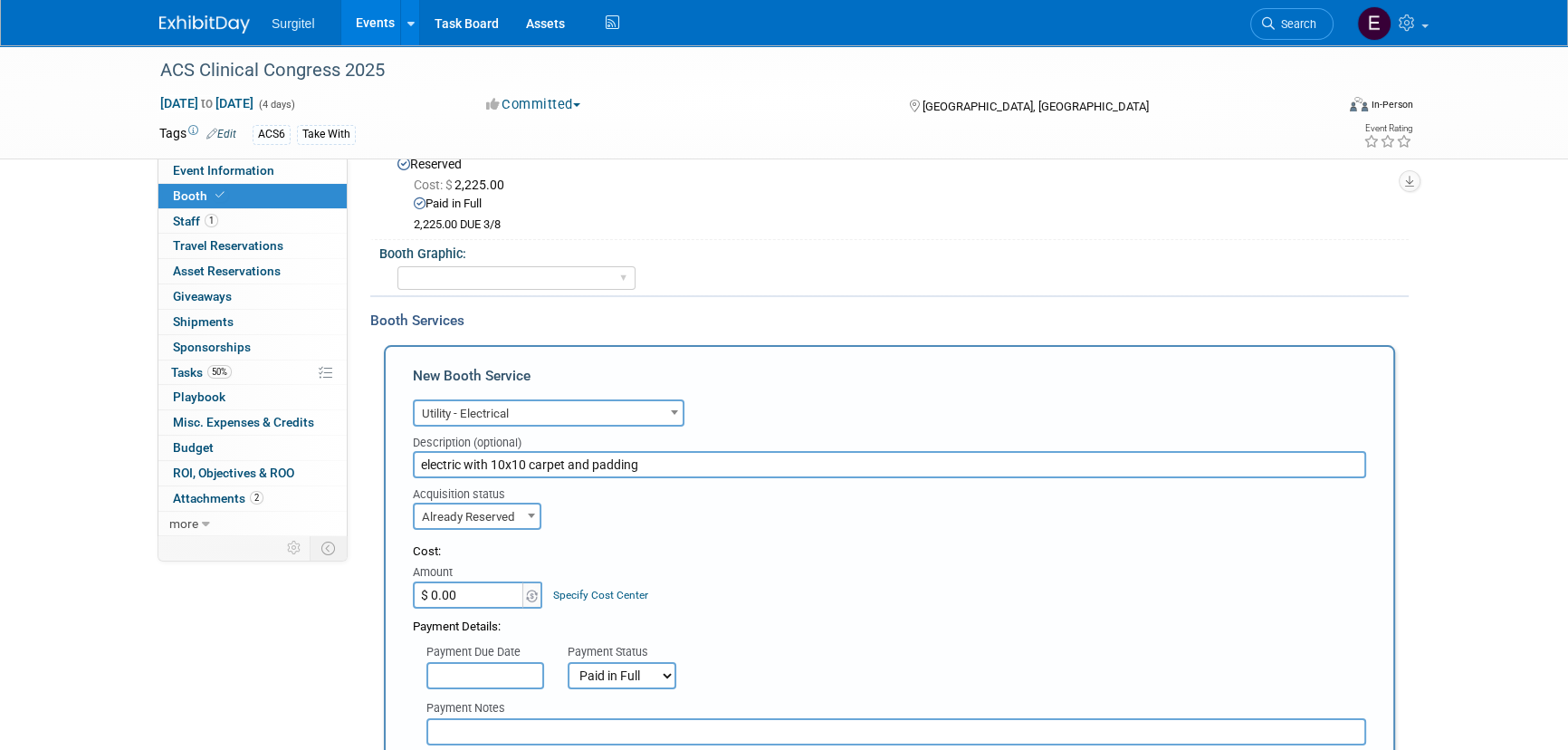
scroll to position [163, 0]
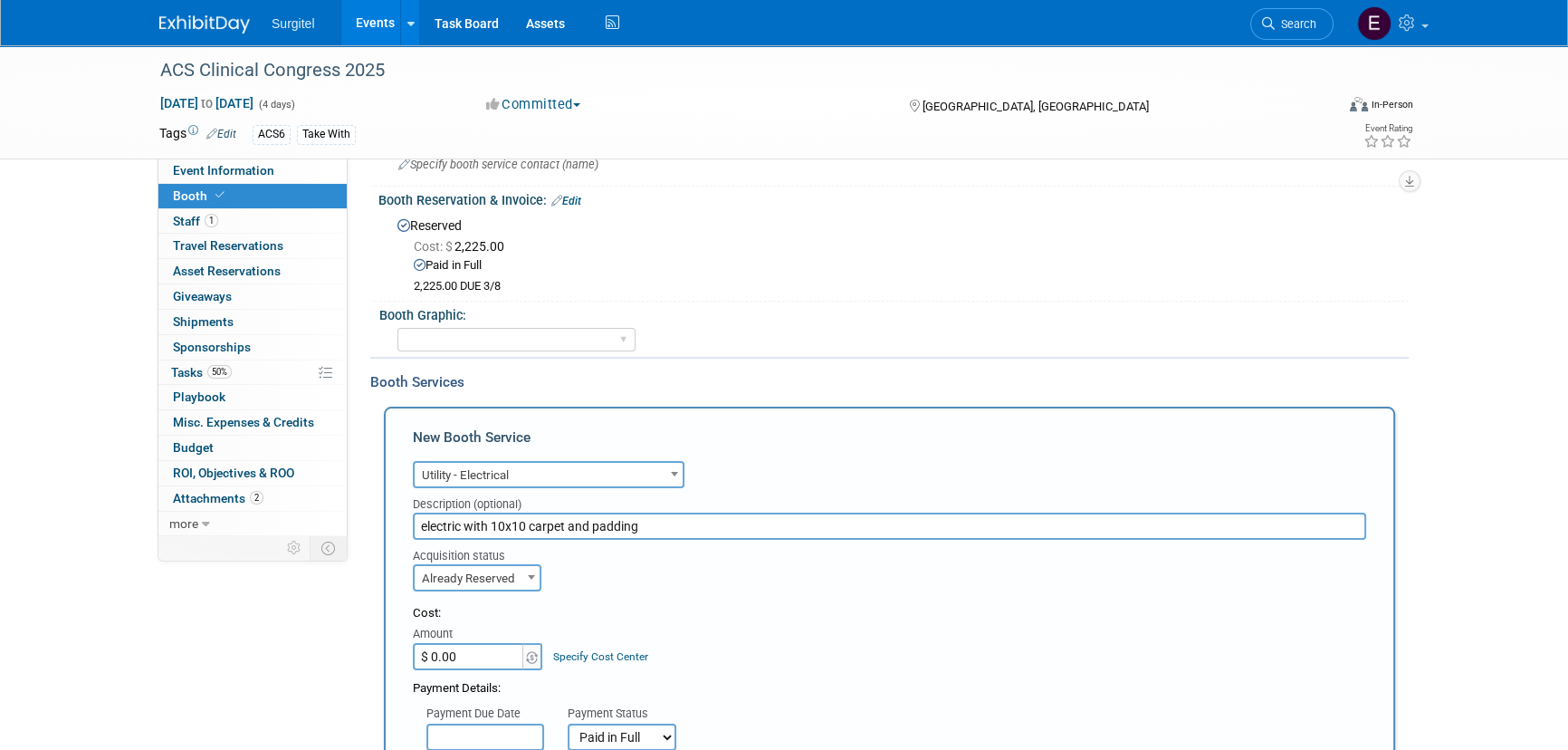
type input "electric with 10x10 carpet and padding"
click at [482, 656] on input "$ 0.00" at bounding box center [469, 656] width 113 height 27
type input "$ 1,159.90"
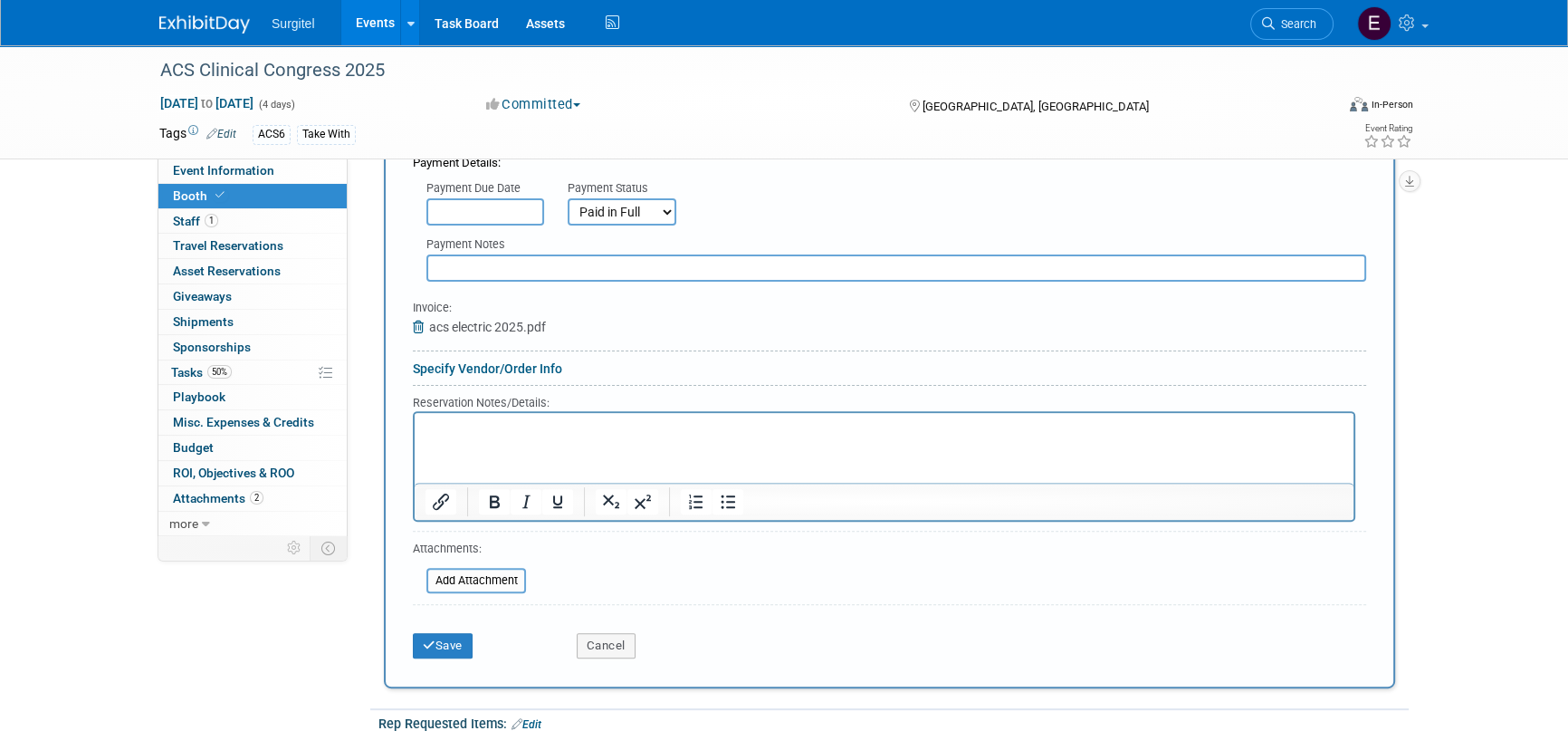
scroll to position [905, 0]
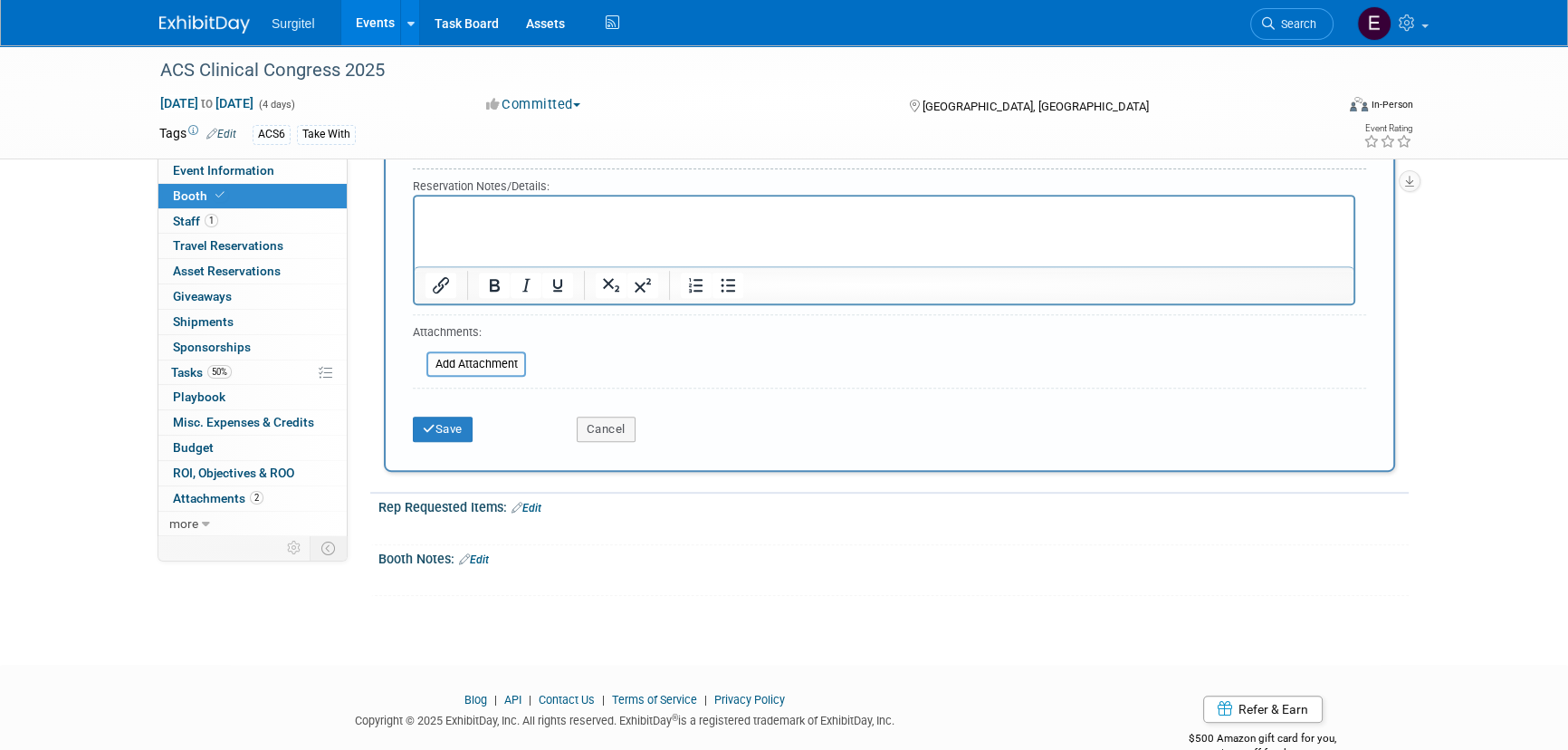
click at [432, 407] on div "Save" at bounding box center [481, 423] width 164 height 37
click at [443, 420] on button "Save" at bounding box center [443, 429] width 59 height 25
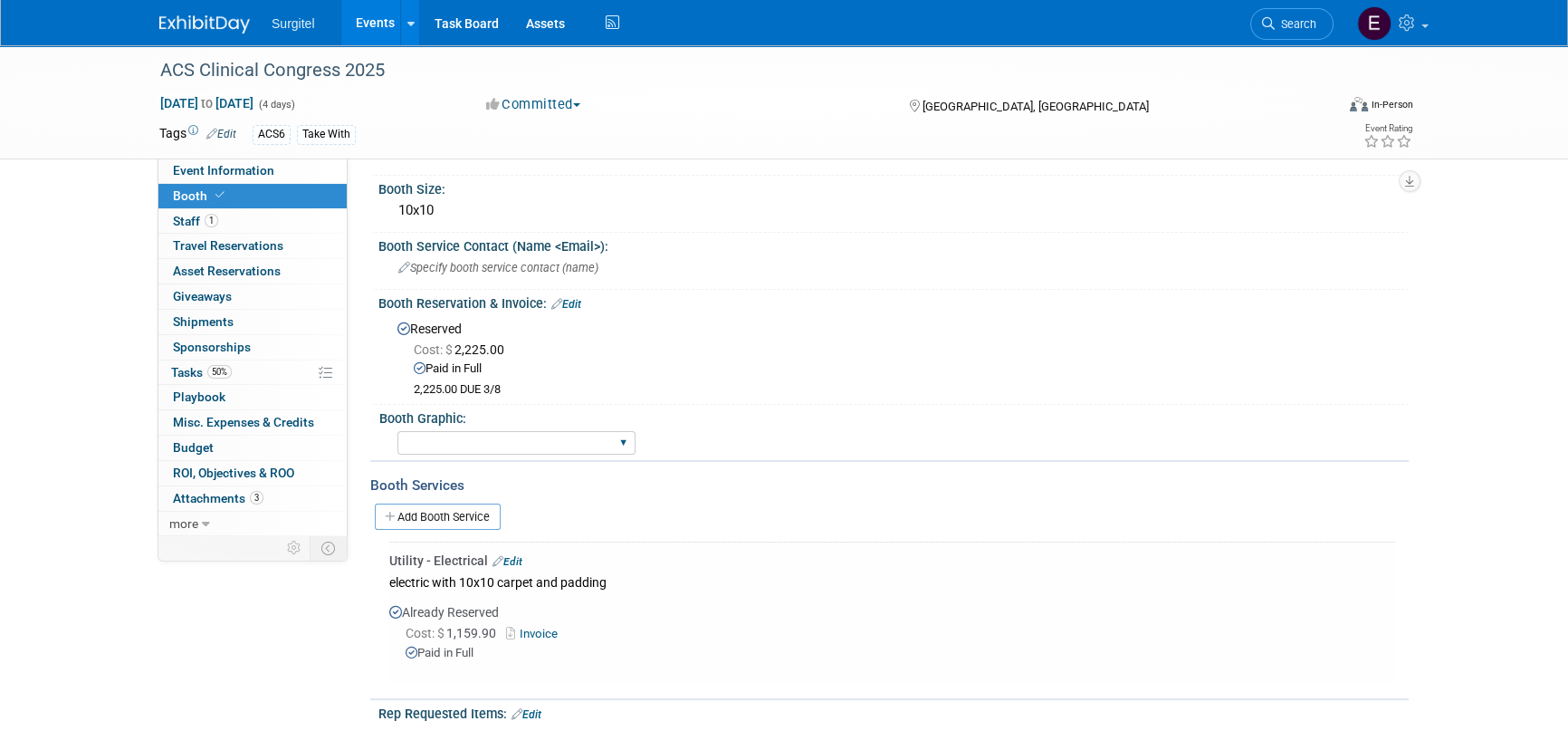
scroll to position [0, 0]
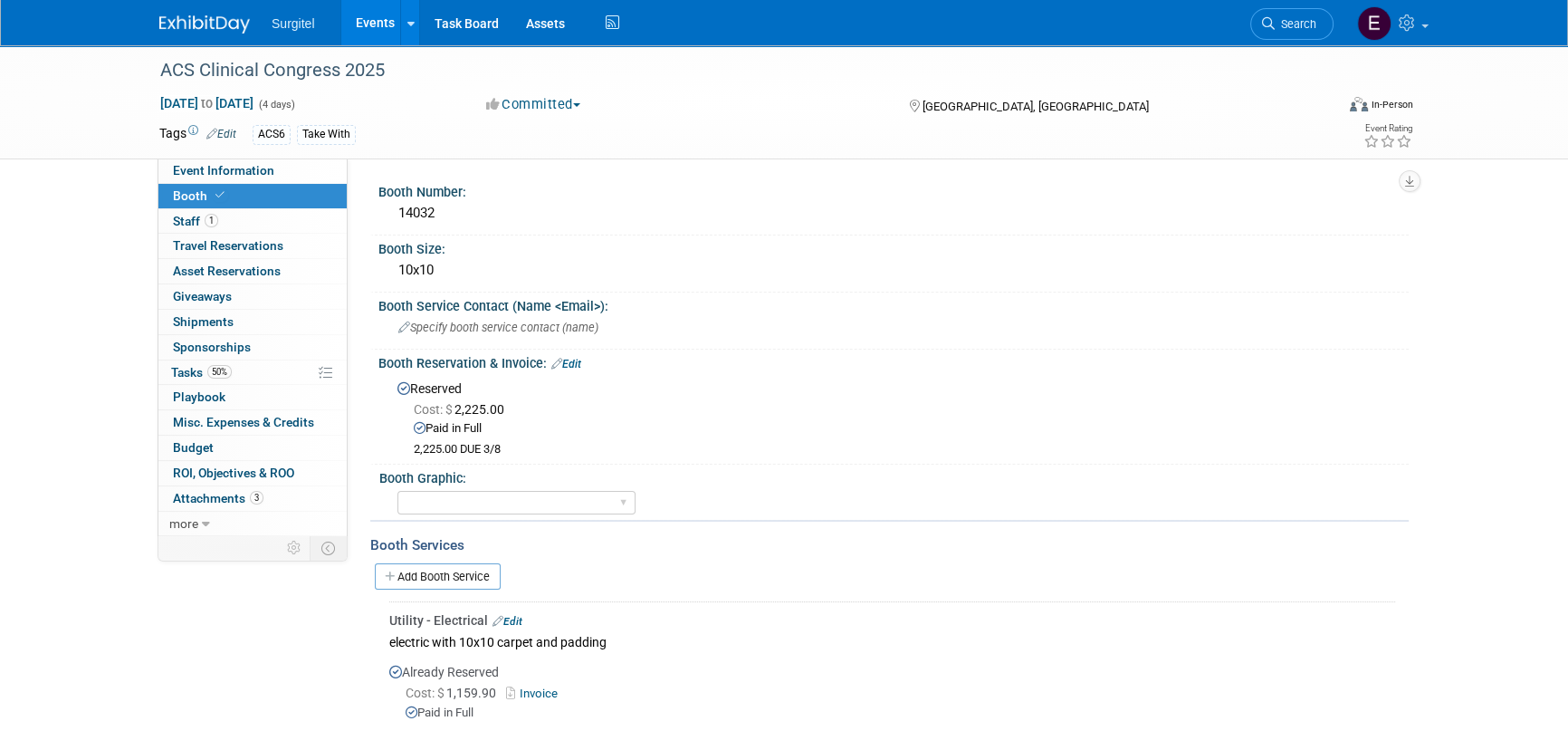
click at [361, 26] on link "Events" at bounding box center [374, 22] width 66 height 45
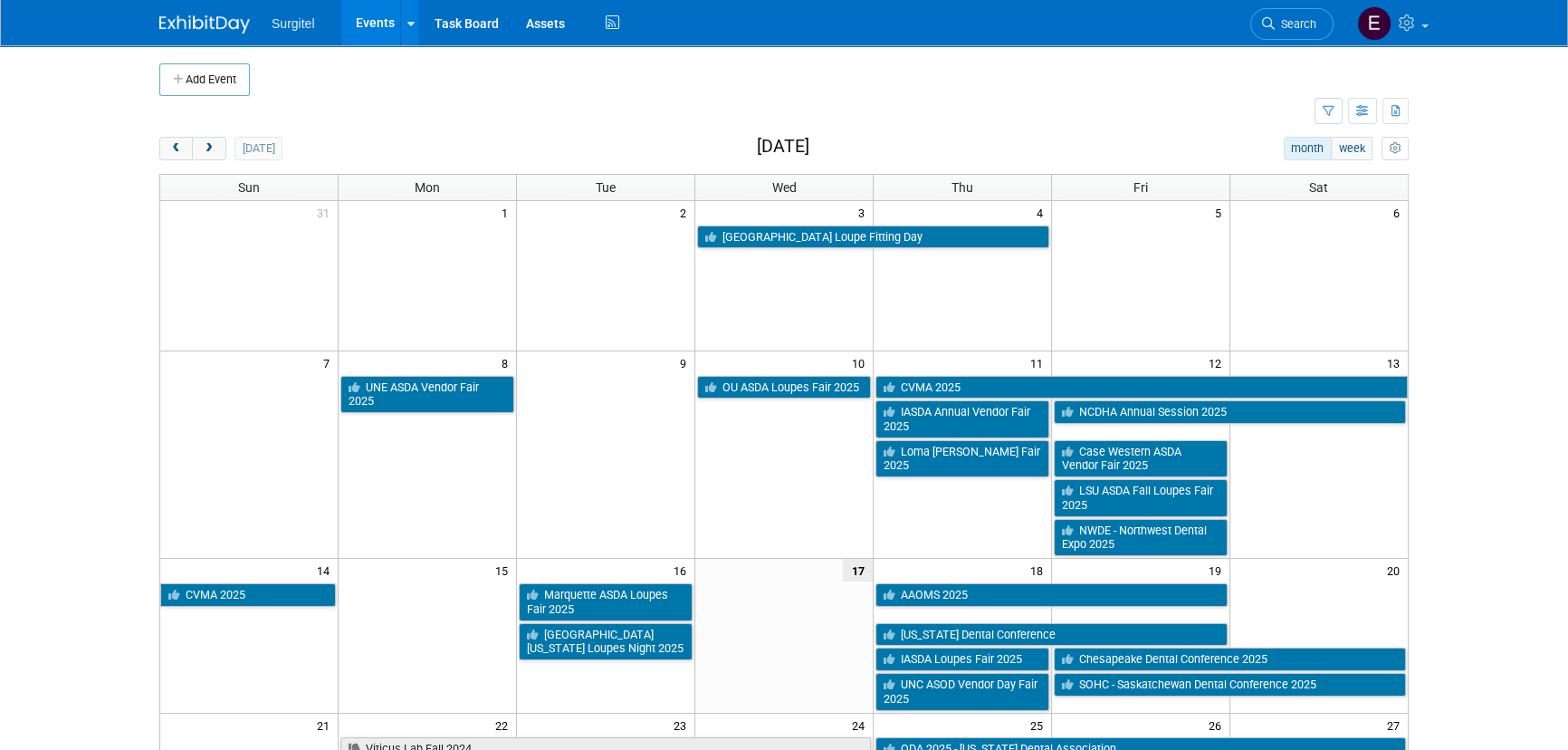
click at [1275, 22] on span "Search" at bounding box center [1295, 24] width 42 height 14
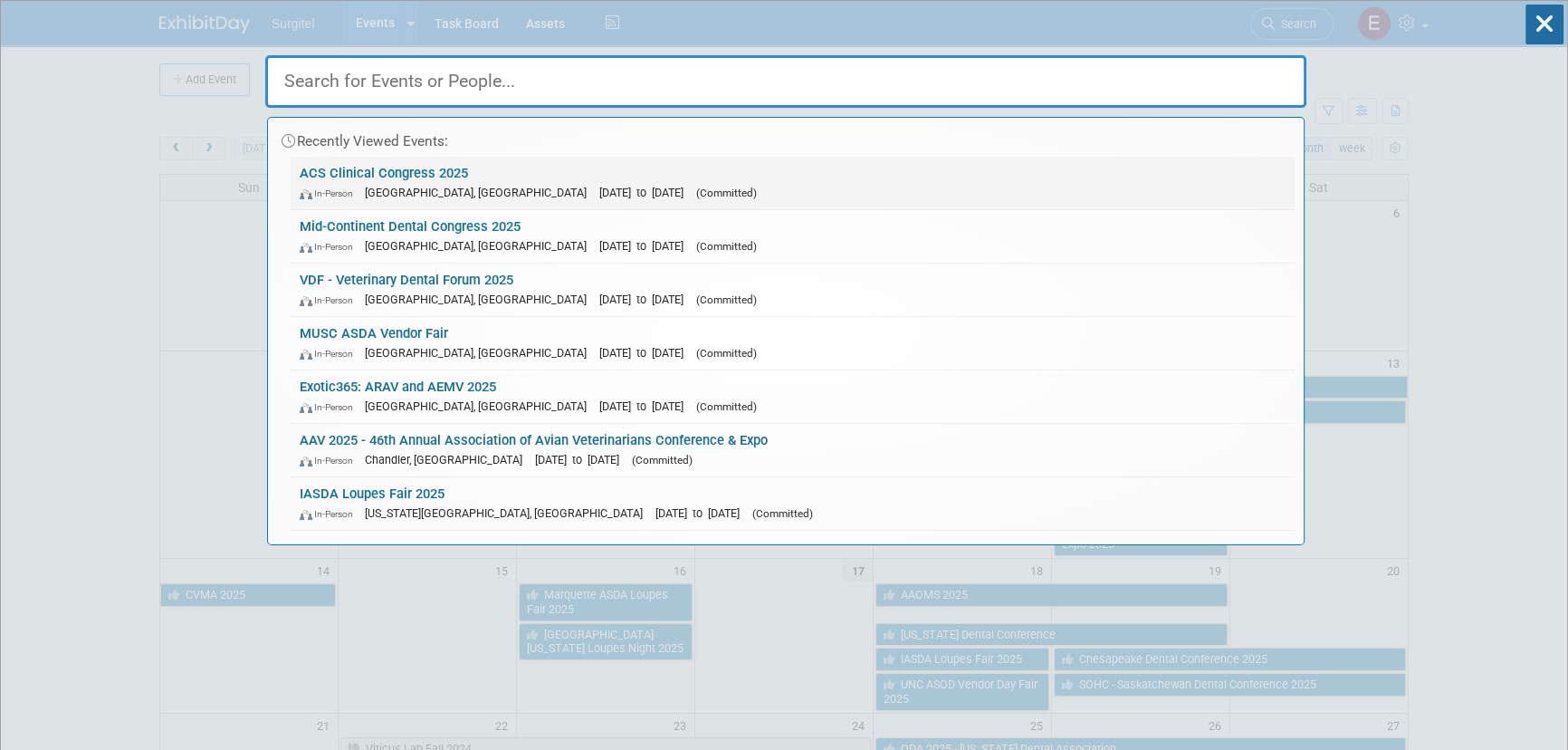
click at [347, 174] on link "ACS Clinical Congress 2025 In-Person Chicago, IL Oct 4, 2025 to Oct 7, 2025 (Co…" at bounding box center [792, 183] width 1004 height 53
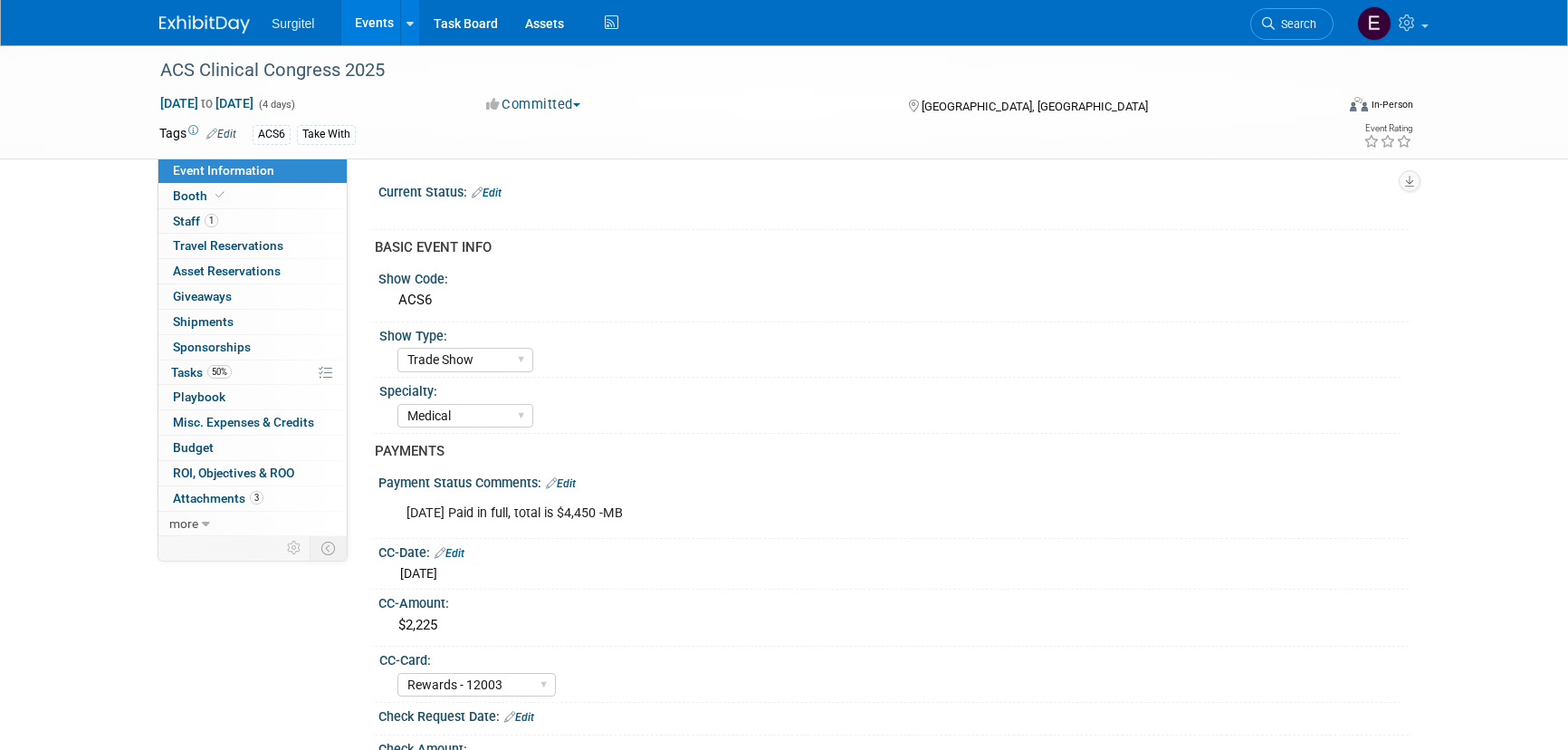
select select "Trade Show"
select select "Medical"
select select "Rewards - 12003"
select select "No"
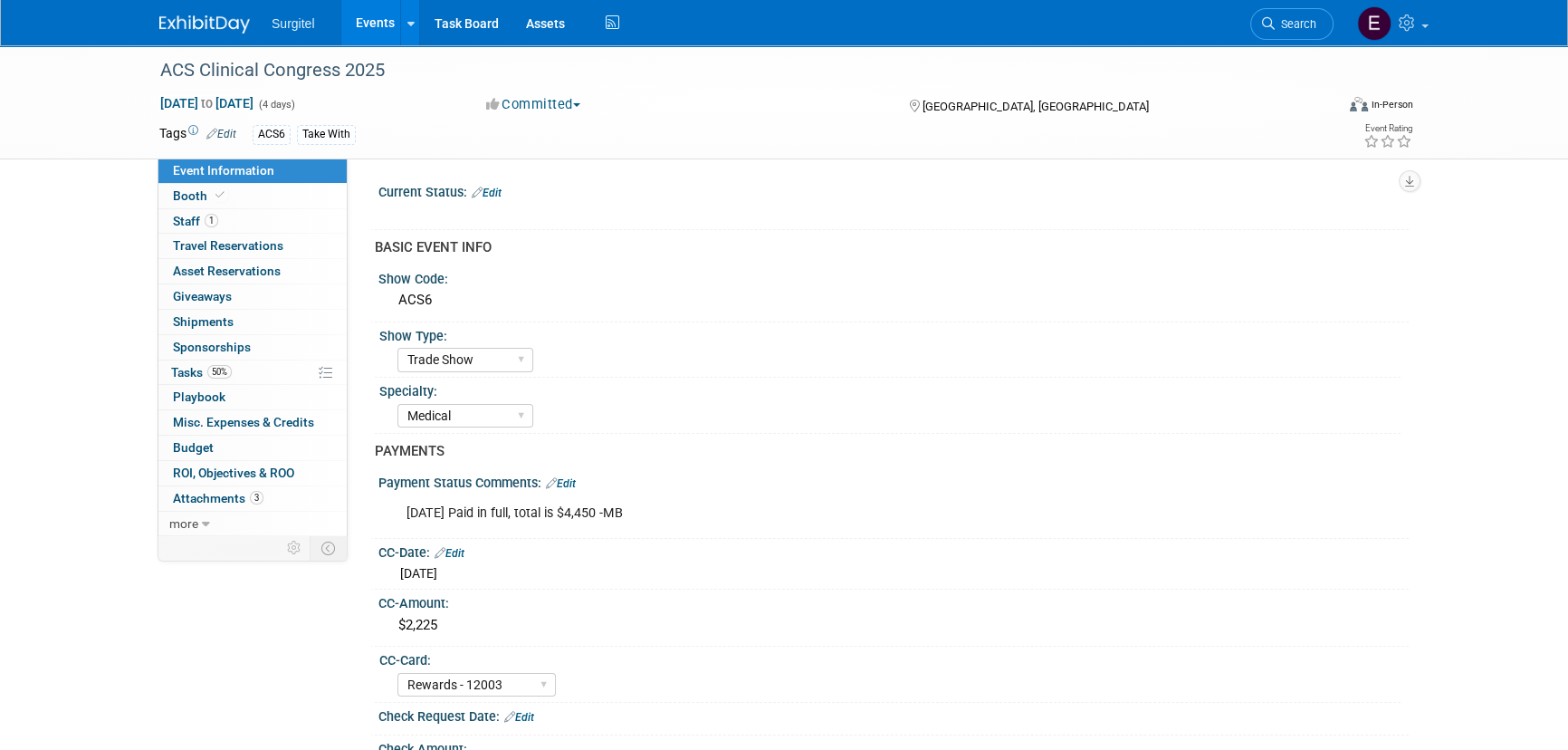
click at [211, 174] on span "Event Information" at bounding box center [223, 171] width 101 height 15
select select "Trade Show"
select select "Medical"
select select "Rewards - 12003"
select select "No"
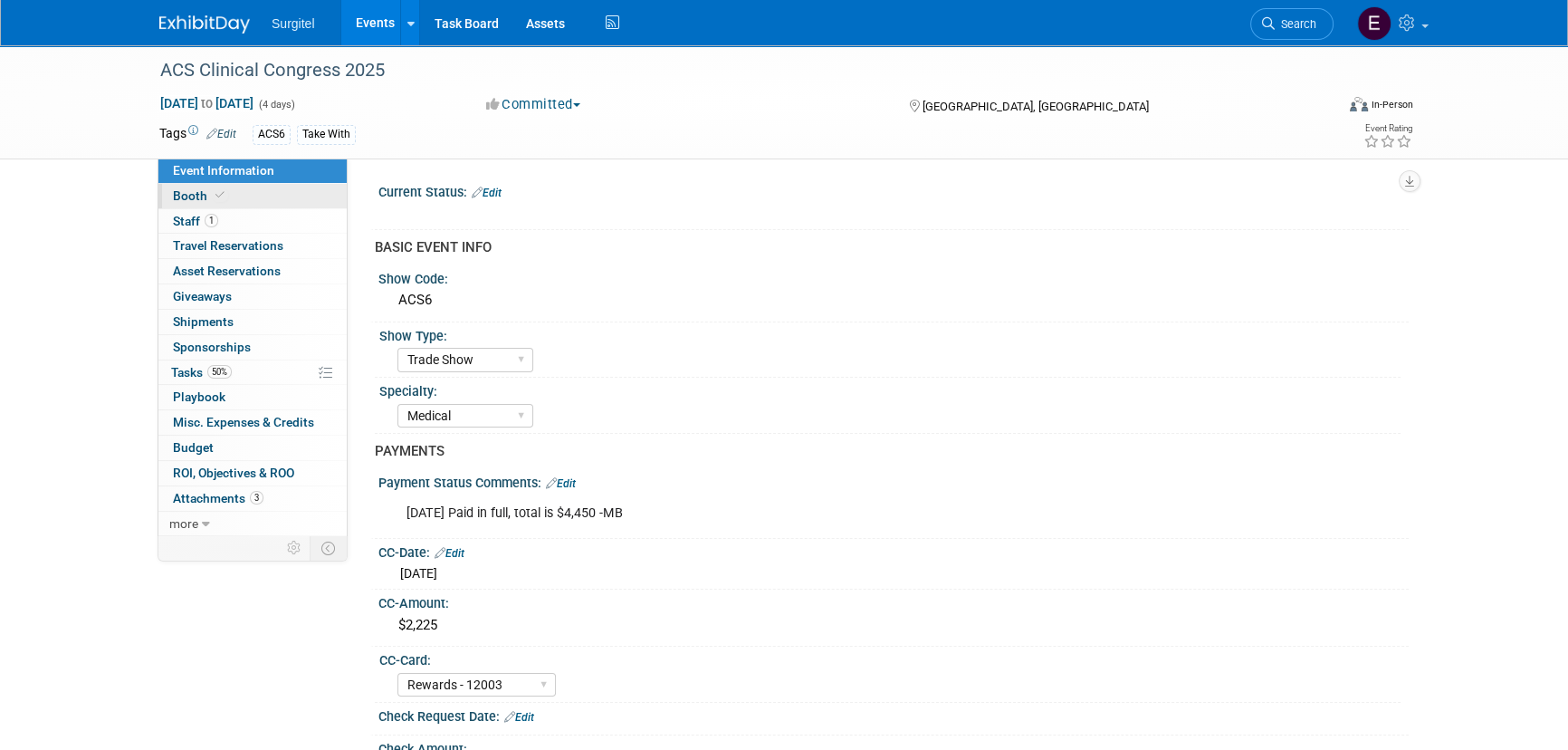
click at [215, 192] on icon at bounding box center [220, 195] width 9 height 10
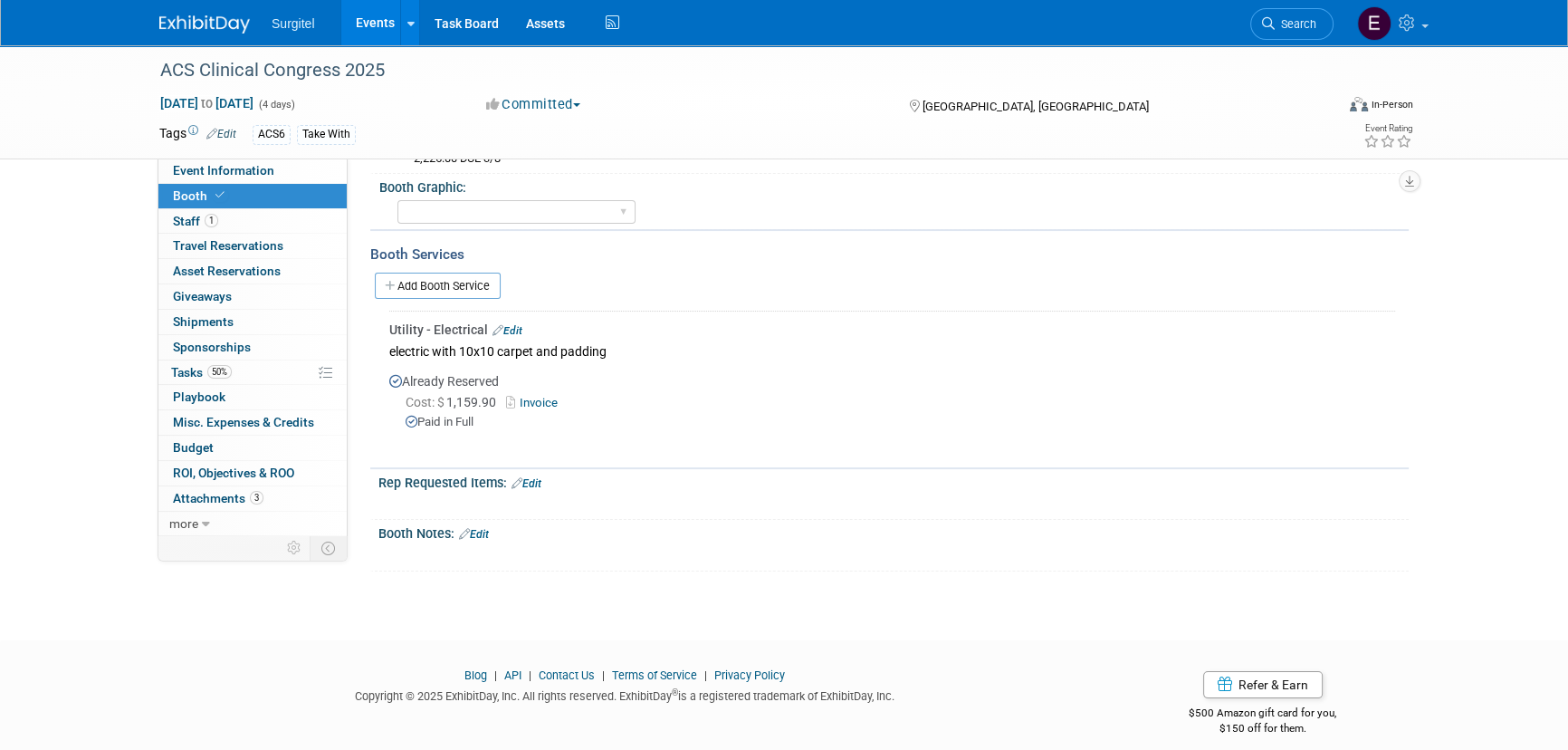
scroll to position [304, 0]
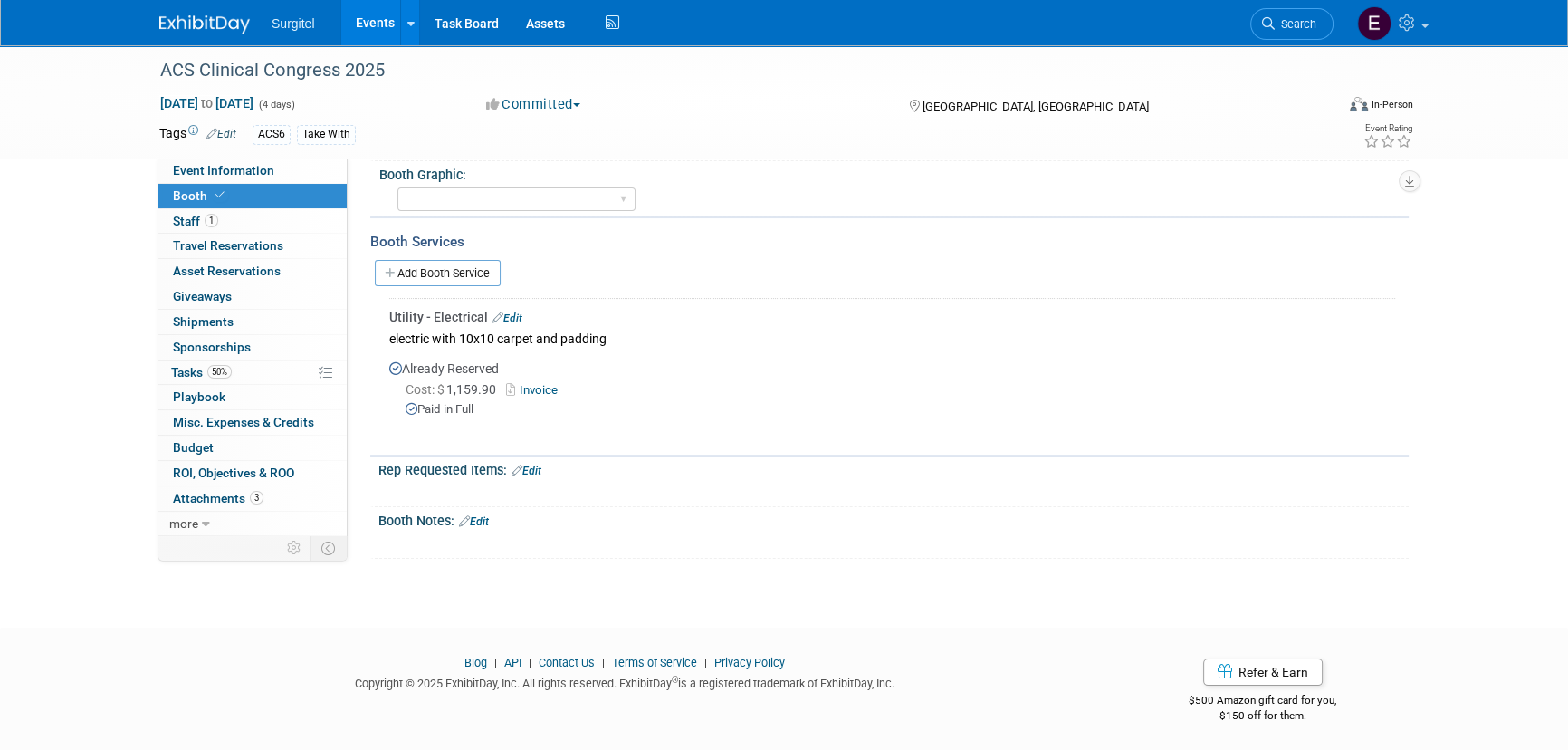
click at [536, 471] on link "Edit" at bounding box center [526, 471] width 30 height 13
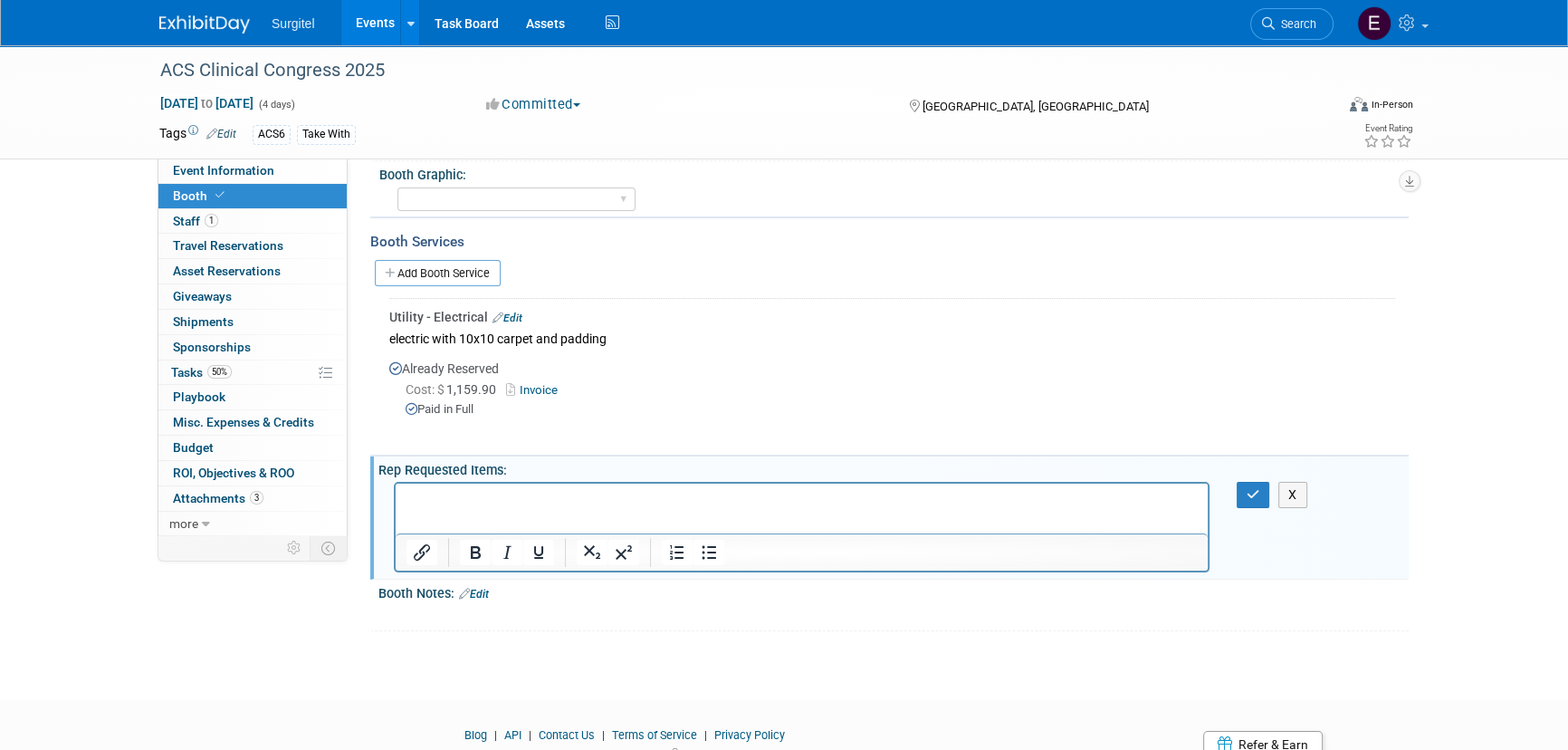
scroll to position [0, 0]
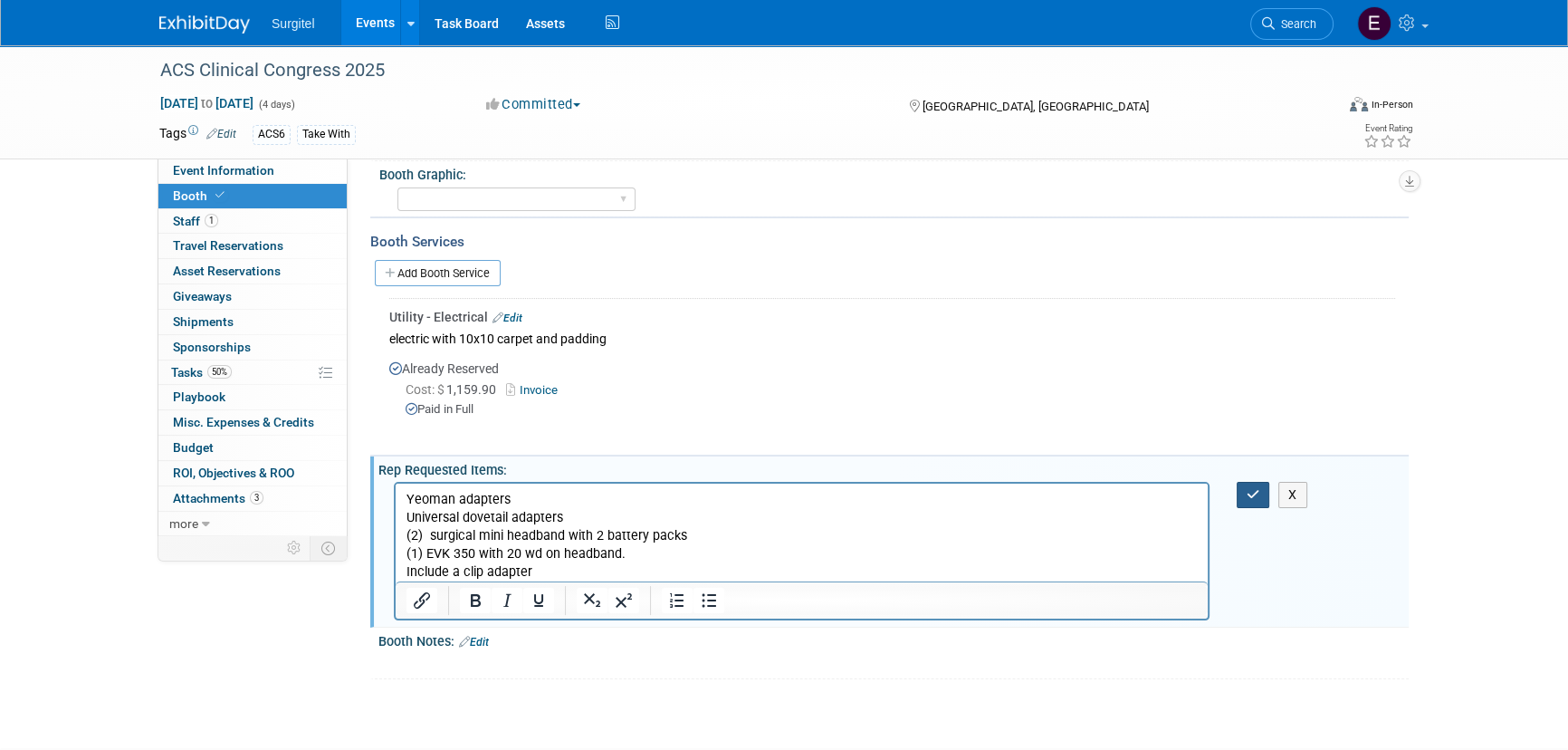
click at [1254, 496] on icon "button" at bounding box center [1253, 495] width 14 height 13
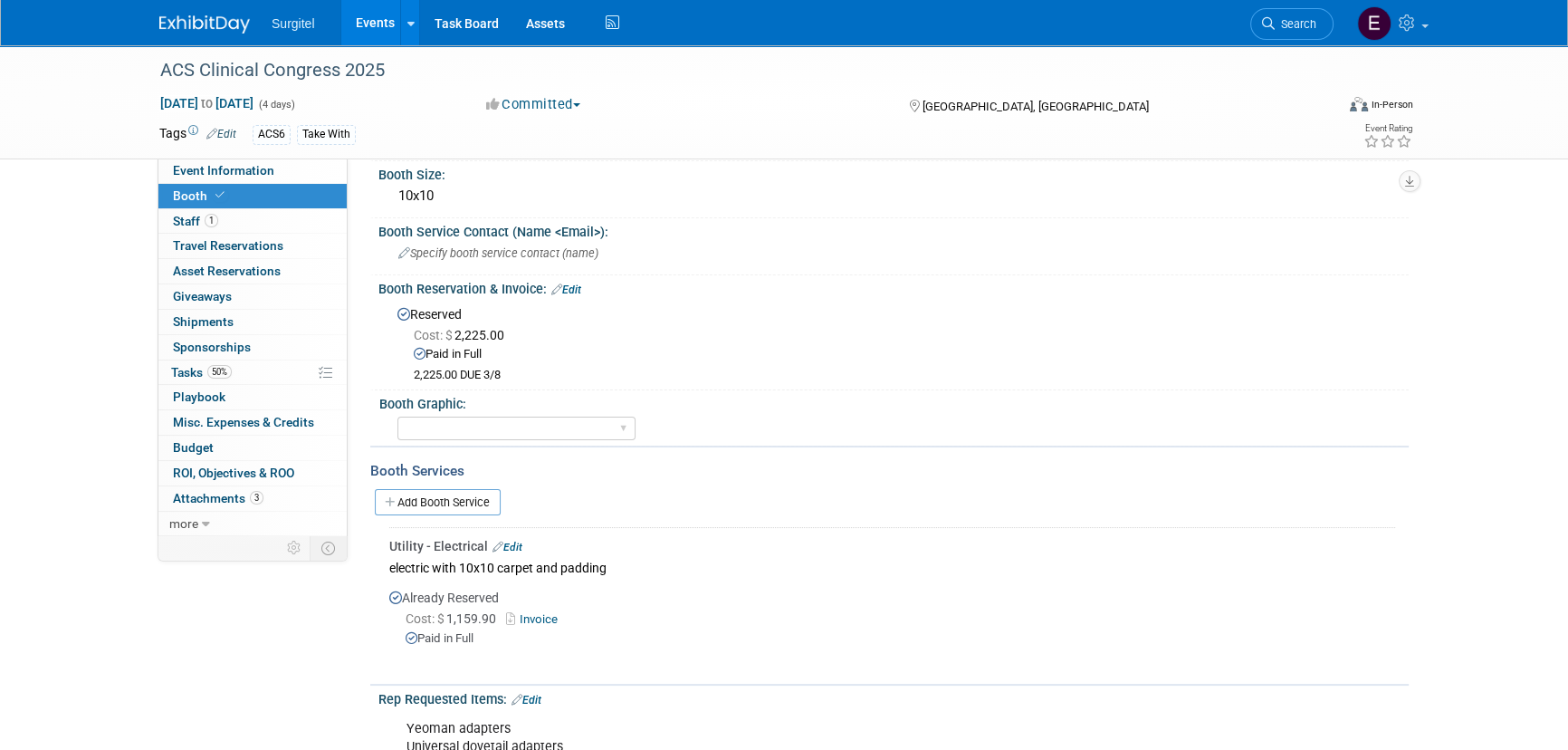
scroll to position [65, 0]
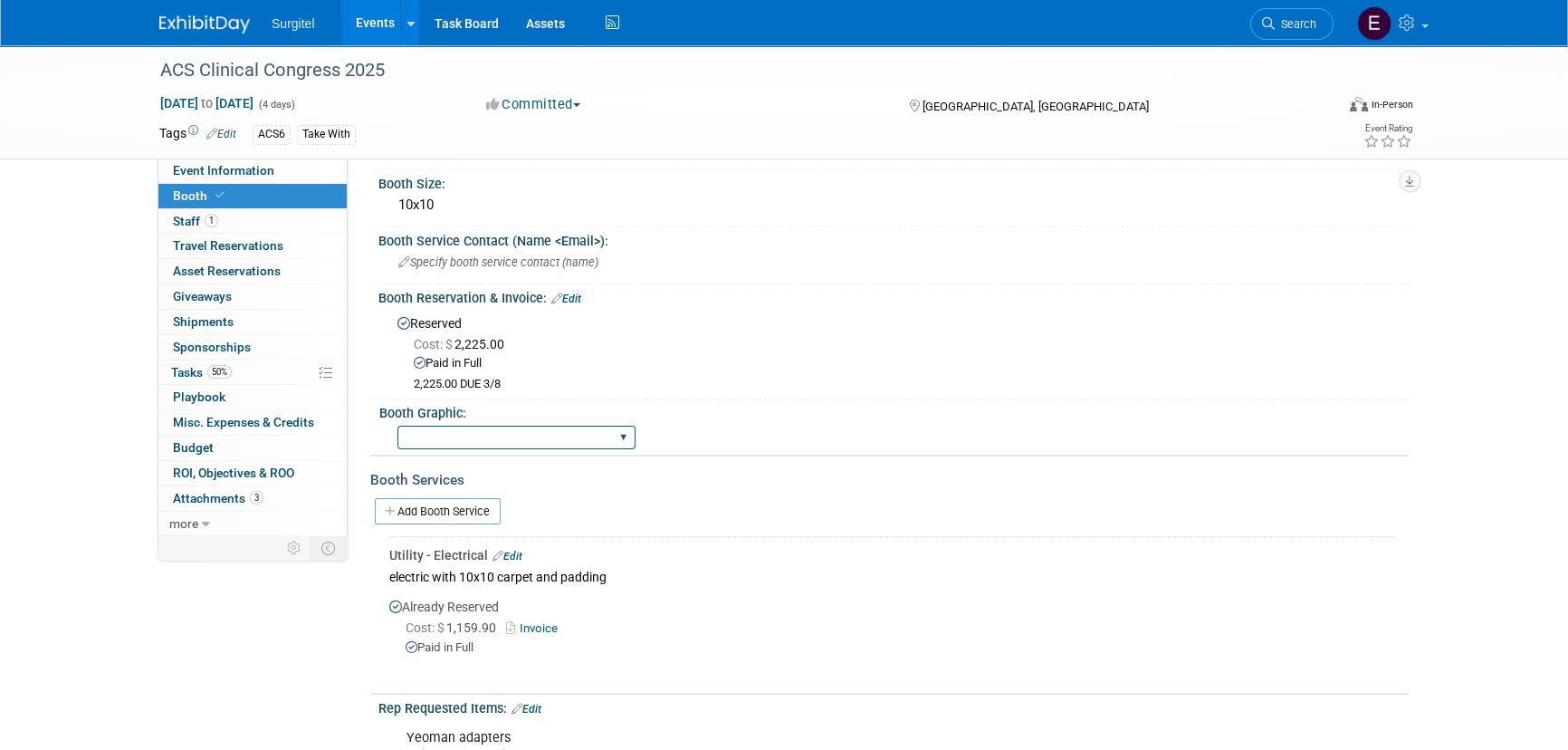
click at [538, 428] on select "Big Island Booth 10x20 Backlit 8' Fabric Popup 10' Light Box 2' Fabric Banner N…" at bounding box center [516, 438] width 238 height 24
select select "8' Fabric Popup"
click at [397, 426] on select "Big Island Booth 10x20 Backlit 8' Fabric Popup 10' Light Box 2' Fabric Banner N…" at bounding box center [516, 438] width 238 height 24
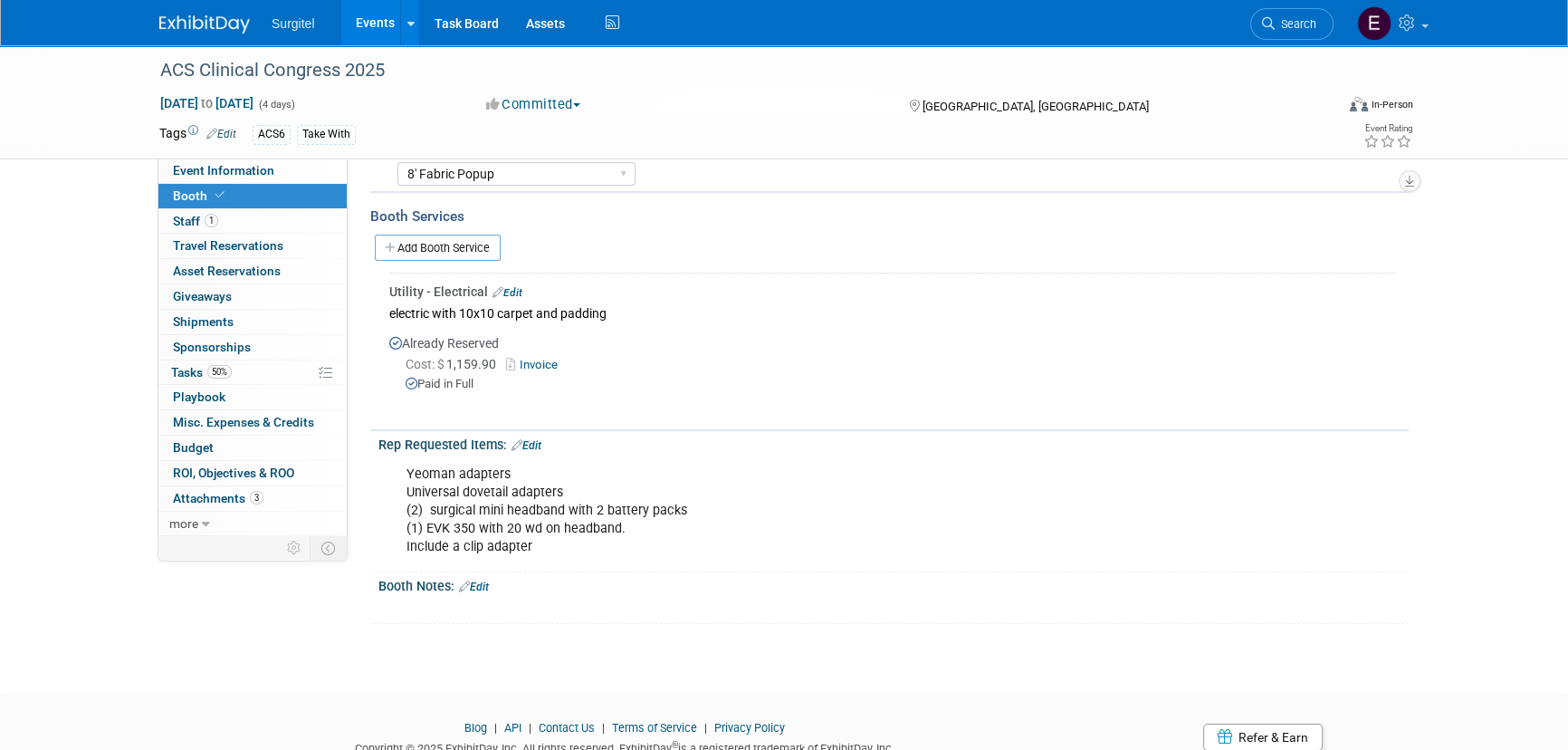
scroll to position [0, 0]
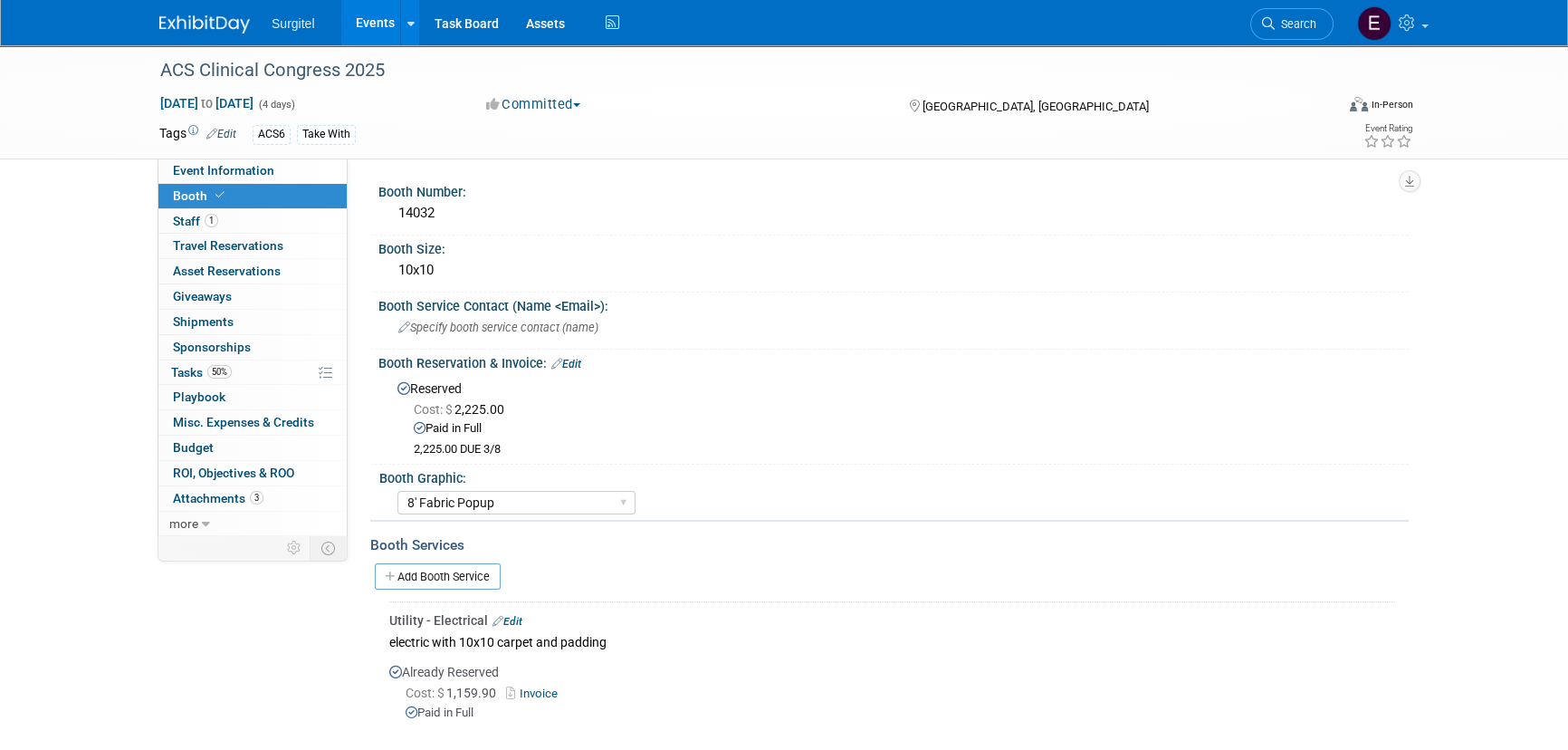
click at [370, 40] on link "Events" at bounding box center [374, 22] width 66 height 45
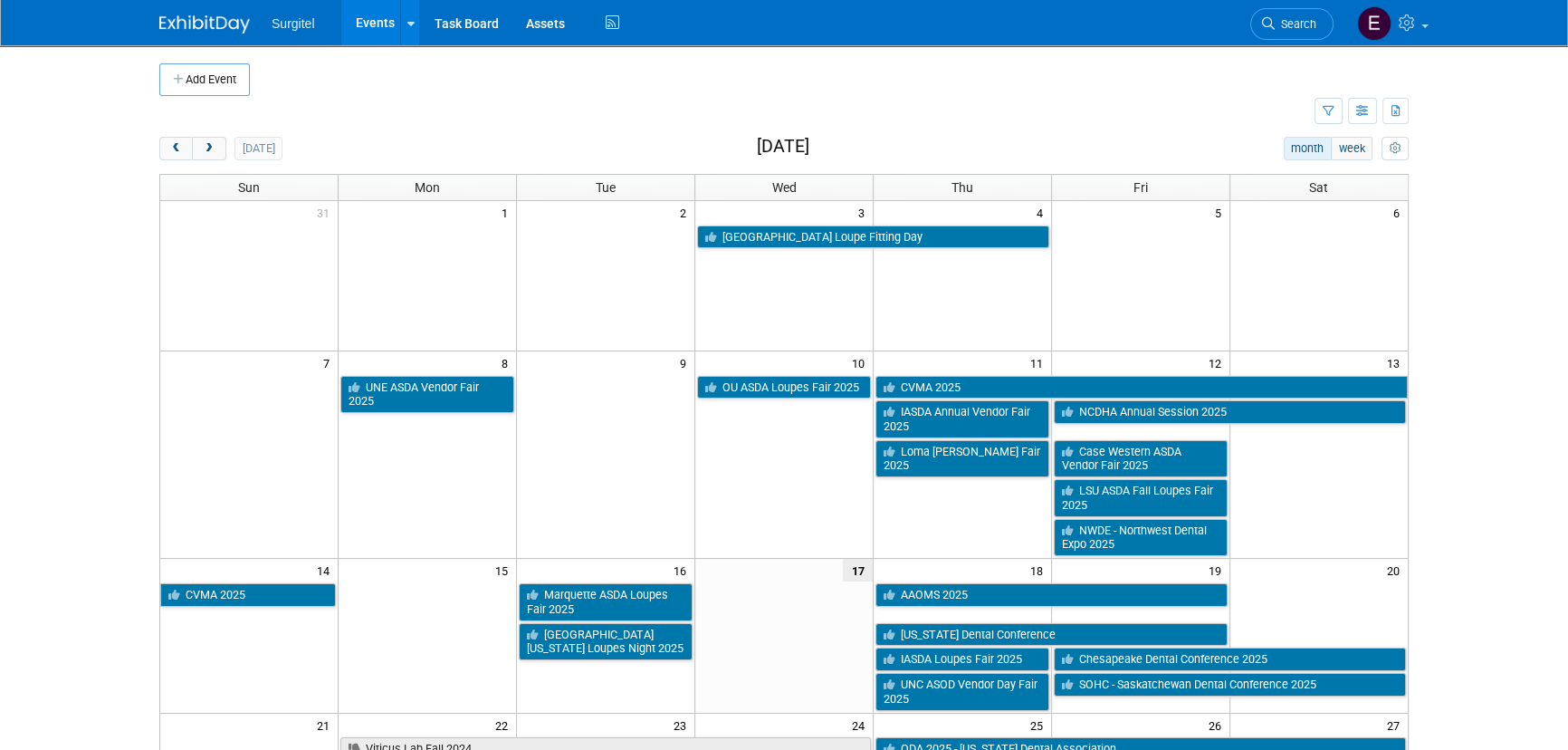
click at [1296, 35] on link "Search" at bounding box center [1292, 24] width 84 height 32
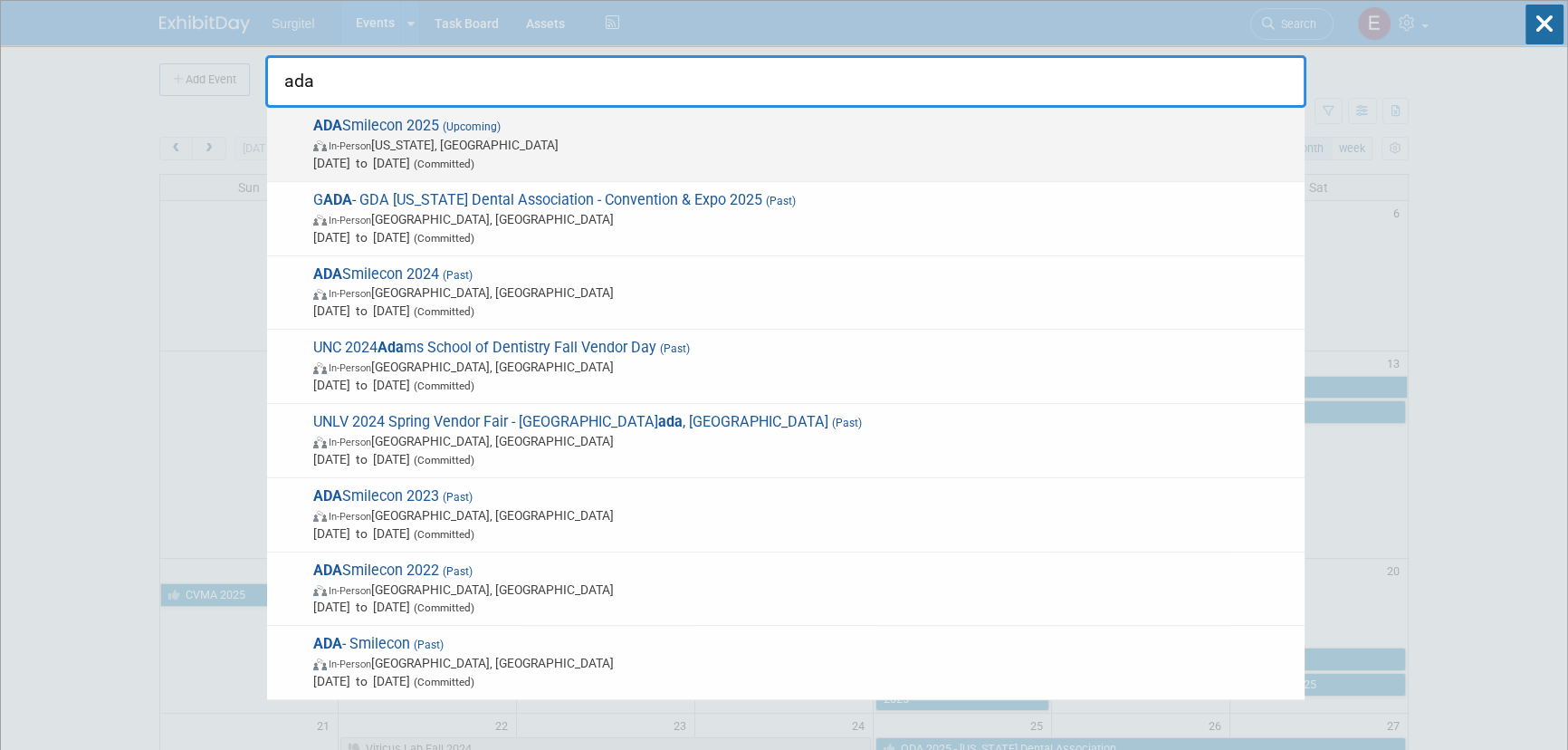
type input "ada"
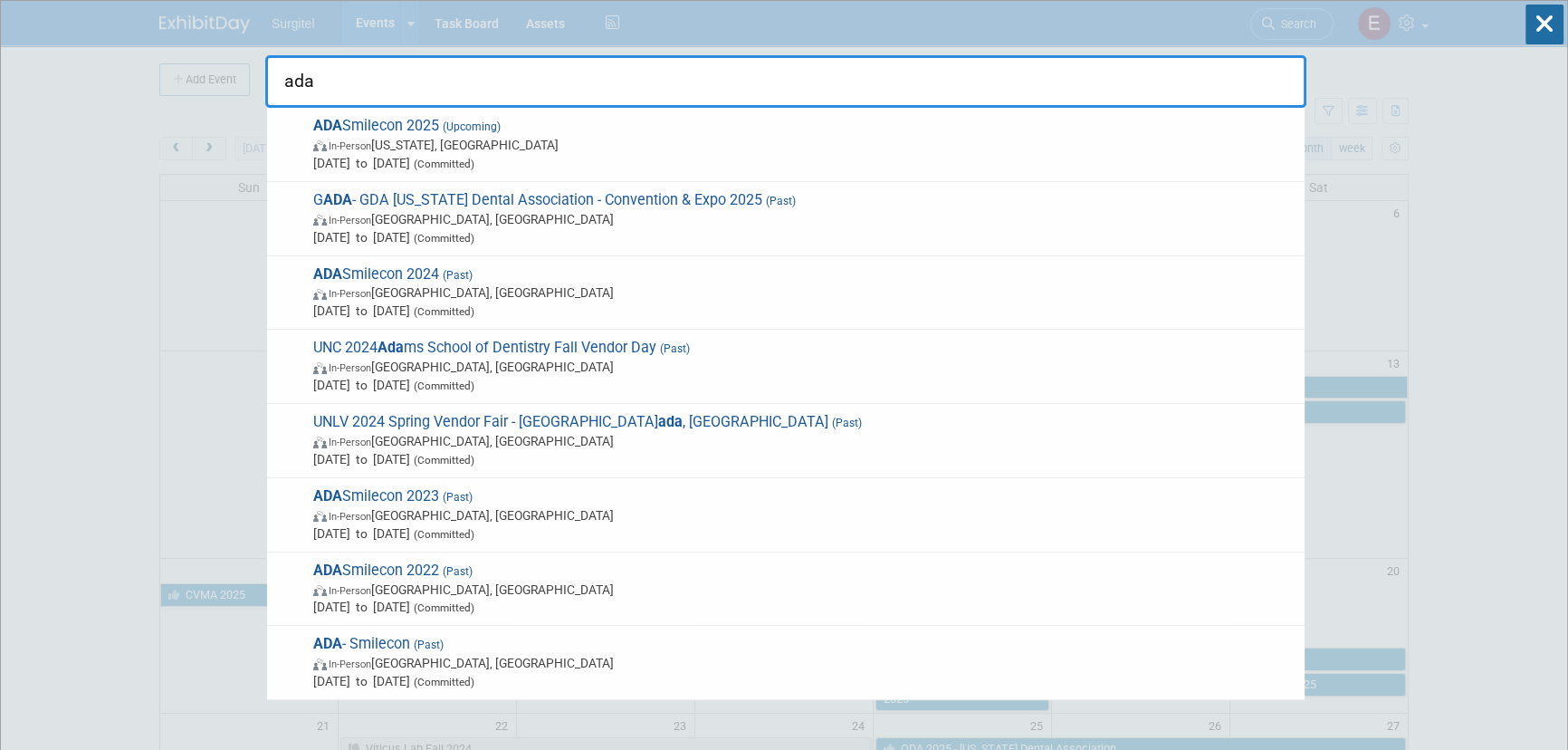
drag, startPoint x: 455, startPoint y: 145, endPoint x: 444, endPoint y: 145, distance: 11.0
click at [452, 145] on span "In-Person Washington, DC" at bounding box center [804, 145] width 983 height 19
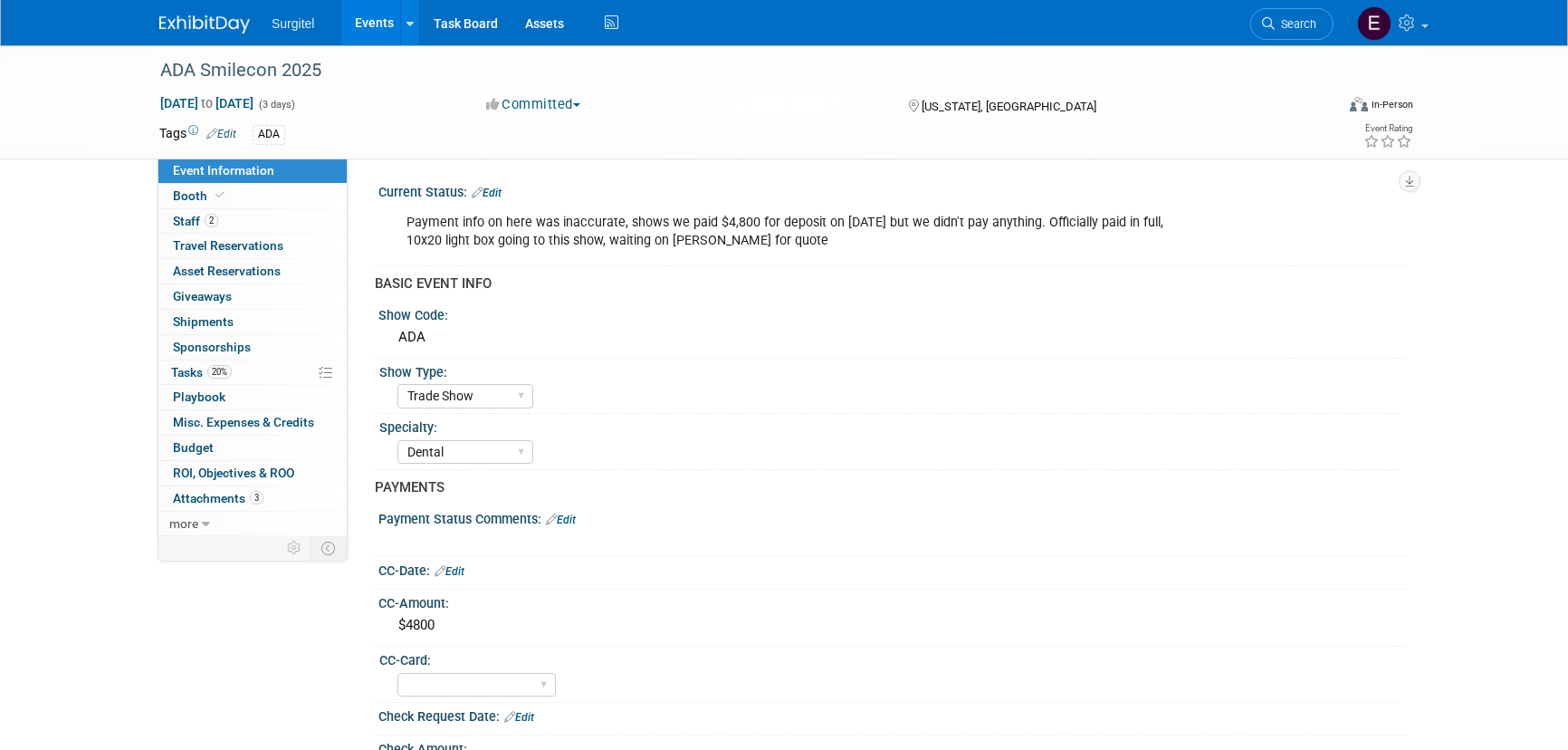
select select "Trade Show"
select select "Dental"
select select "No"
